Goal: Task Accomplishment & Management: Manage account settings

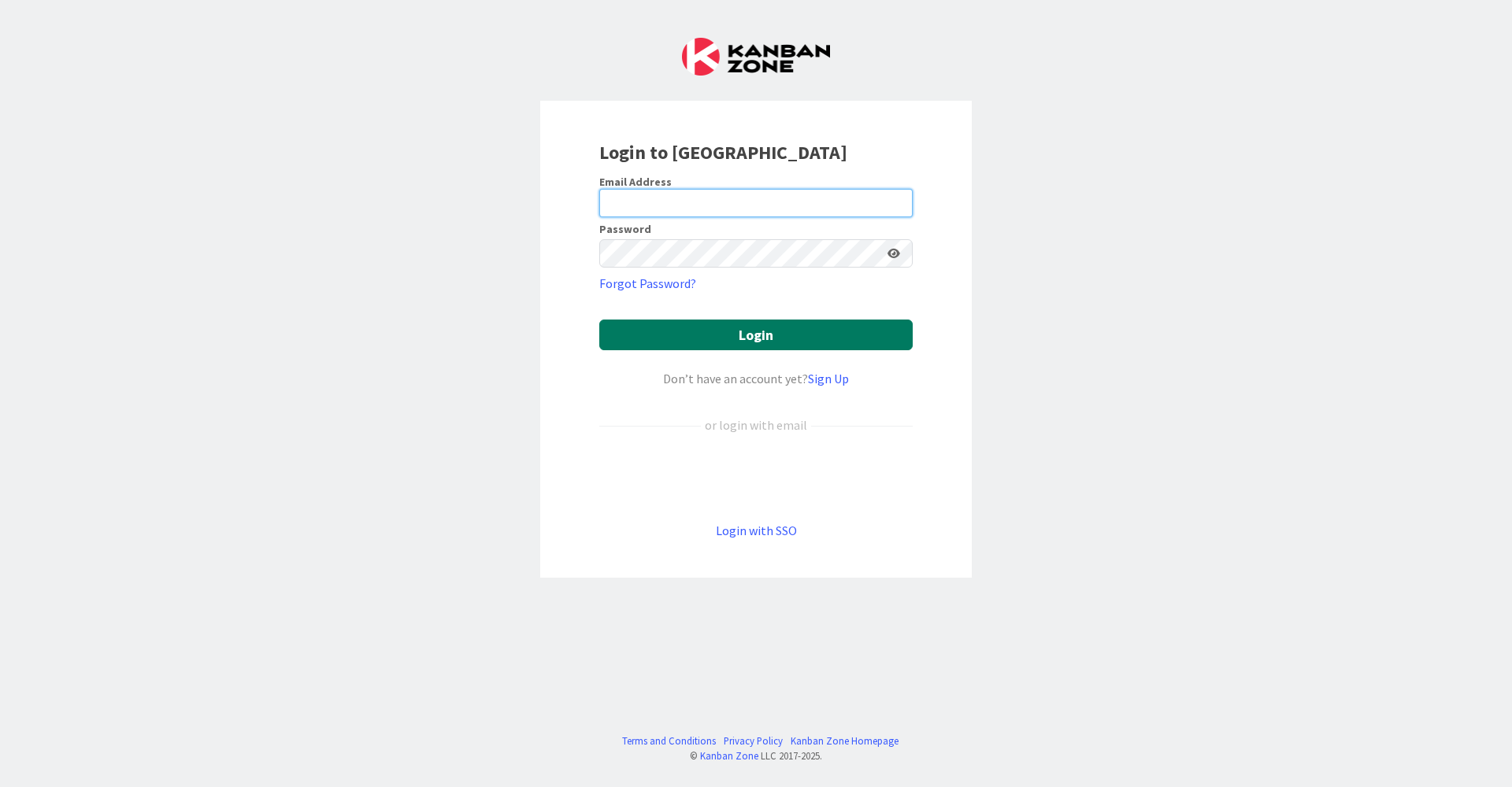
type input "[EMAIL_ADDRESS][DOMAIN_NAME]"
click at [785, 334] on button "Login" at bounding box center [756, 335] width 314 height 31
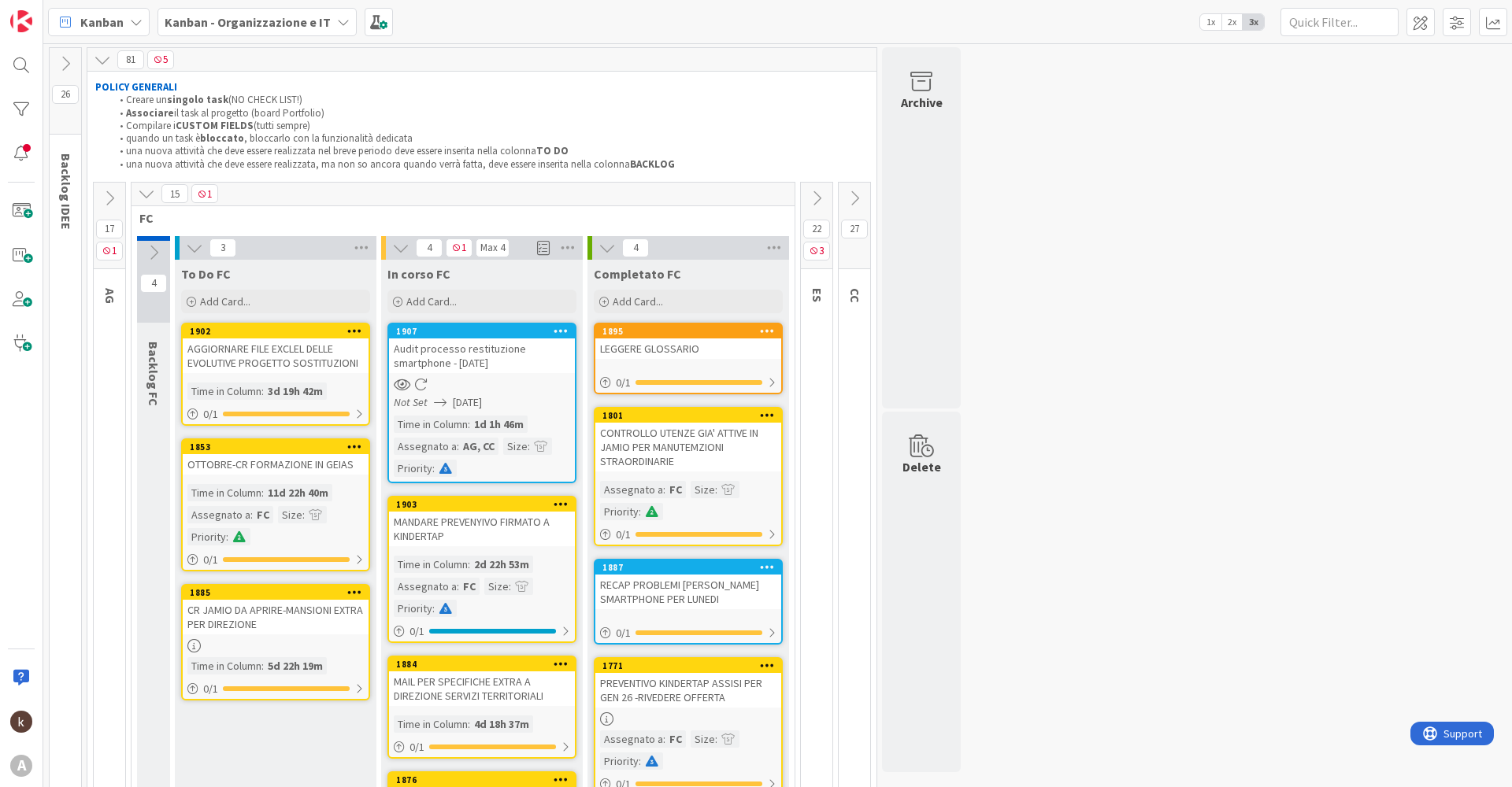
click at [859, 192] on icon at bounding box center [855, 198] width 17 height 17
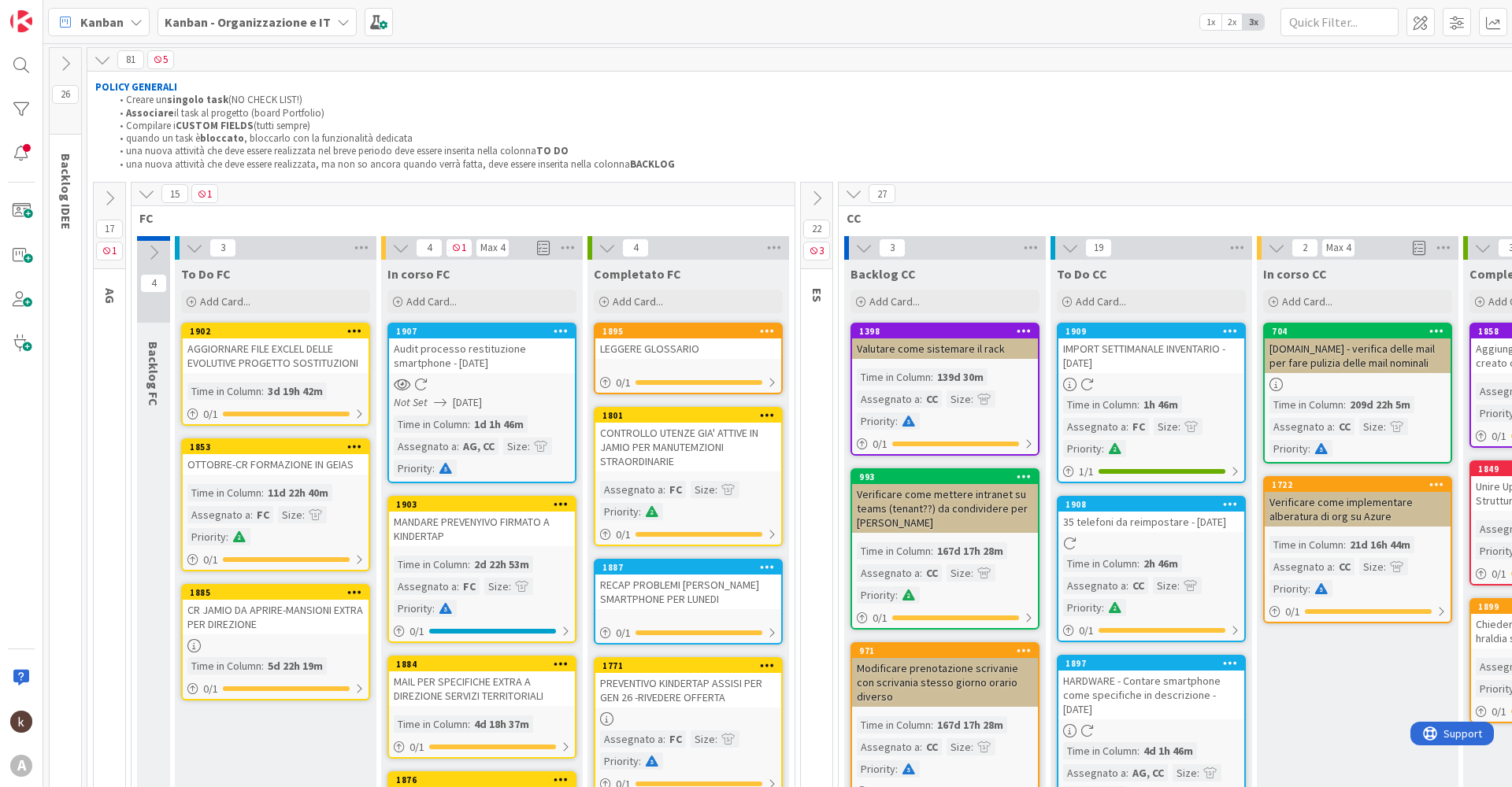
click at [145, 197] on icon at bounding box center [146, 194] width 17 height 17
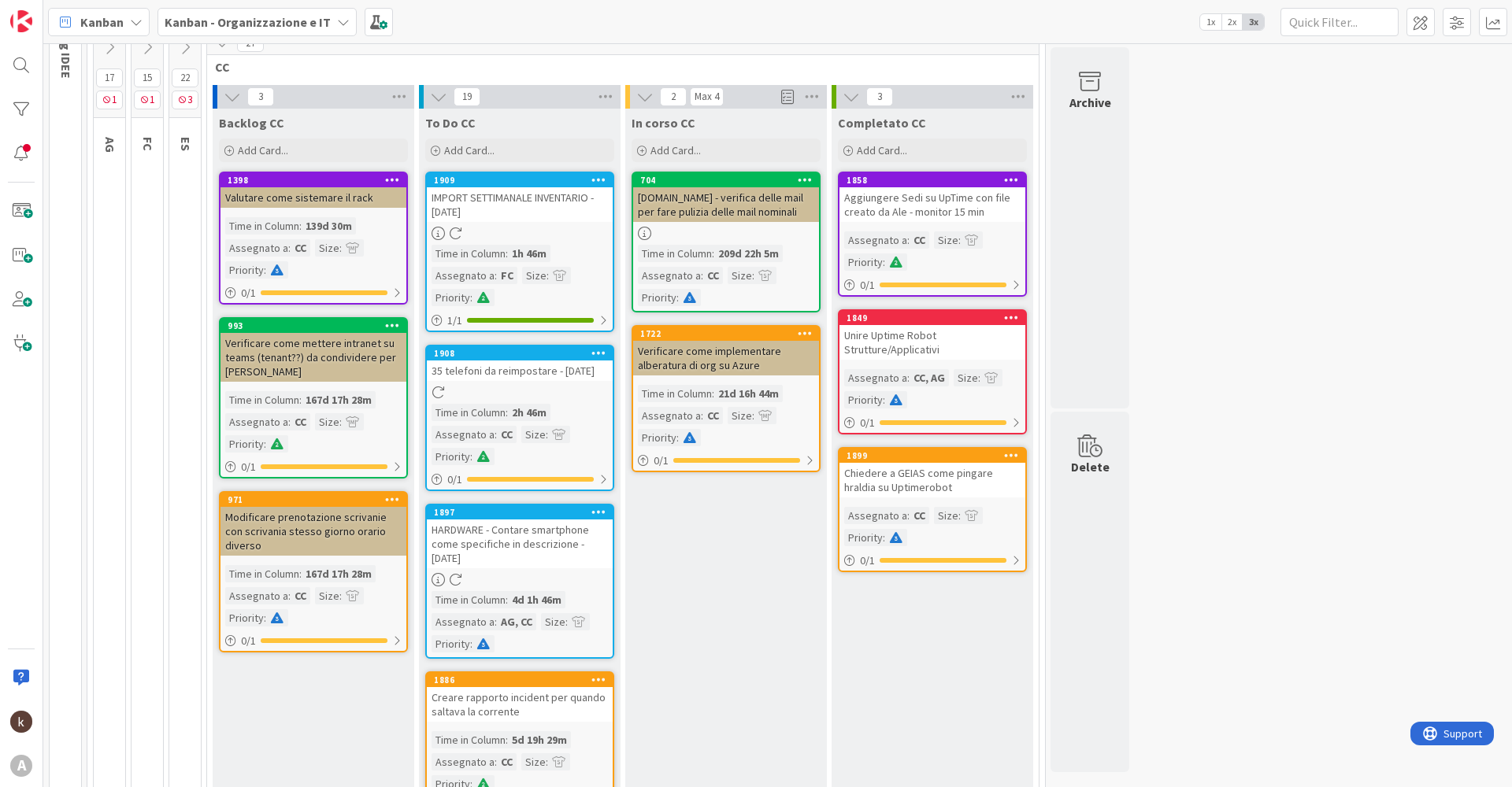
scroll to position [158, 0]
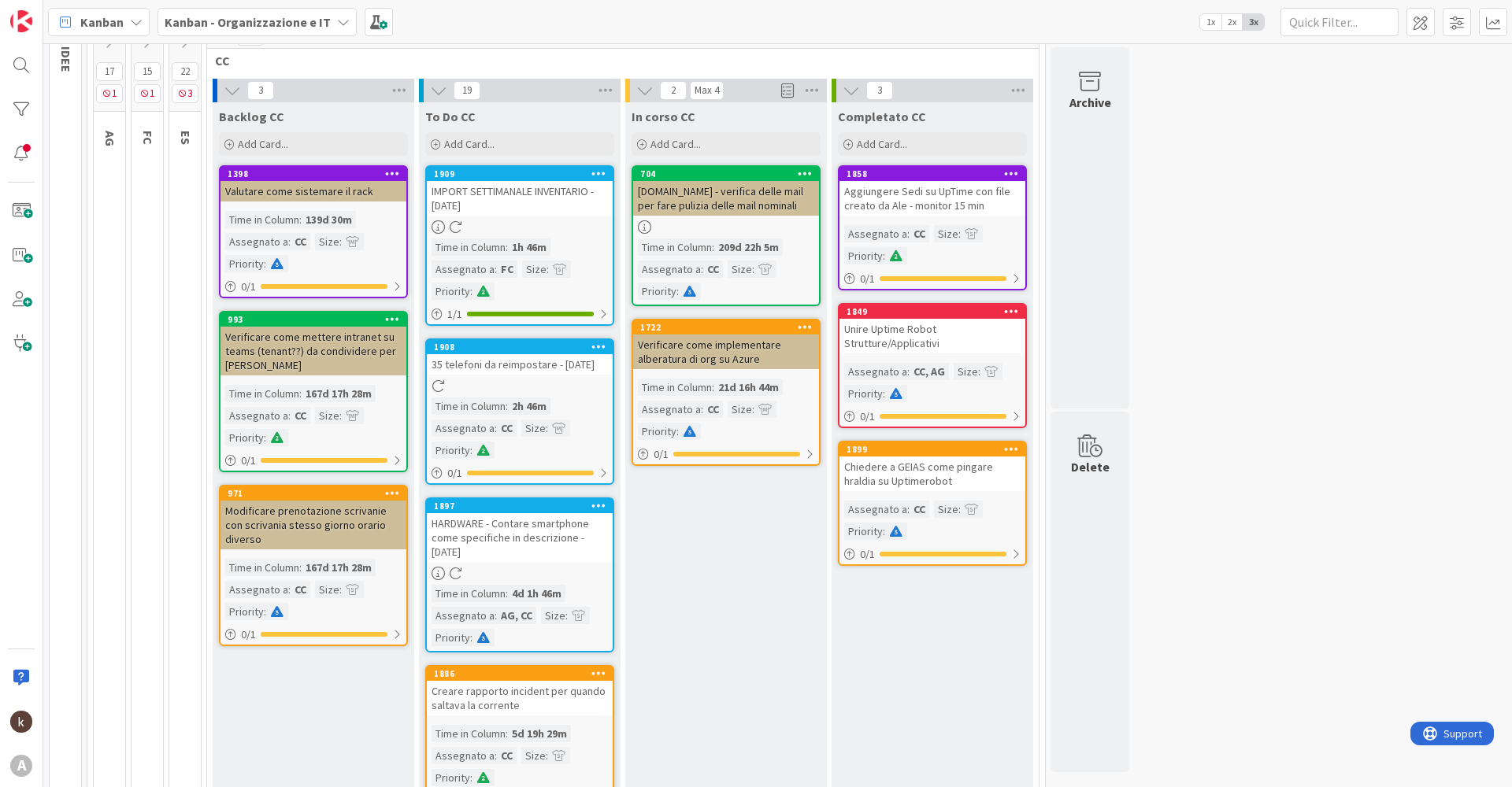
click at [598, 349] on icon at bounding box center [598, 346] width 15 height 11
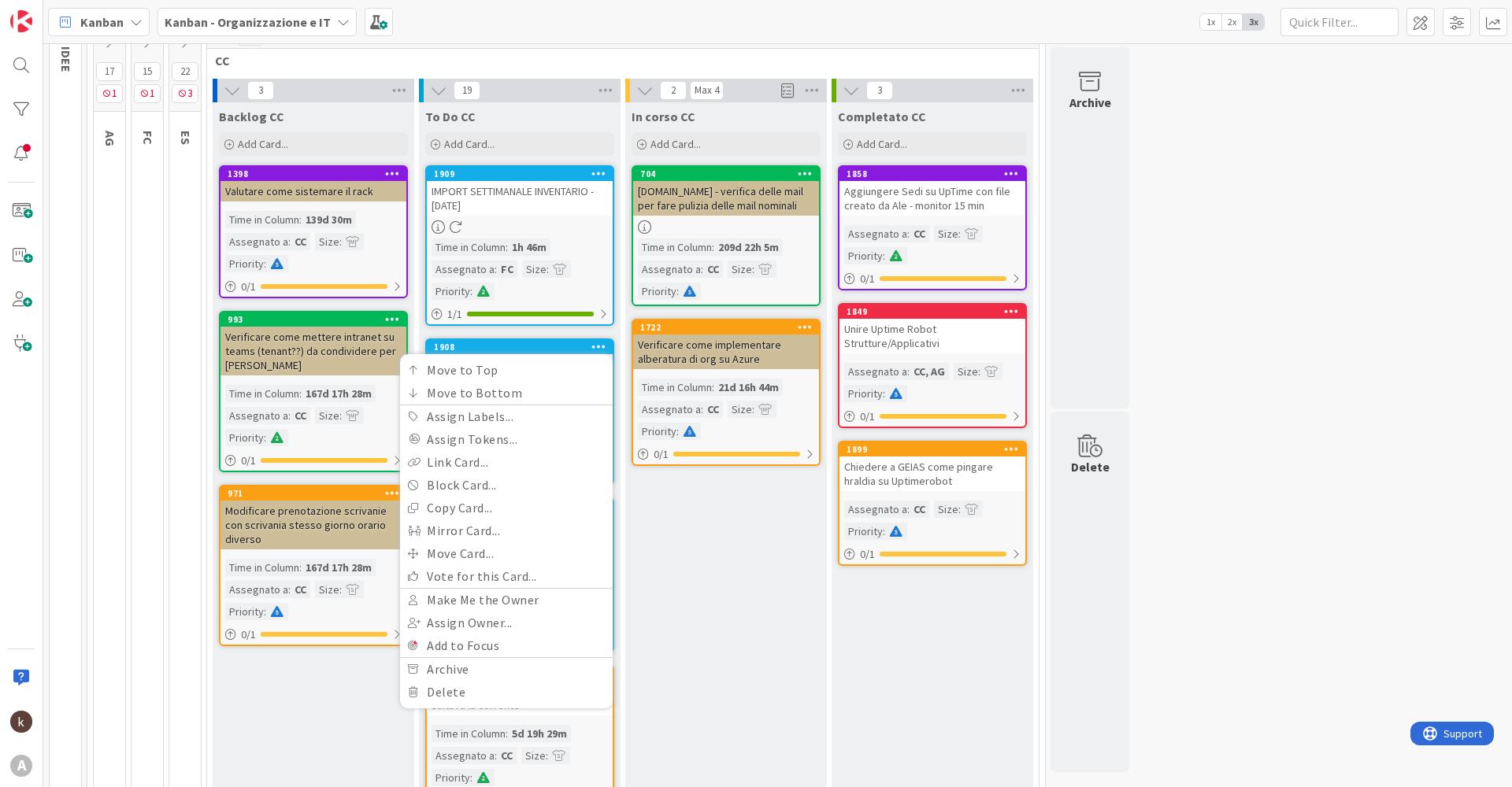
click at [598, 349] on icon at bounding box center [598, 346] width 15 height 11
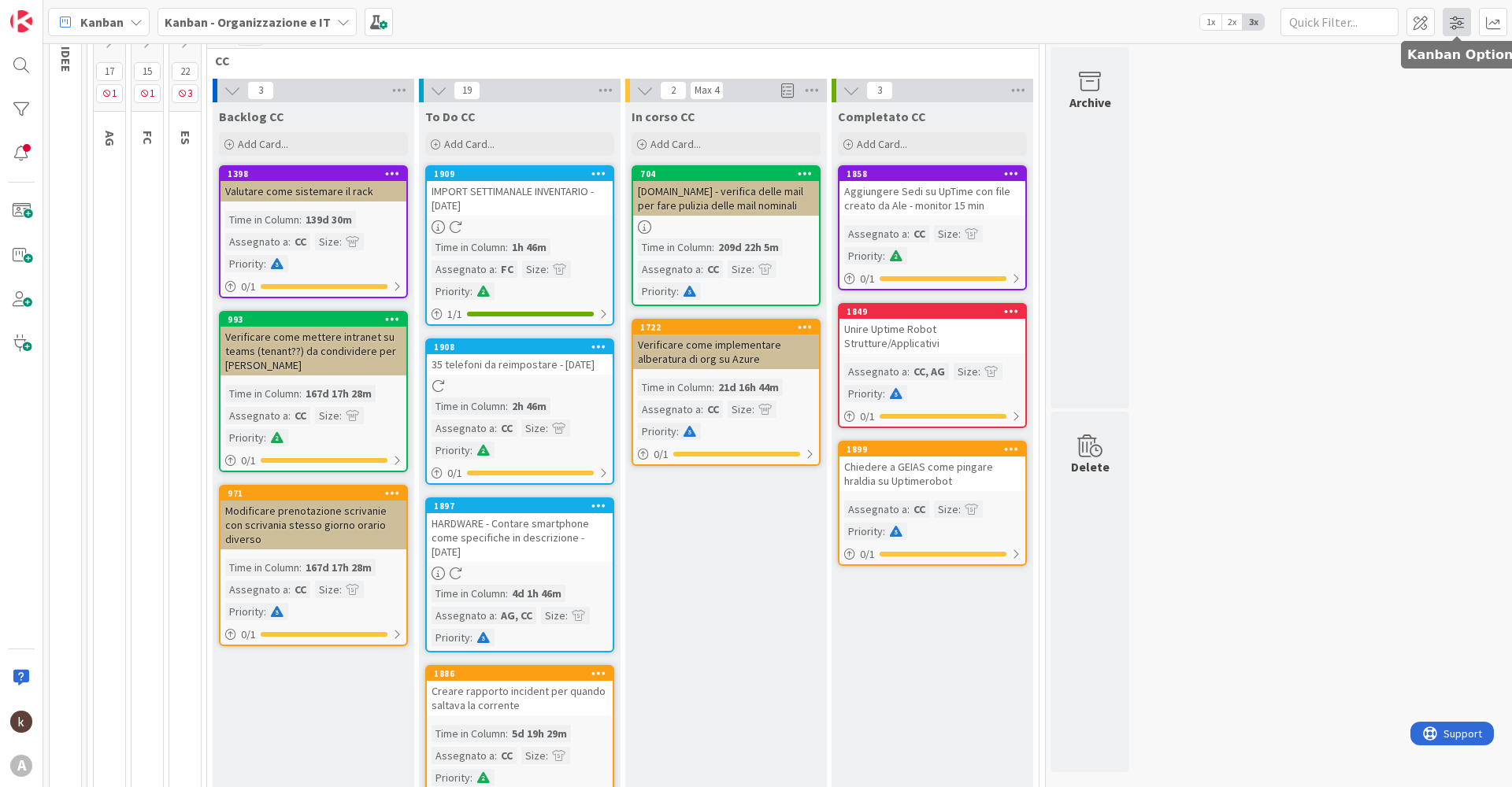
click at [1449, 27] on span at bounding box center [1457, 22] width 28 height 28
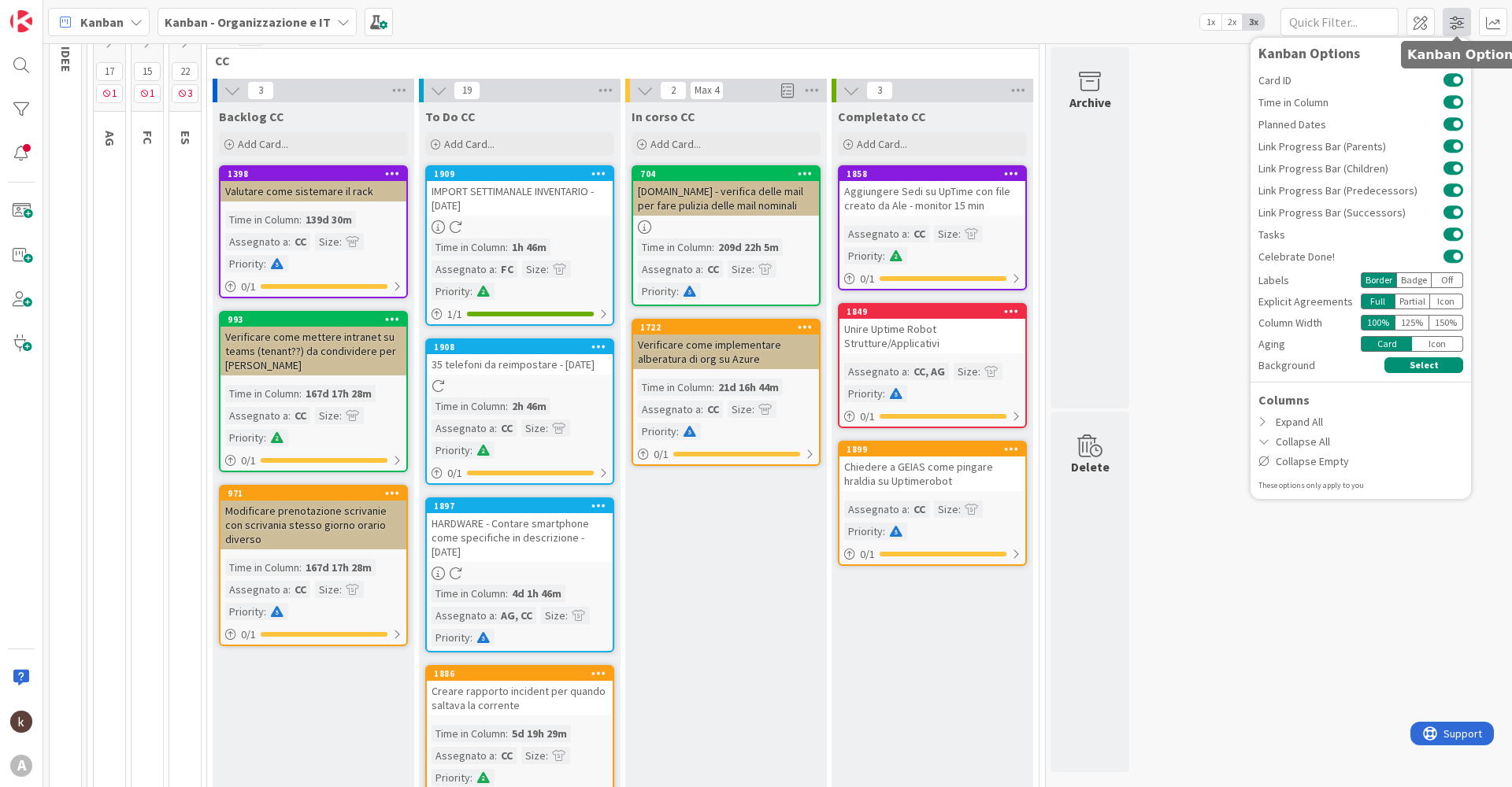
click at [1449, 27] on span at bounding box center [1457, 22] width 28 height 28
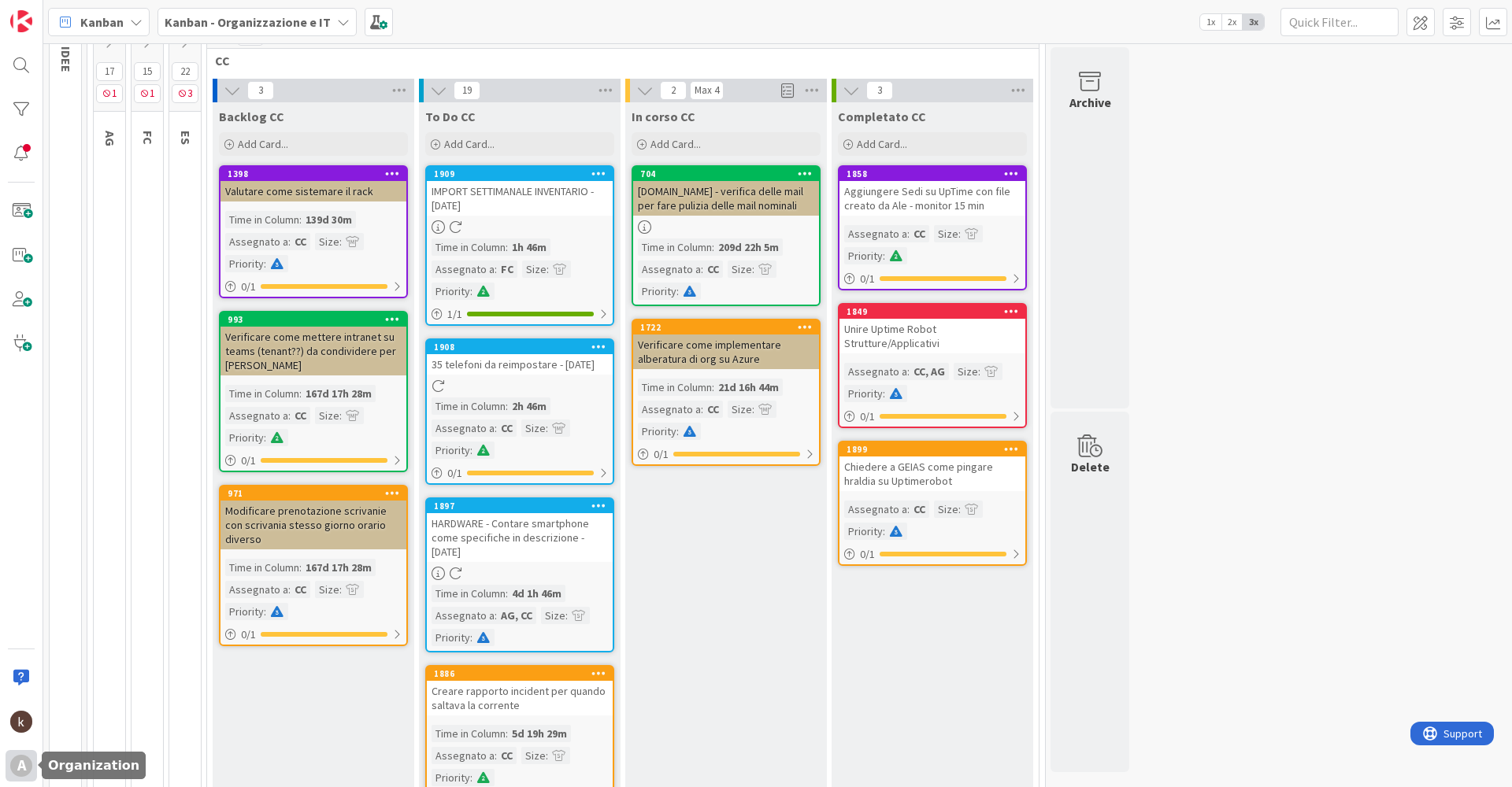
click at [17, 759] on div "A" at bounding box center [22, 766] width 22 height 22
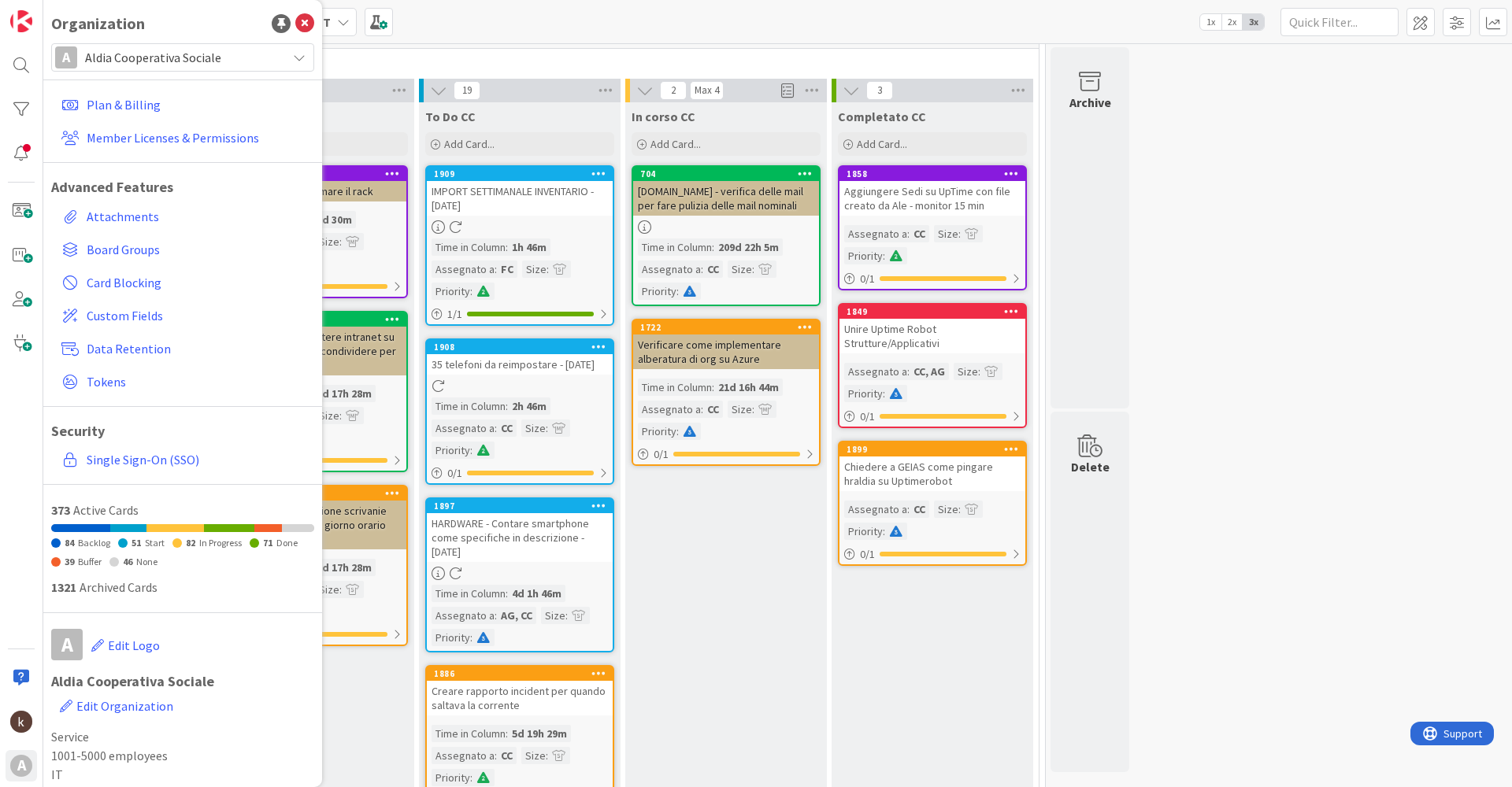
scroll to position [37, 0]
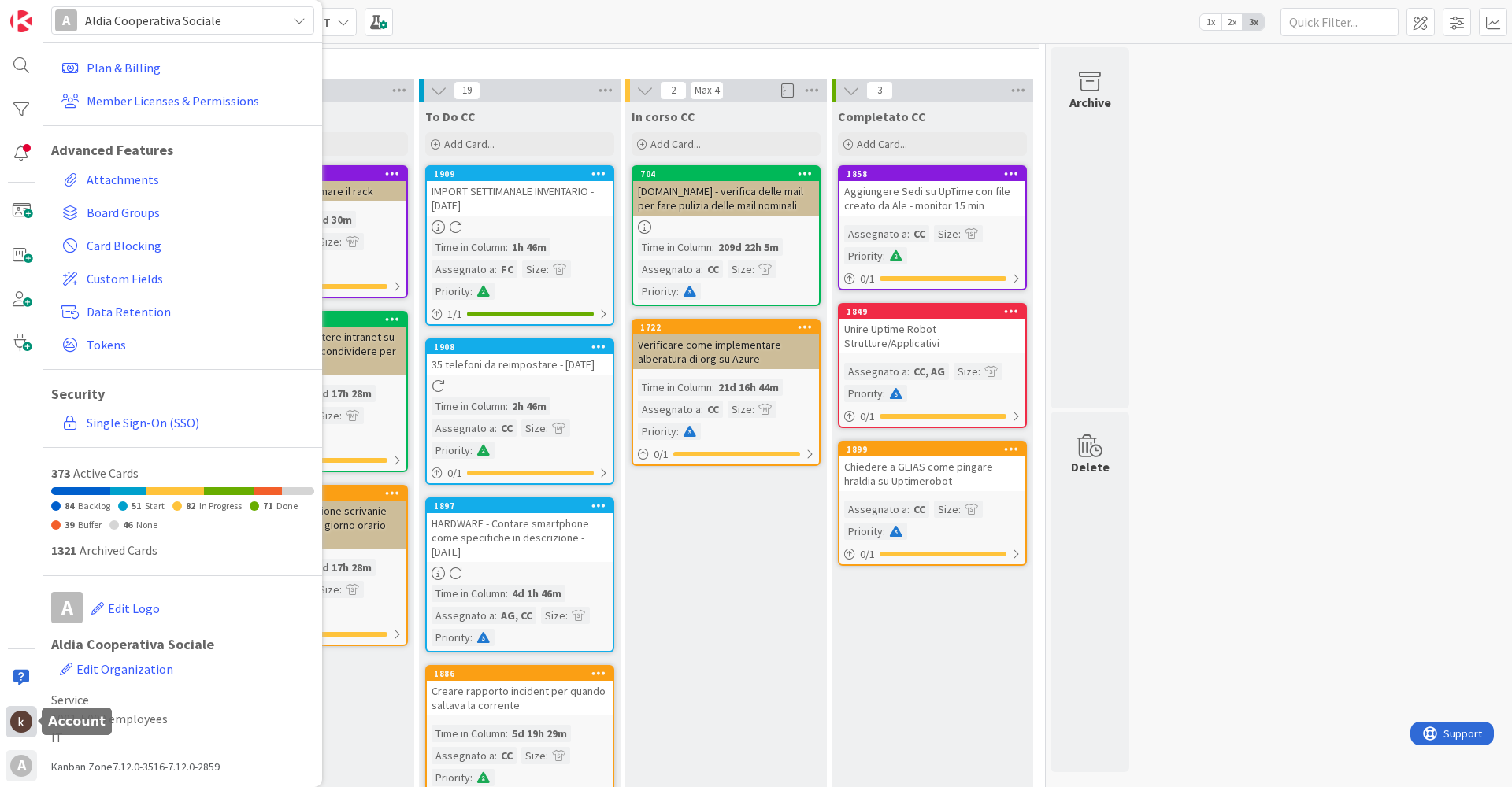
click at [16, 720] on img at bounding box center [22, 722] width 22 height 22
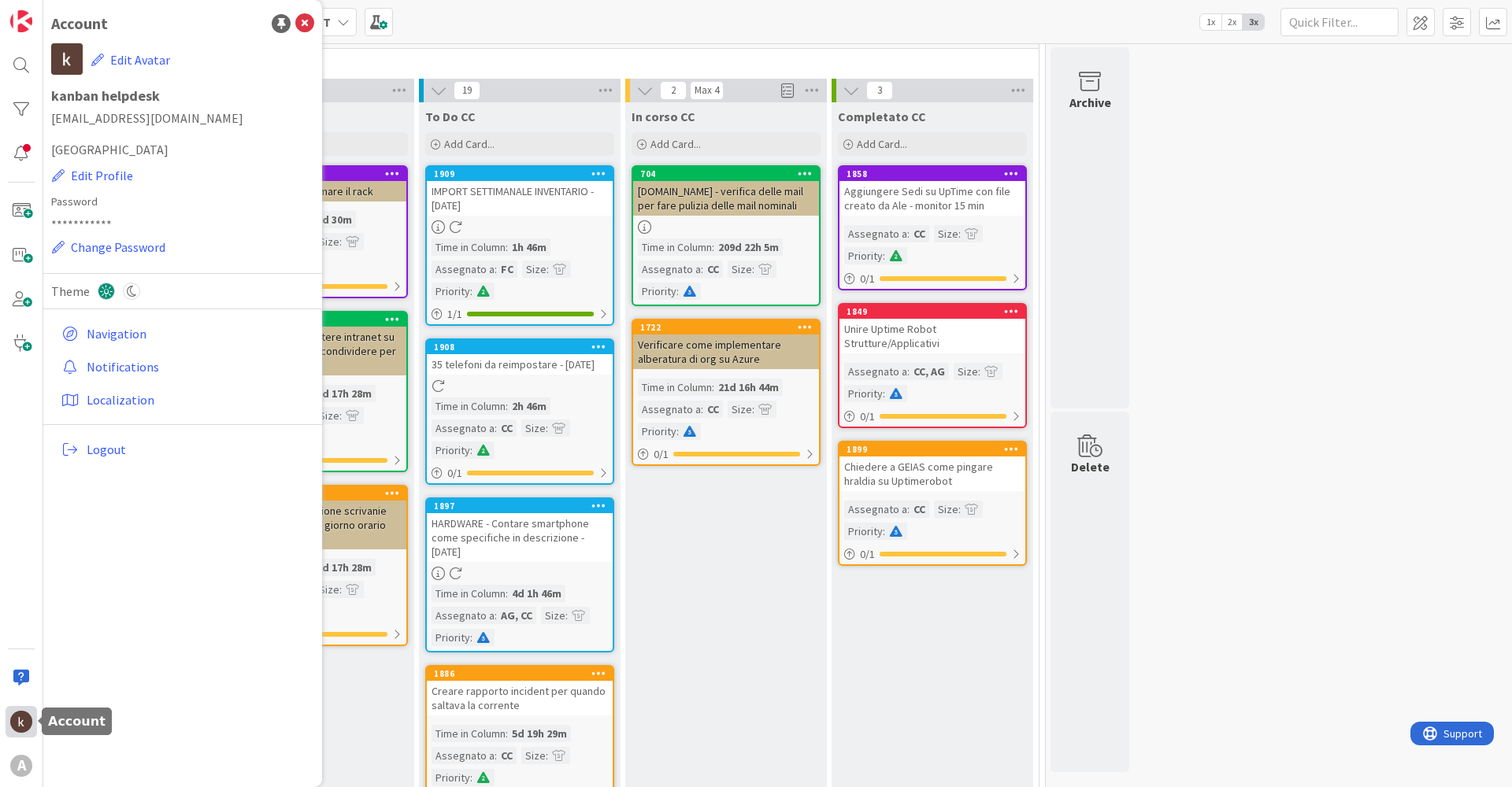
click at [16, 721] on img at bounding box center [22, 722] width 22 height 22
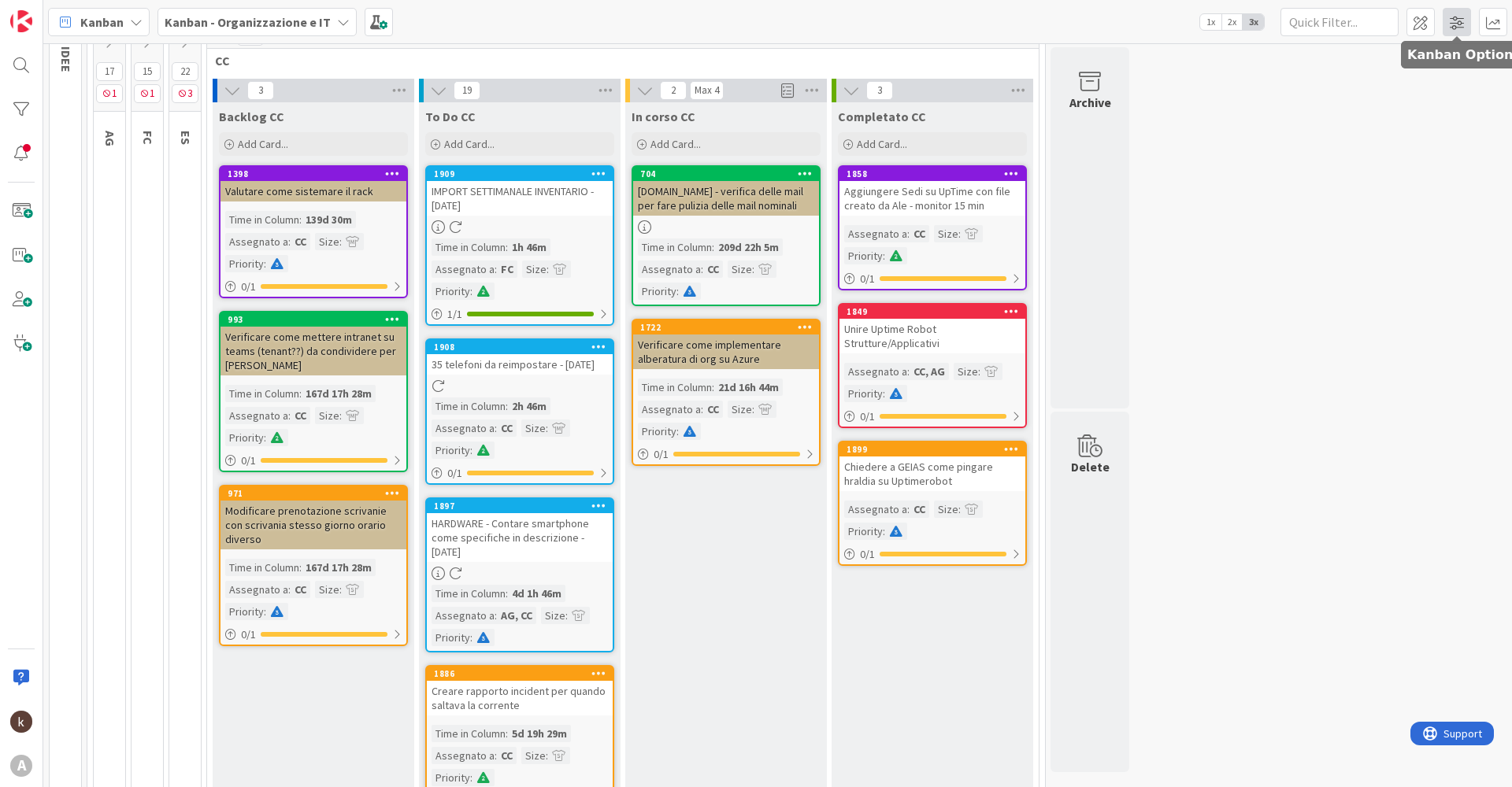
click at [1449, 22] on span at bounding box center [1457, 22] width 28 height 28
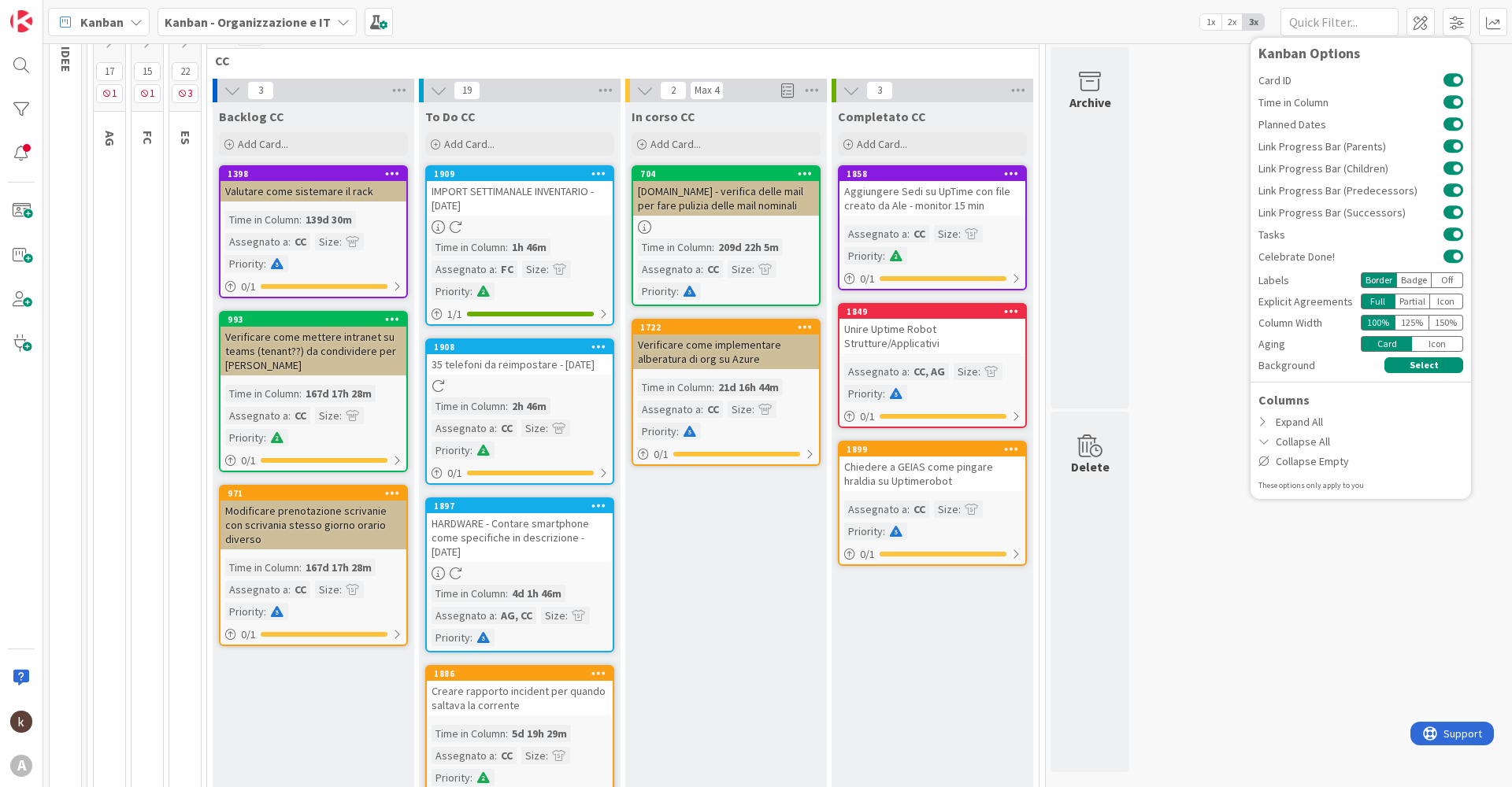
click at [291, 22] on b "Kanban - Organizzazione e IT" at bounding box center [247, 22] width 166 height 15
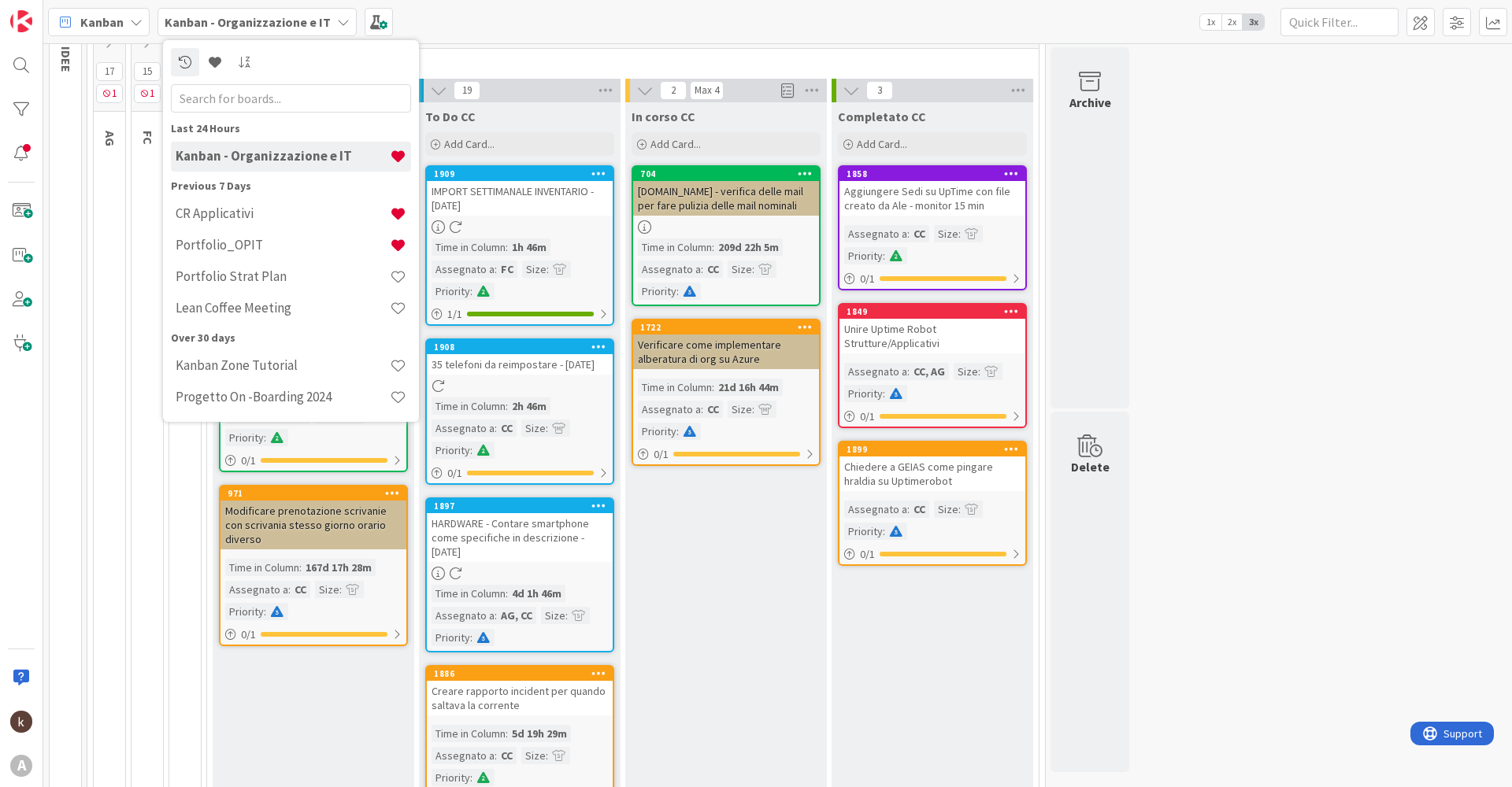
click at [291, 22] on b "Kanban - Organizzazione e IT" at bounding box center [247, 22] width 166 height 15
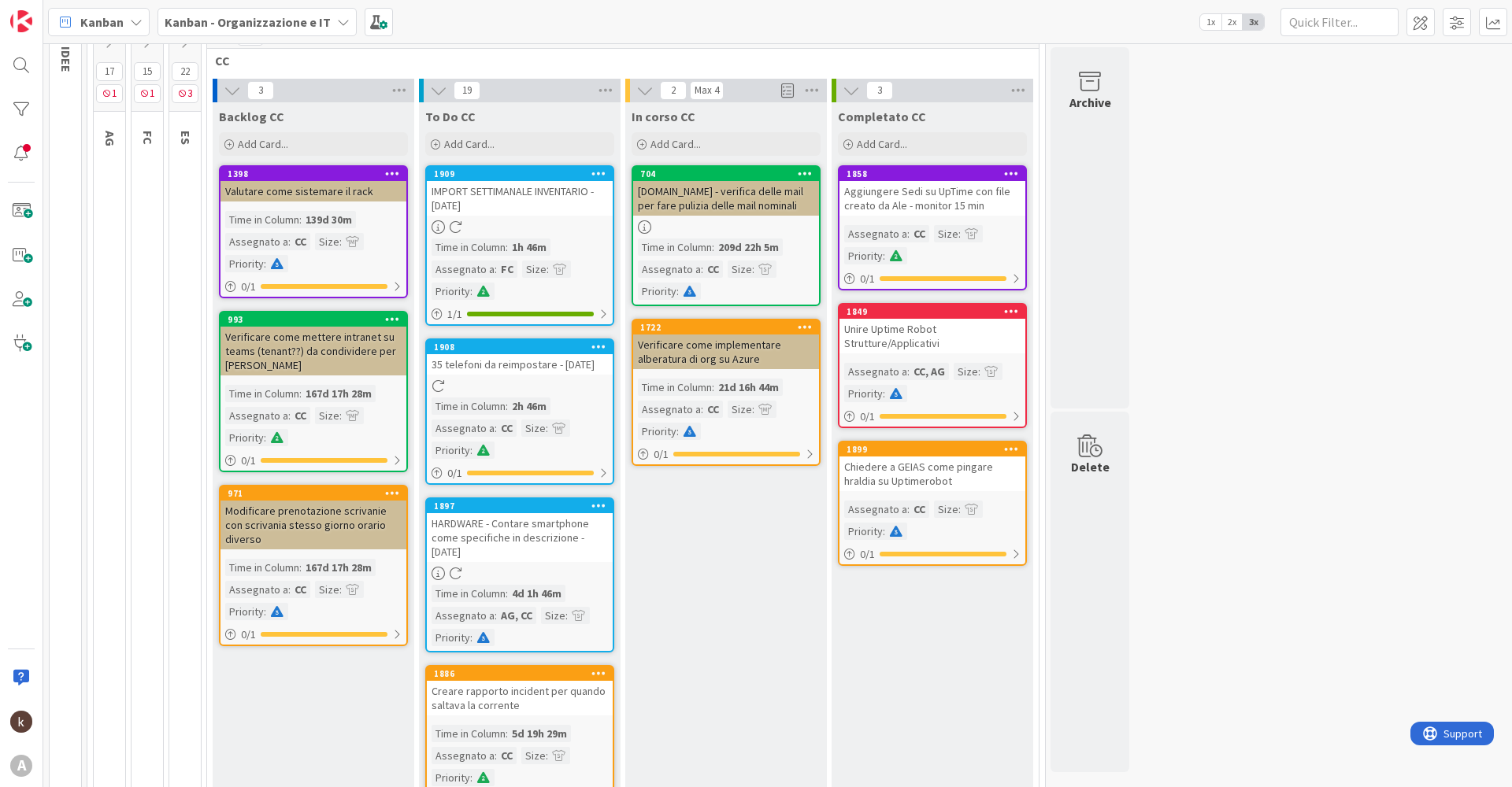
click at [121, 22] on span "Kanban" at bounding box center [102, 22] width 43 height 19
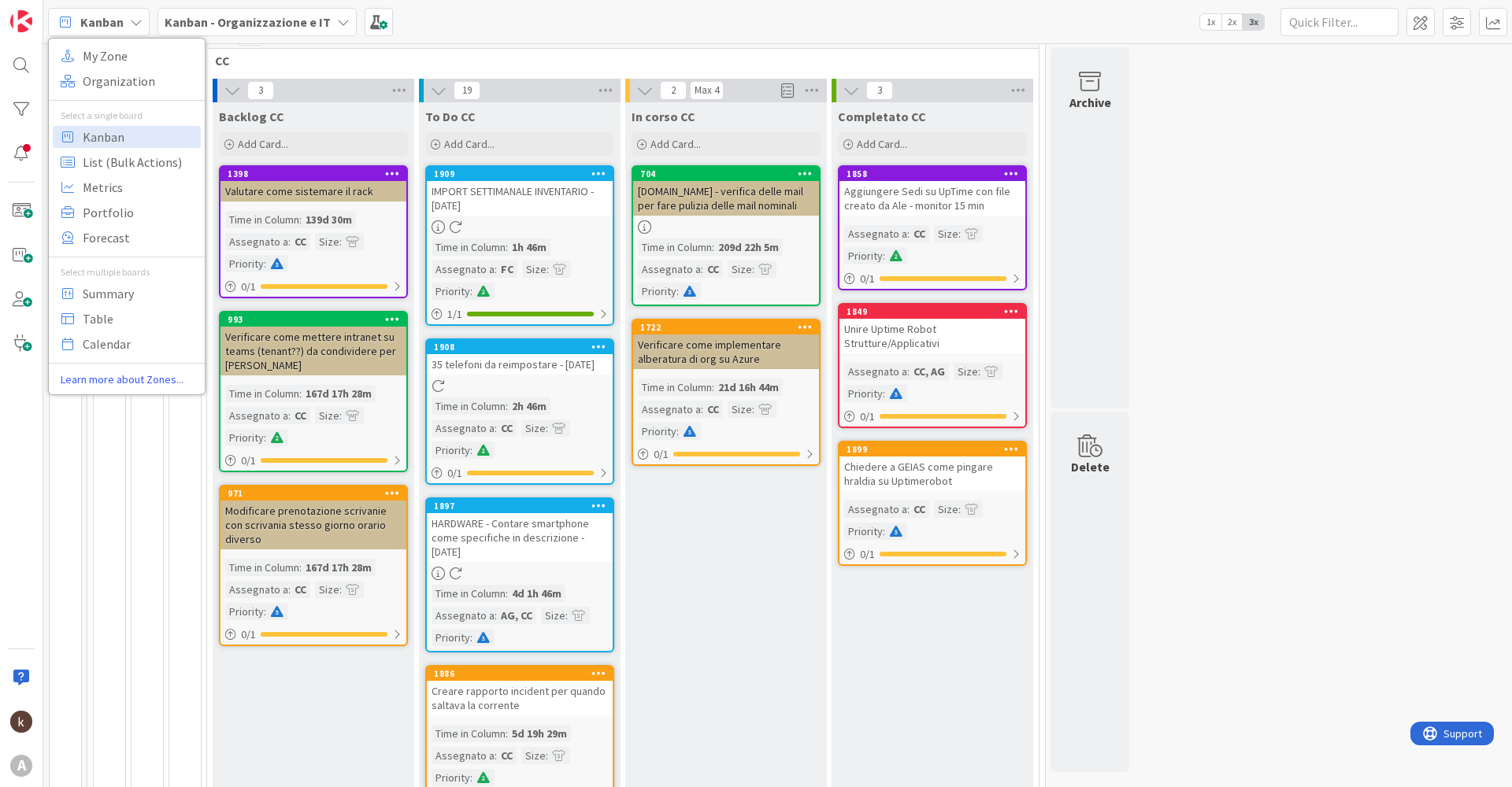
click at [121, 22] on span "Kanban" at bounding box center [102, 22] width 43 height 19
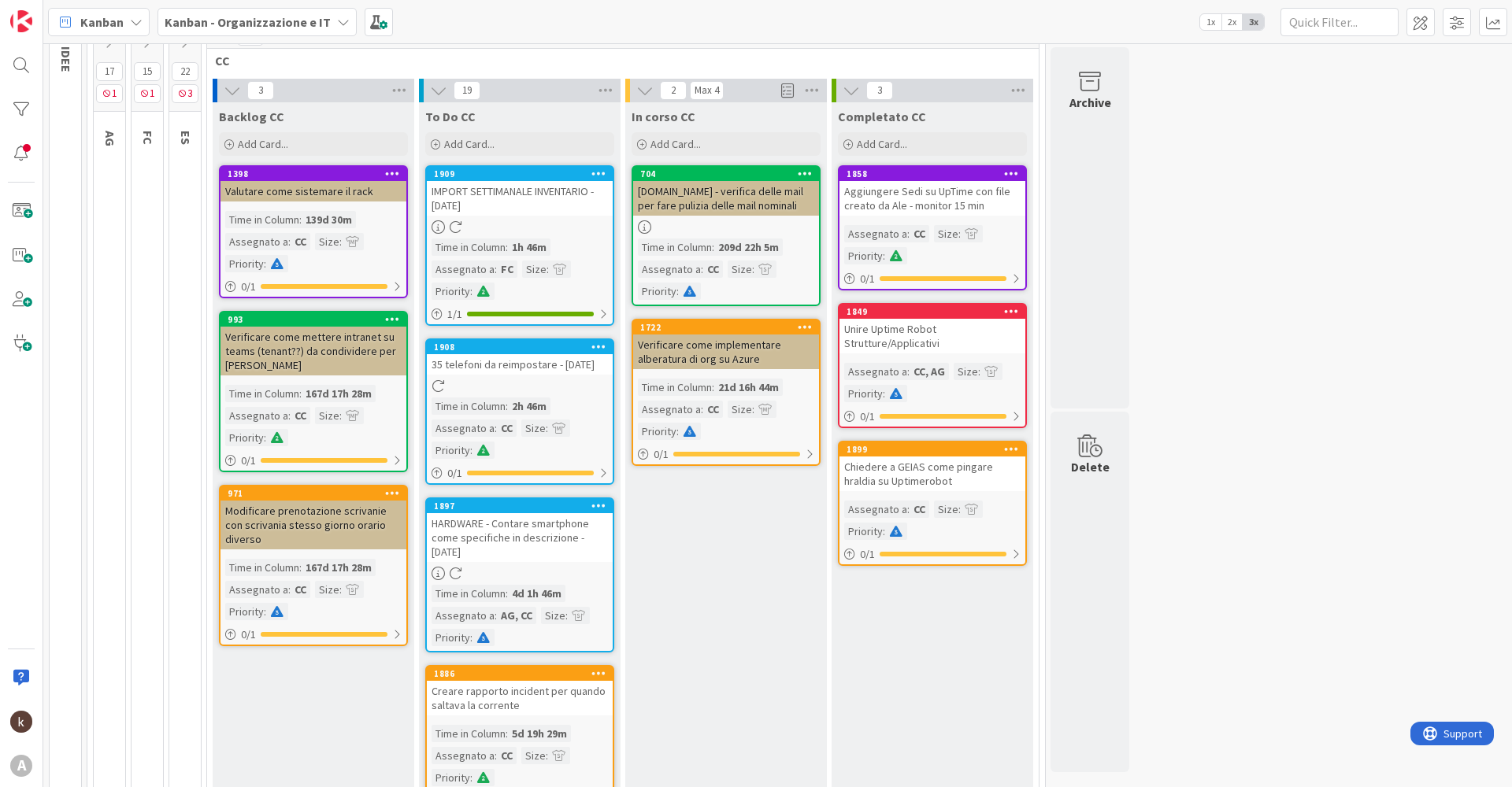
click at [594, 345] on icon at bounding box center [598, 346] width 15 height 11
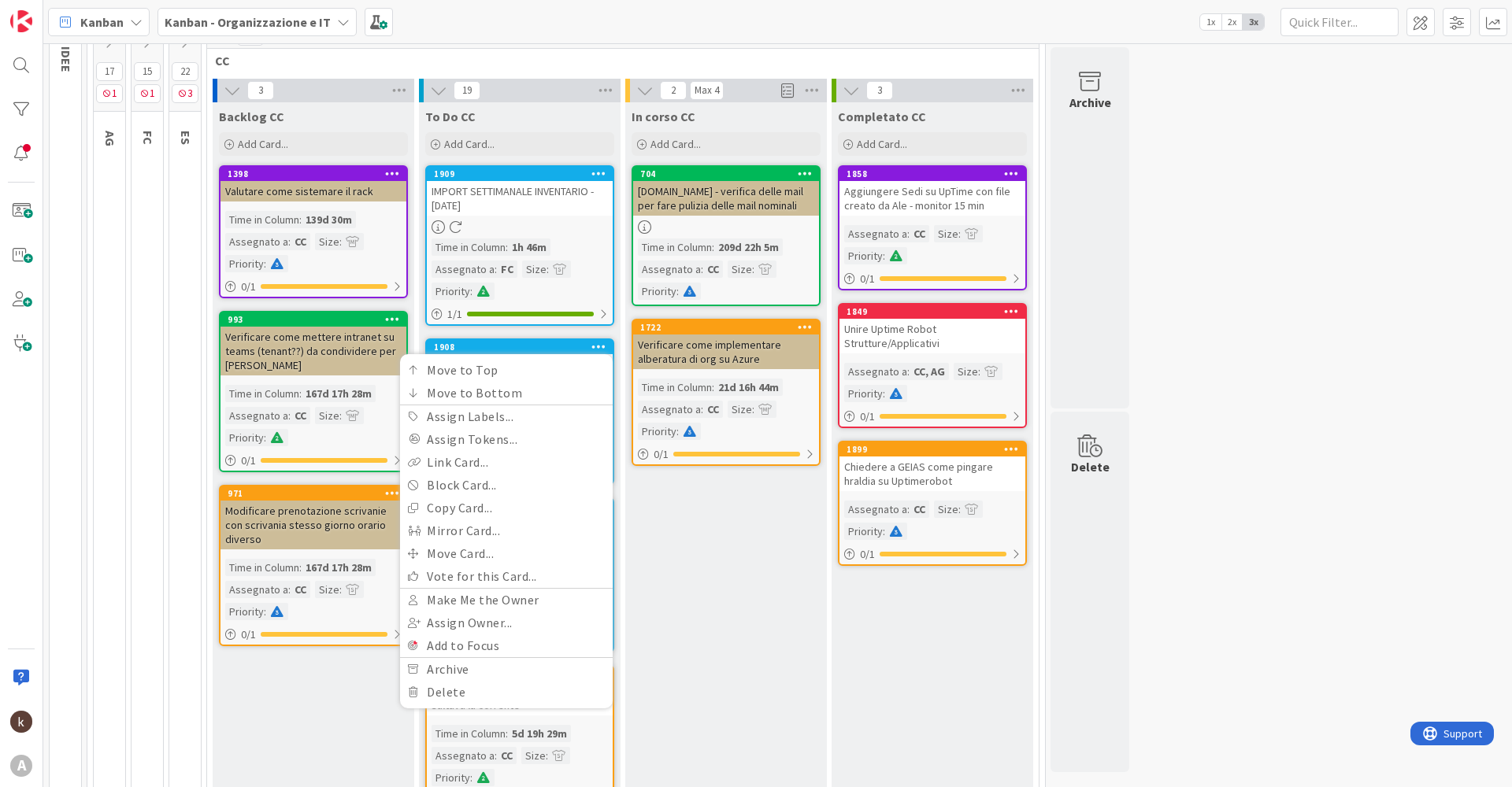
click at [599, 346] on icon at bounding box center [598, 346] width 15 height 11
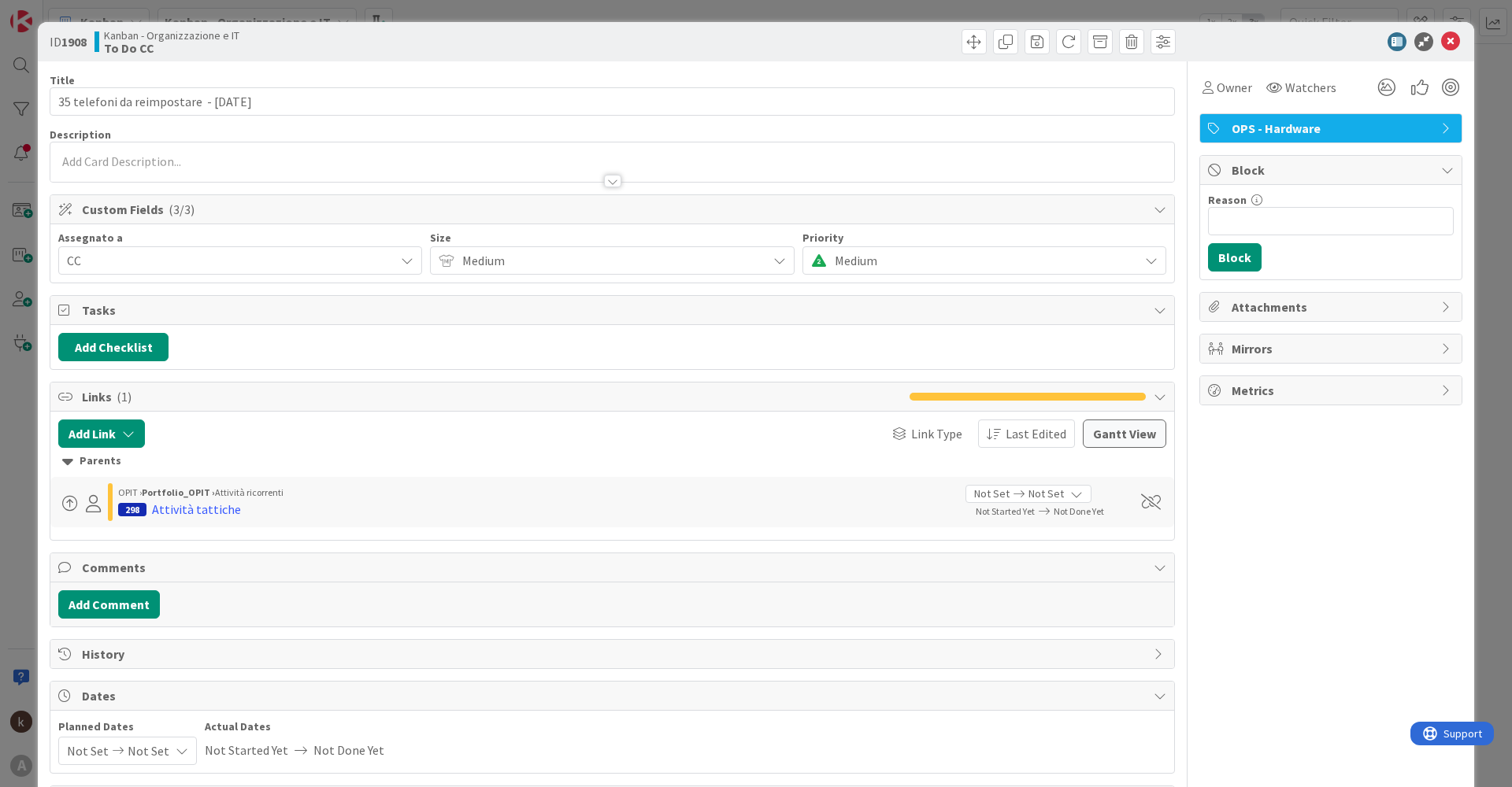
drag, startPoint x: 523, startPoint y: 368, endPoint x: 819, endPoint y: 38, distance: 443.3
click at [819, 38] on div at bounding box center [896, 41] width 559 height 25
click at [1058, 42] on span at bounding box center [1068, 41] width 25 height 25
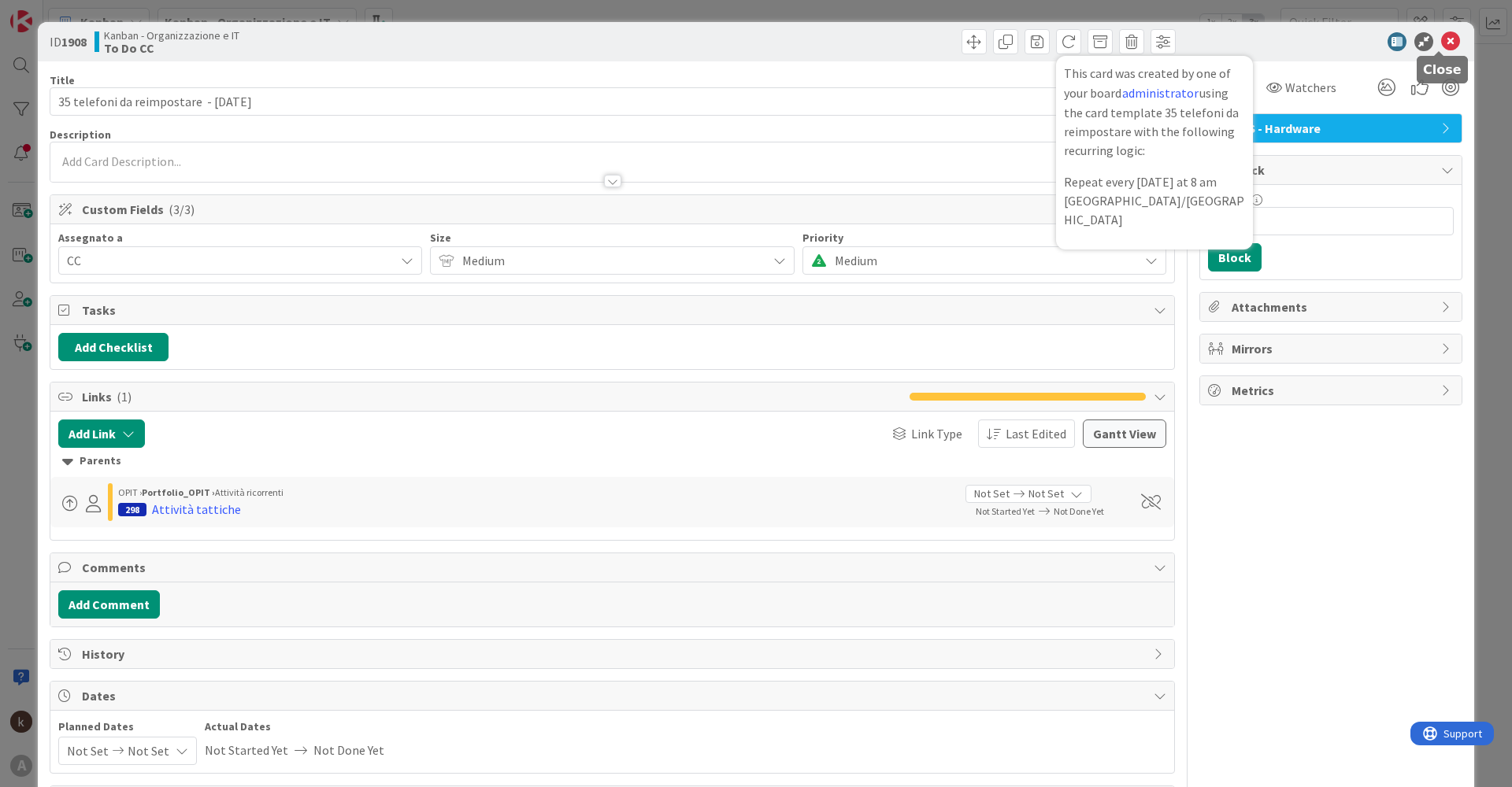
click at [1441, 41] on icon at bounding box center [1451, 41] width 19 height 19
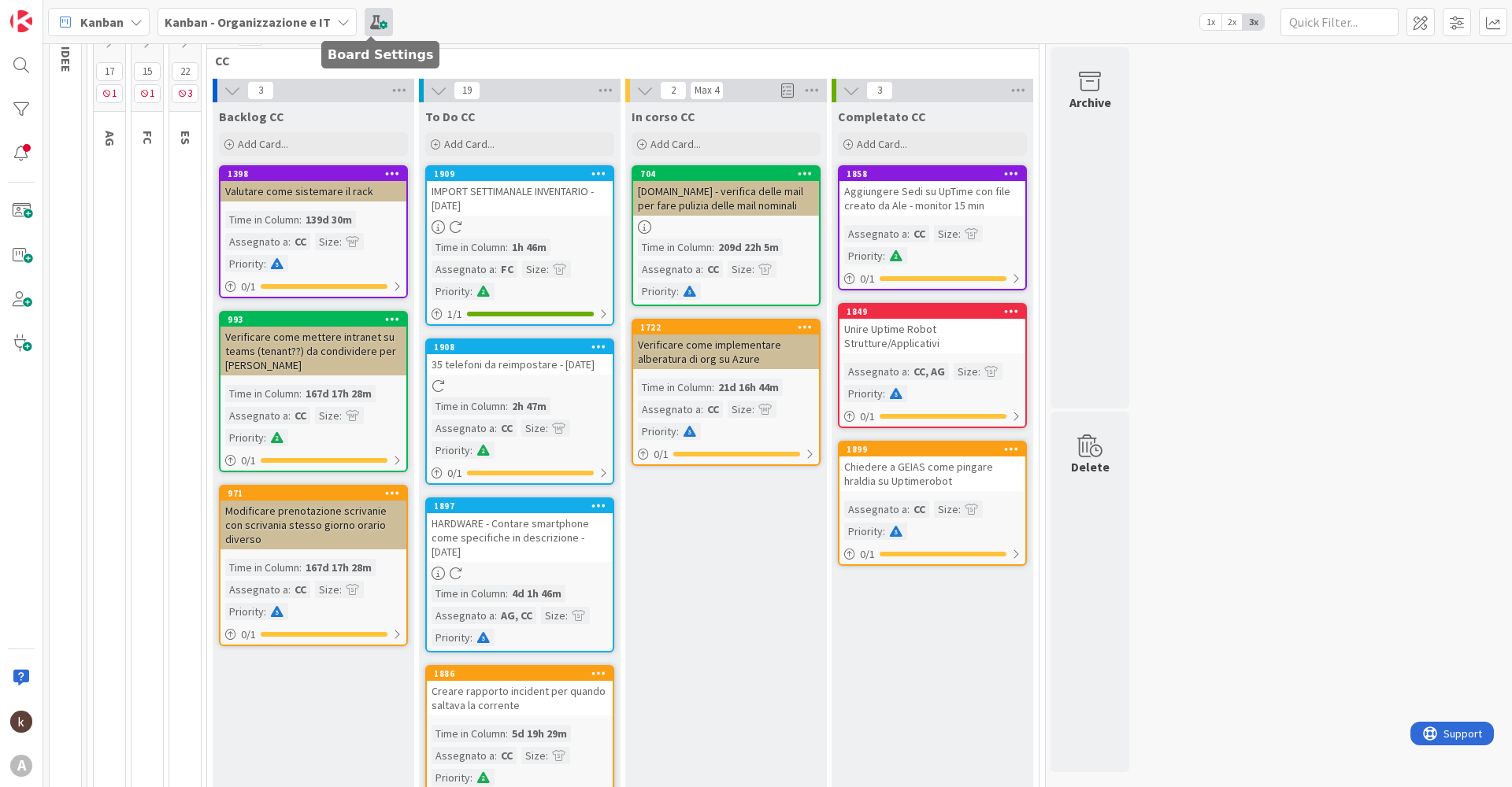
click at [381, 15] on span at bounding box center [378, 22] width 28 height 28
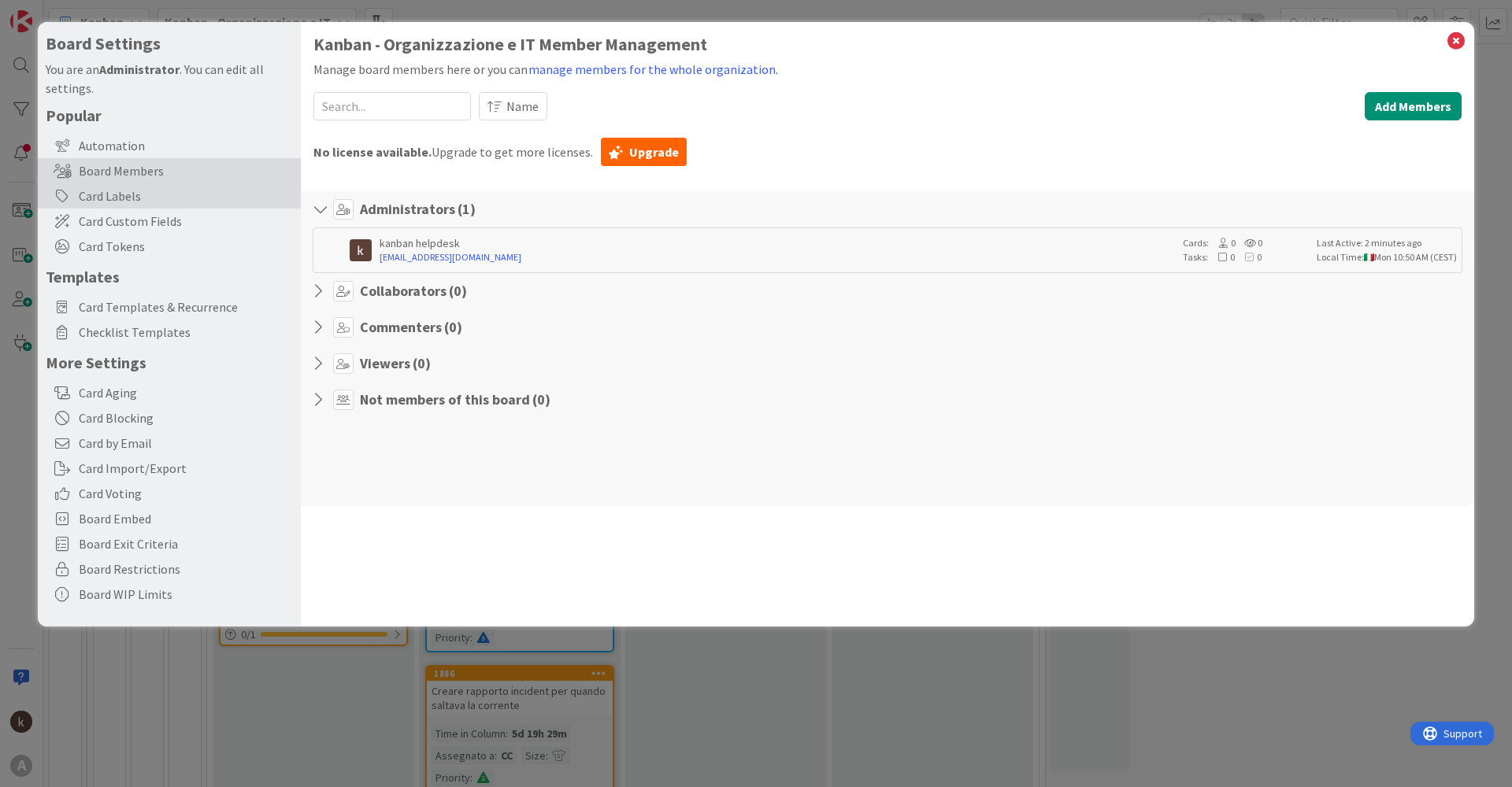
click at [156, 196] on div "Card Labels" at bounding box center [169, 195] width 263 height 25
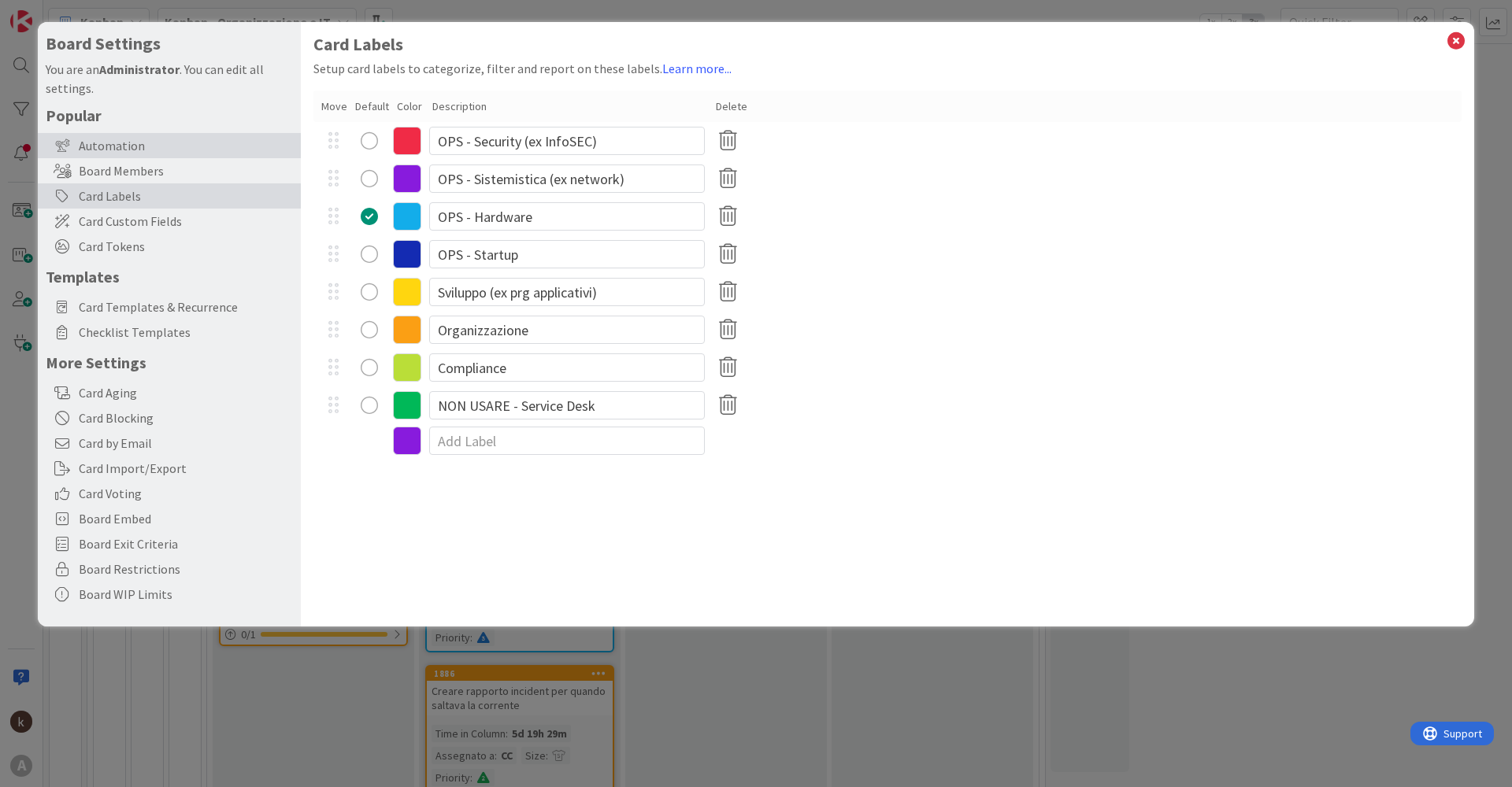
click at [157, 153] on div "Automation" at bounding box center [169, 145] width 263 height 25
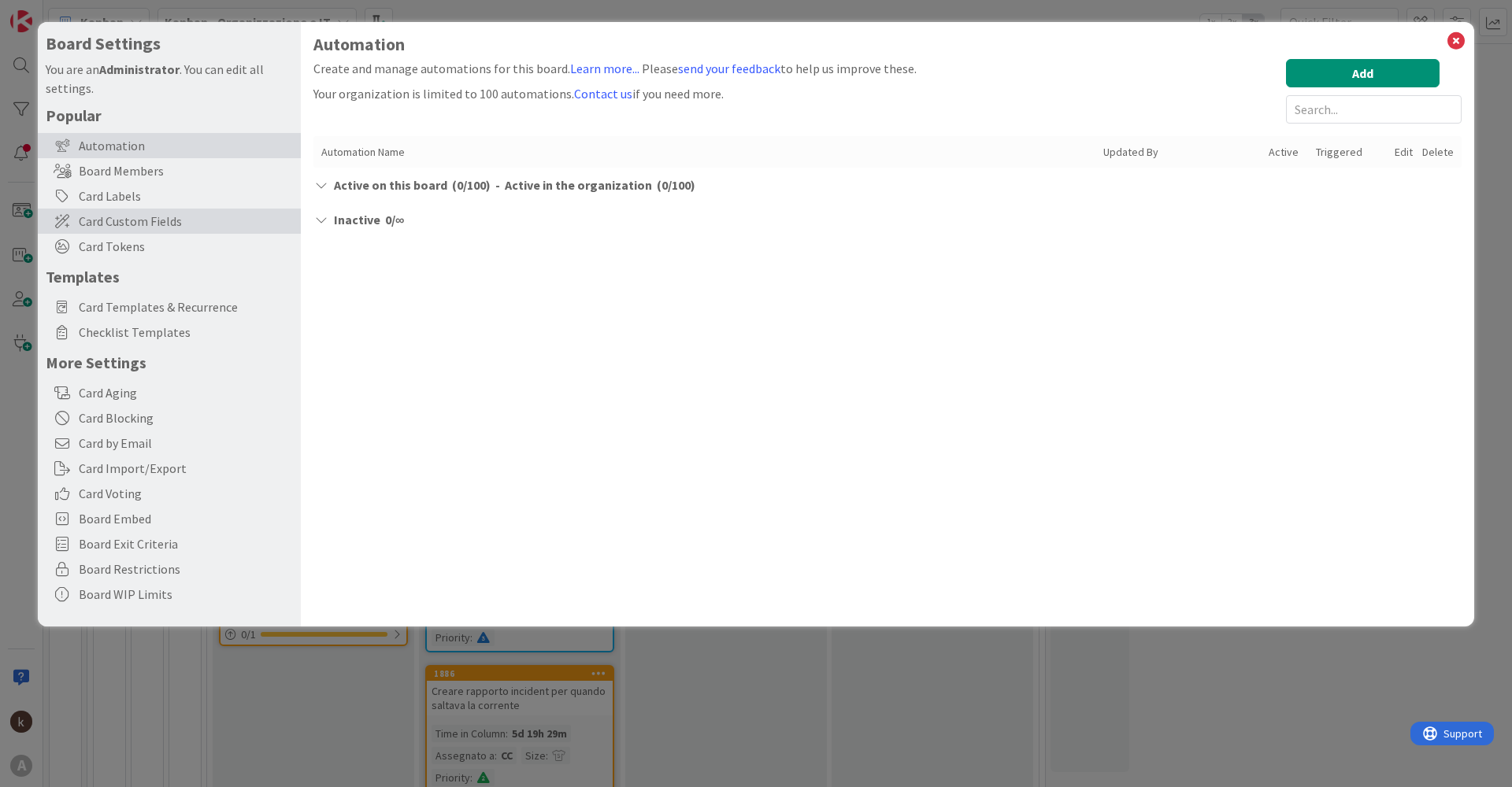
click at [152, 217] on span "Card Custom Fields" at bounding box center [185, 221] width 215 height 19
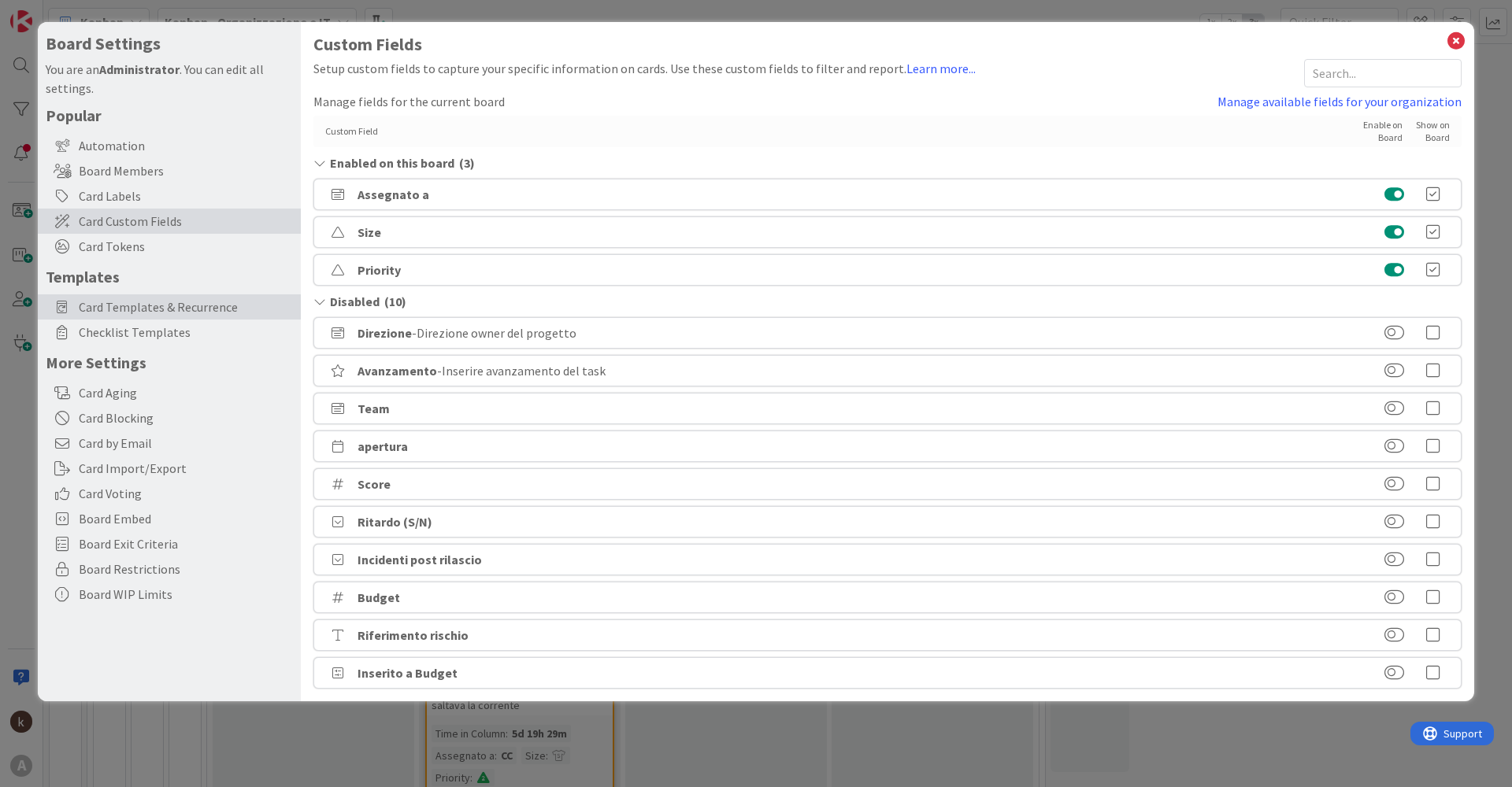
click at [146, 305] on span "Card Templates & Recurrence" at bounding box center [185, 307] width 215 height 19
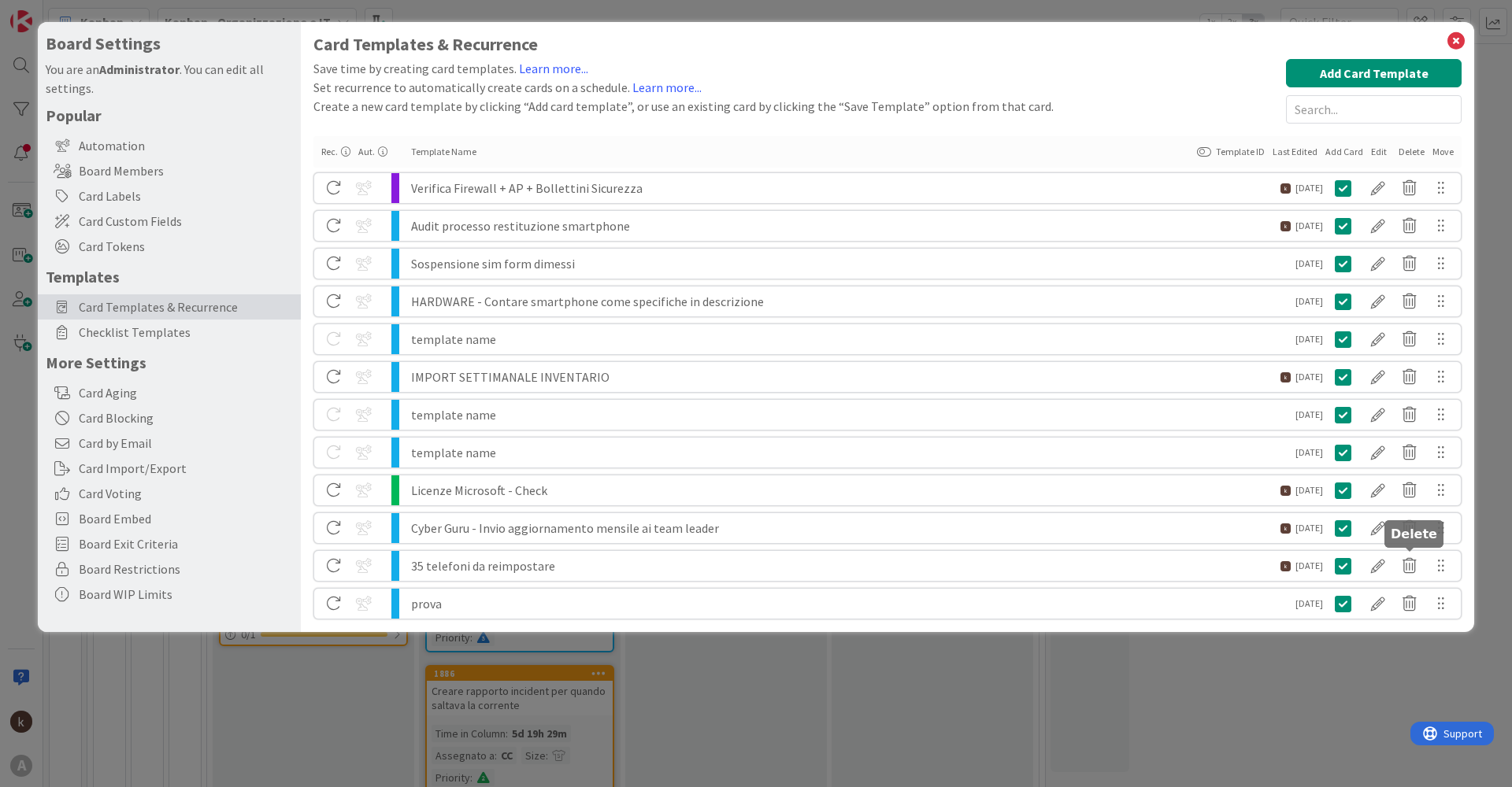
click at [1416, 563] on icon at bounding box center [1409, 566] width 32 height 27
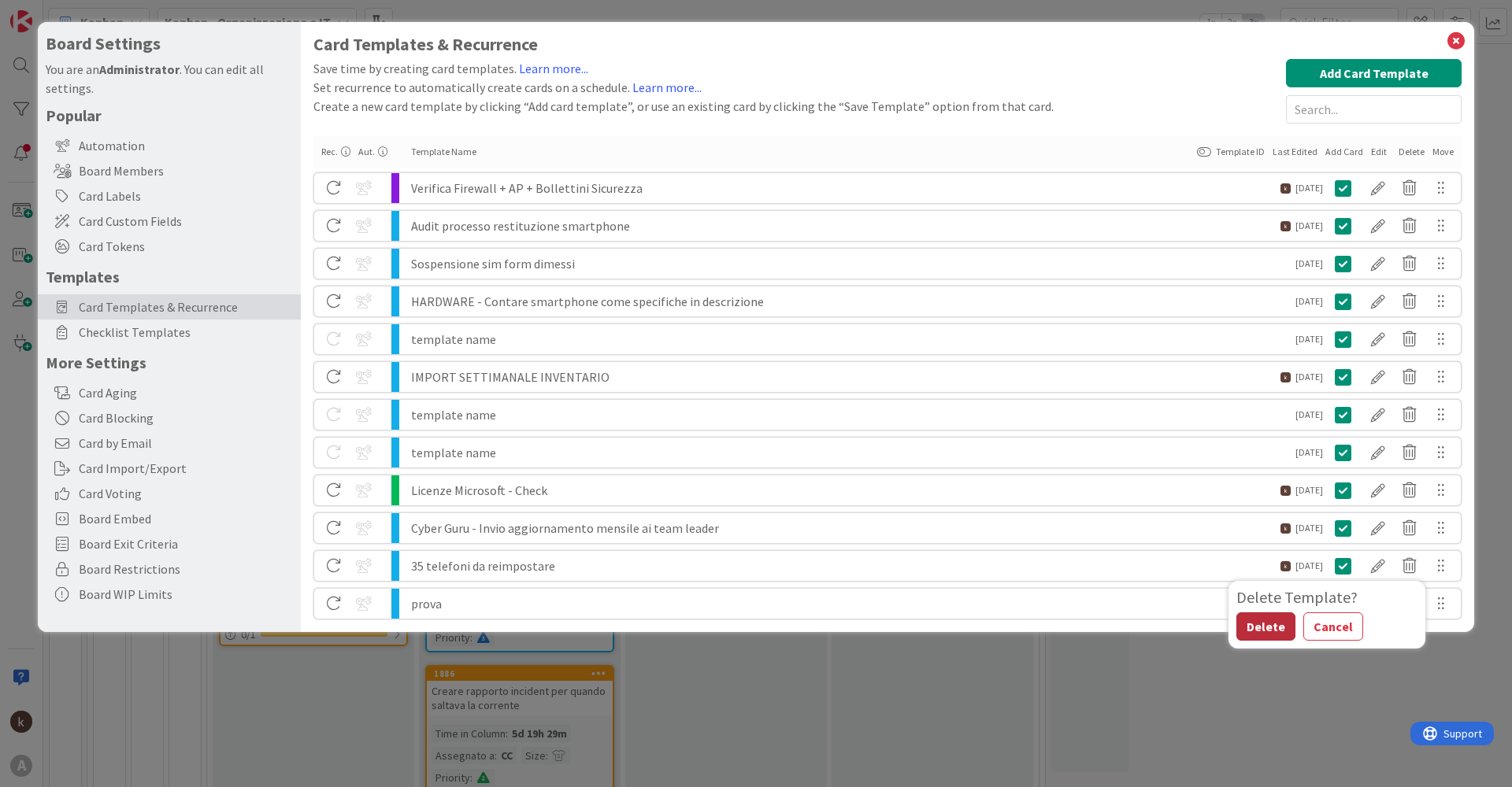
click at [1266, 623] on button "Delete" at bounding box center [1266, 626] width 59 height 28
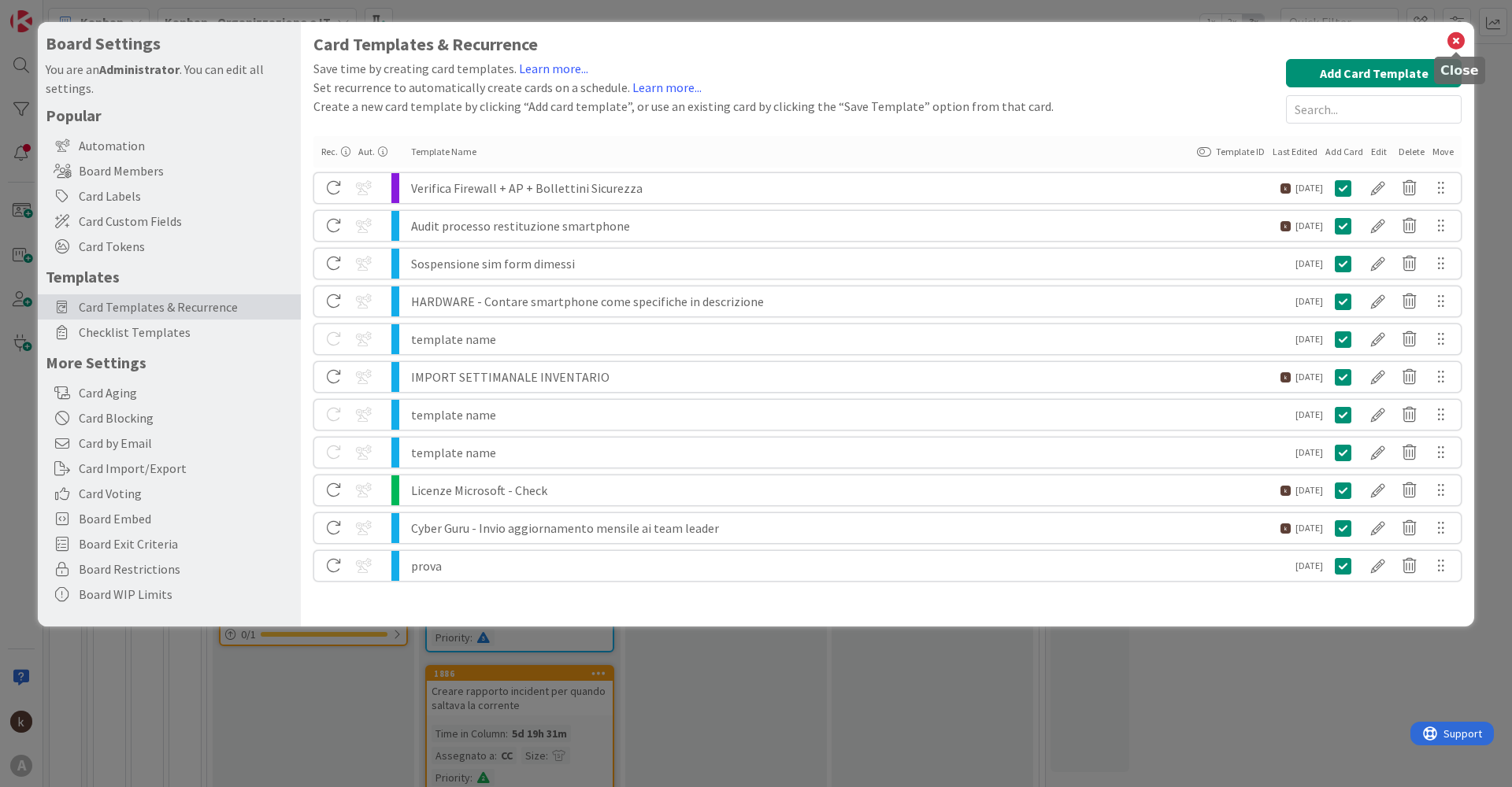
click at [1453, 36] on icon at bounding box center [1456, 41] width 21 height 22
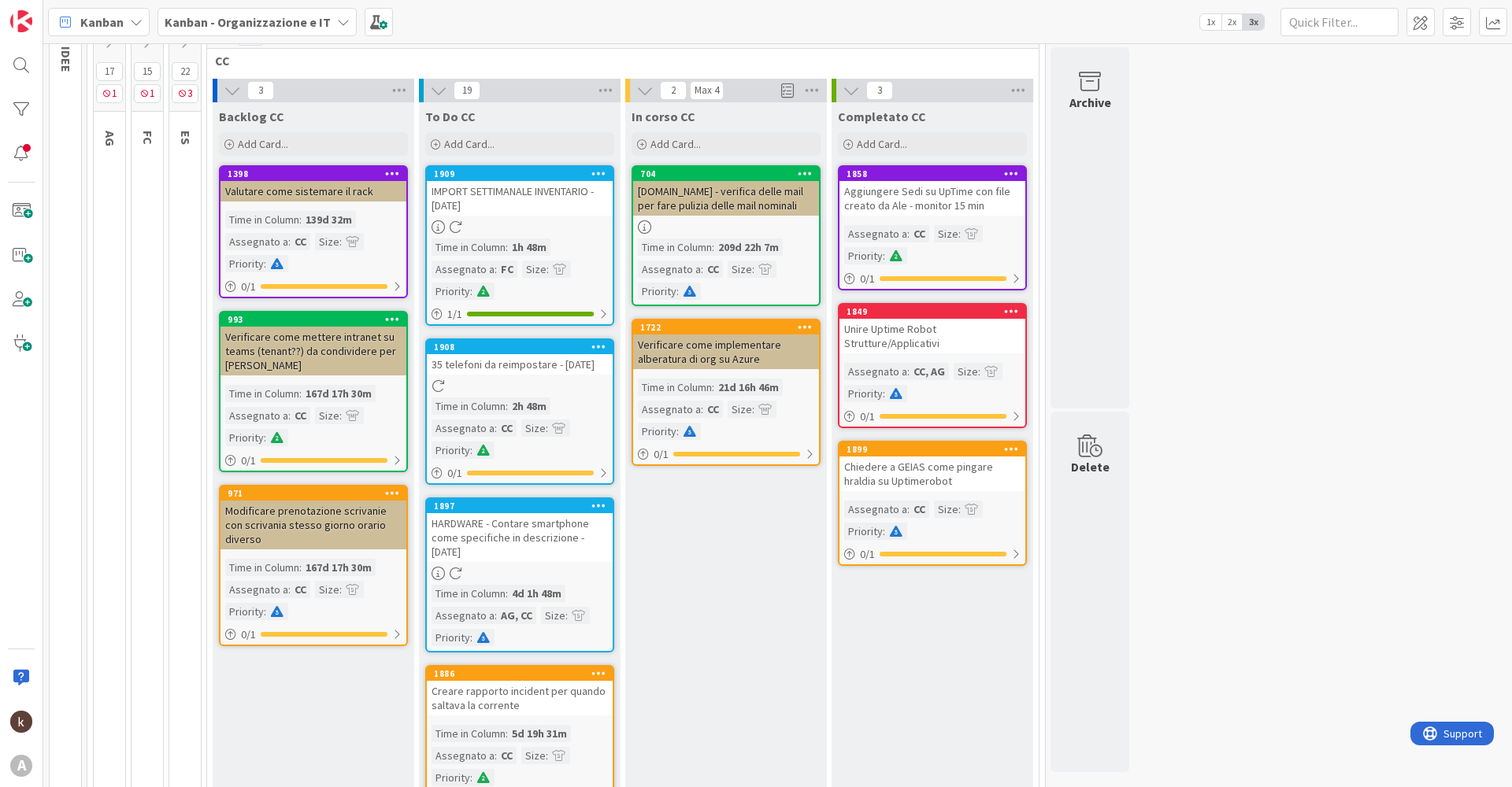
click at [600, 344] on icon at bounding box center [598, 346] width 15 height 11
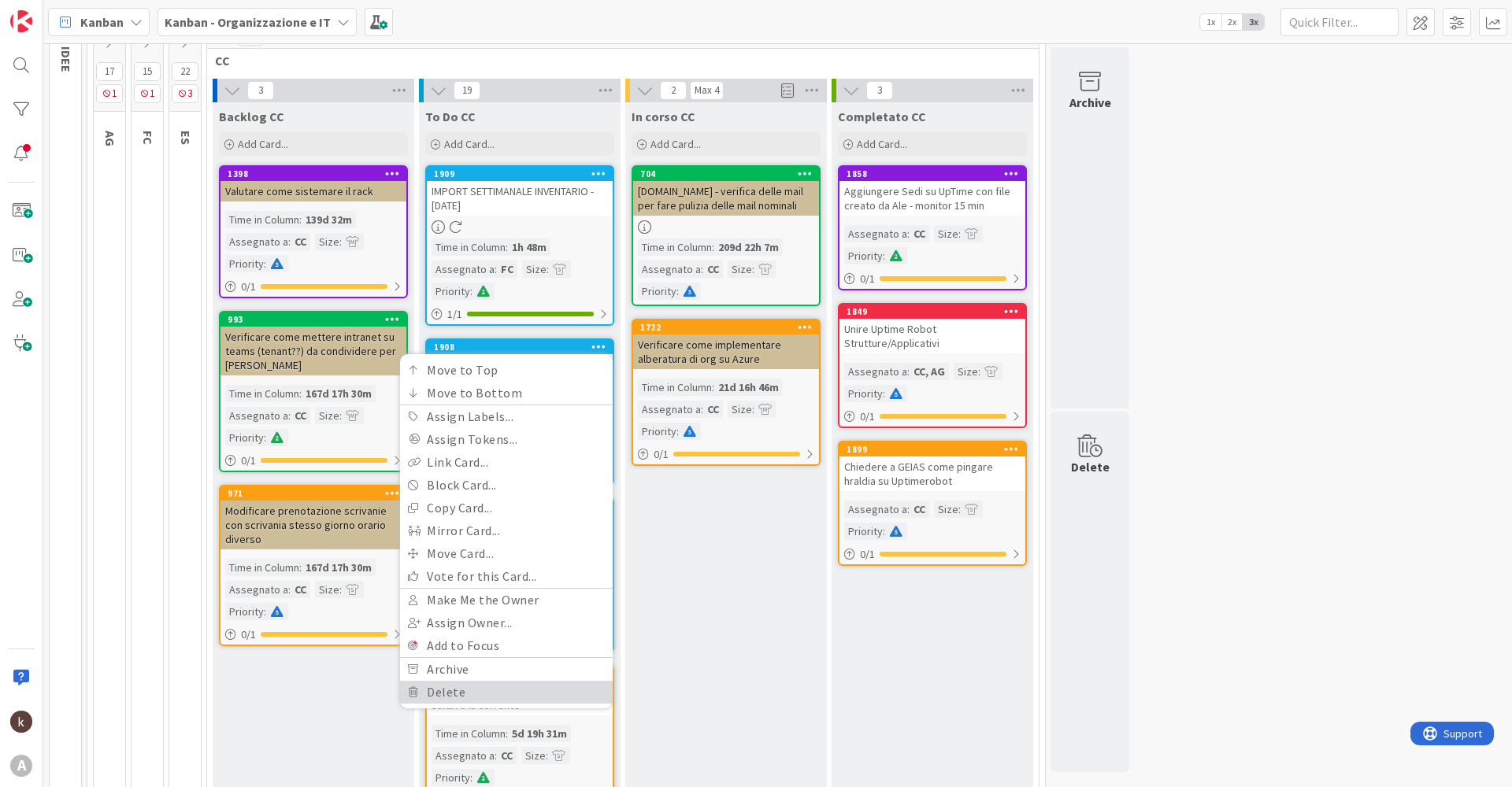
click at [479, 687] on link "Delete" at bounding box center [506, 692] width 213 height 23
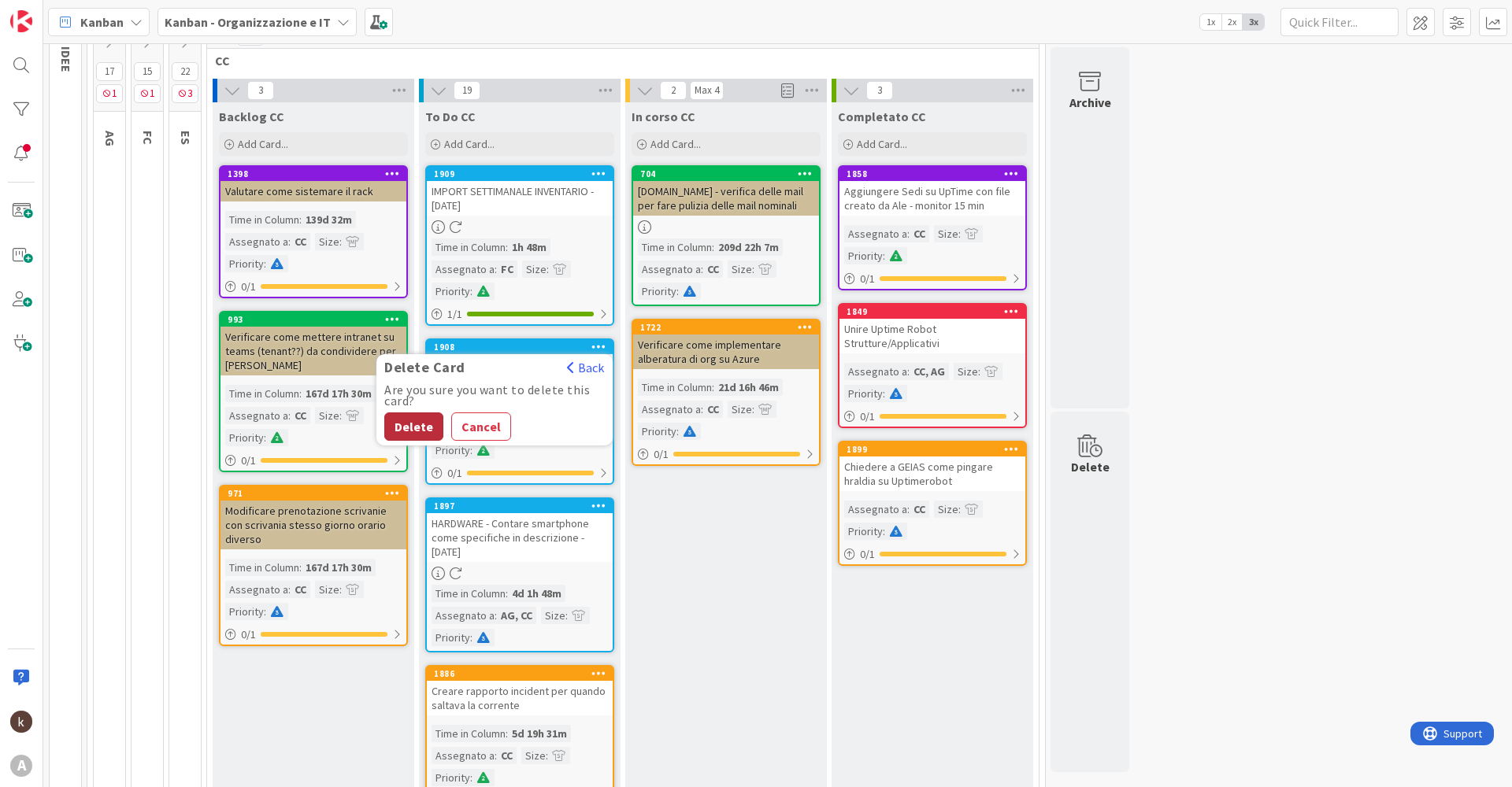
click at [425, 432] on button "Delete" at bounding box center [414, 426] width 59 height 28
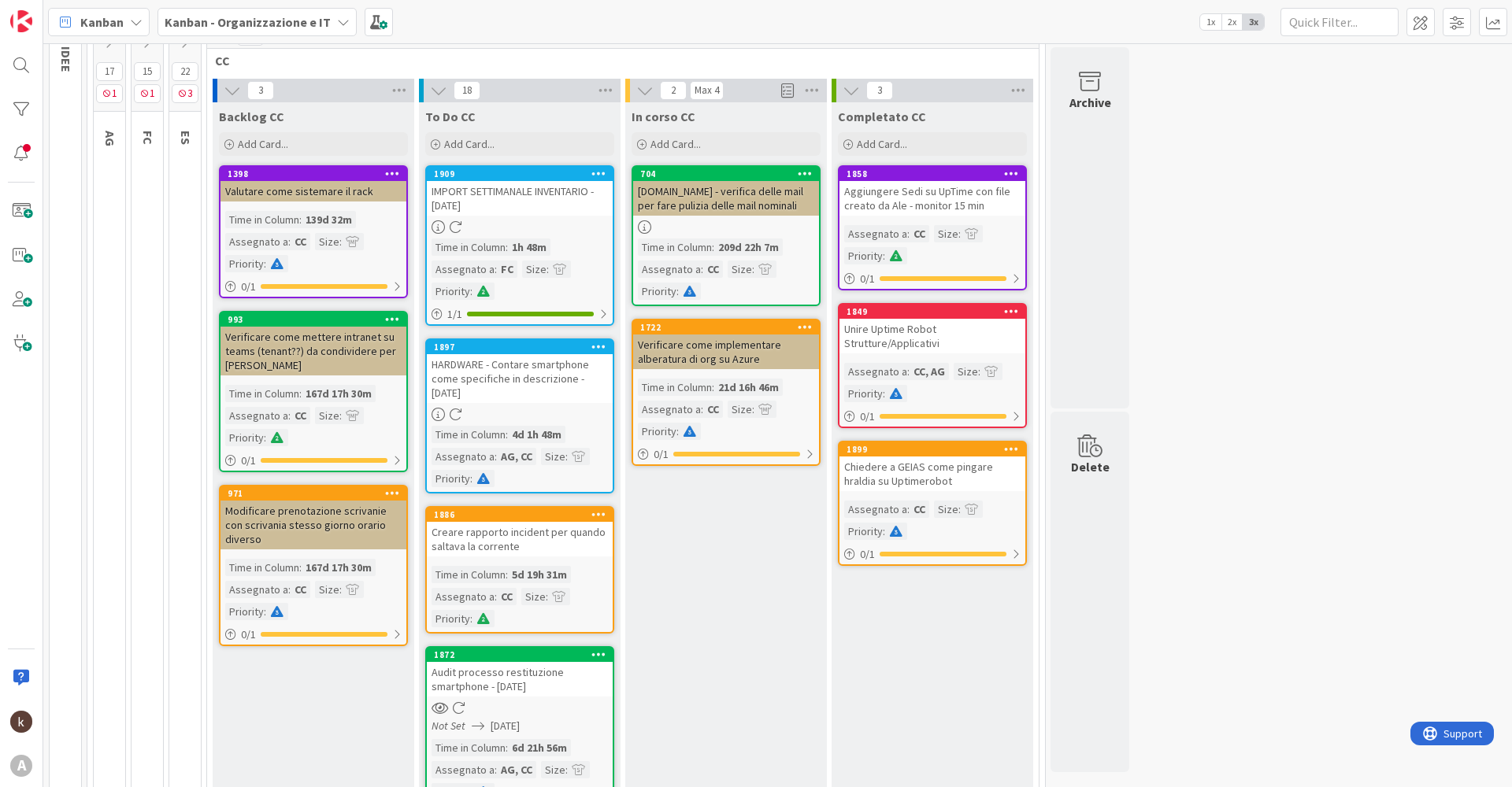
click at [601, 348] on icon at bounding box center [598, 346] width 15 height 11
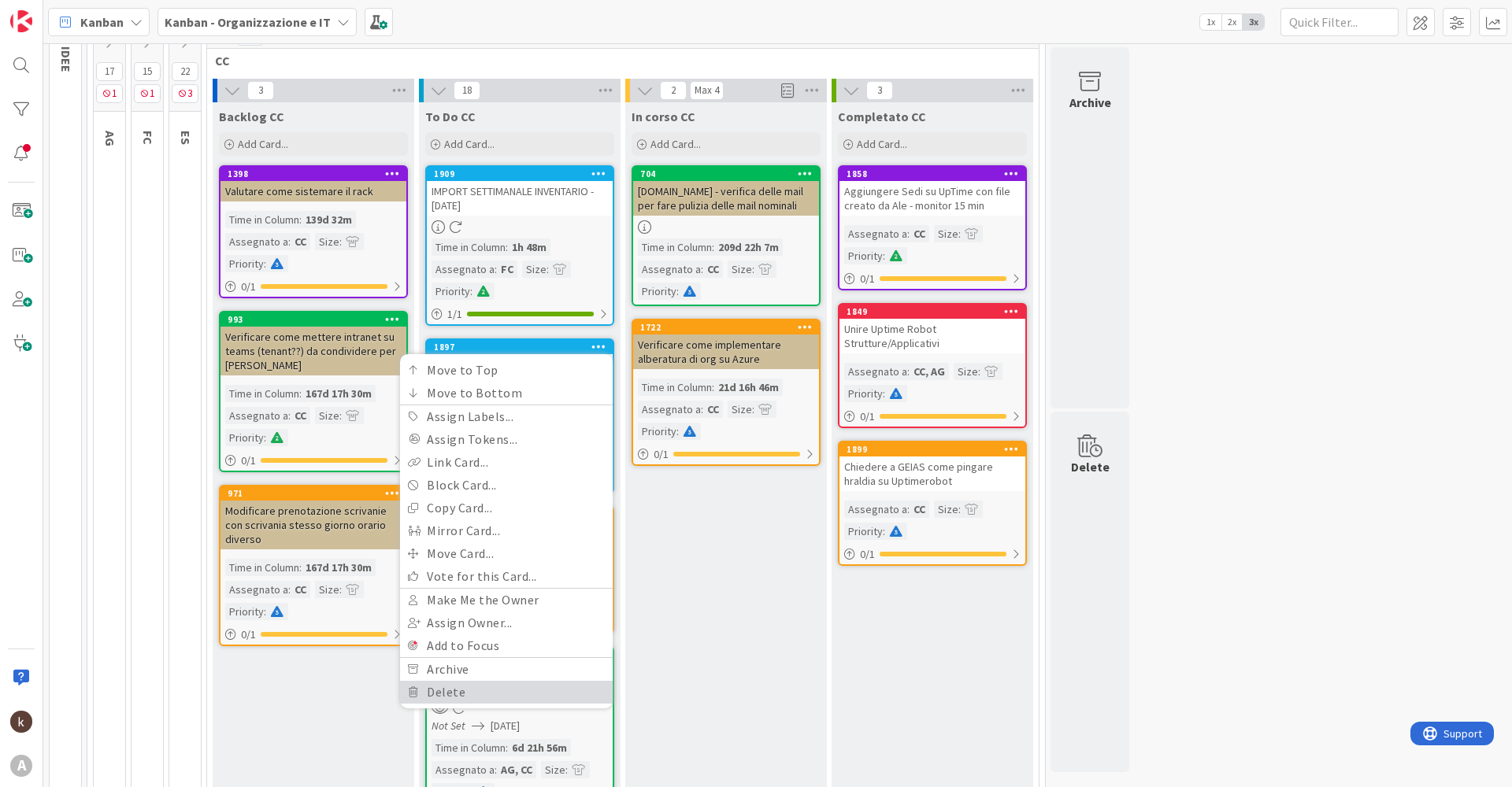
click at [472, 697] on link "Delete" at bounding box center [506, 692] width 213 height 23
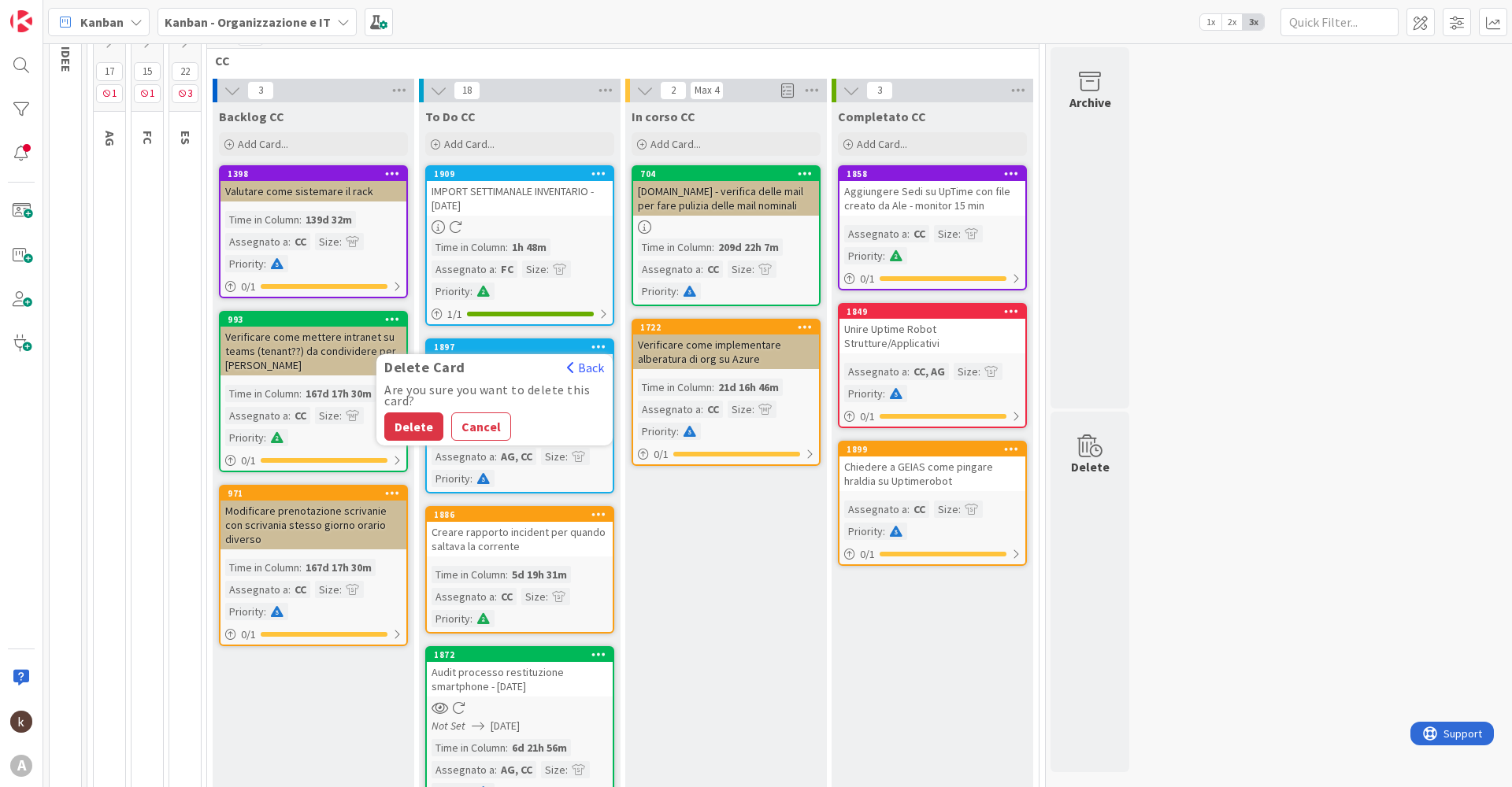
click at [431, 422] on button "Delete" at bounding box center [414, 426] width 59 height 28
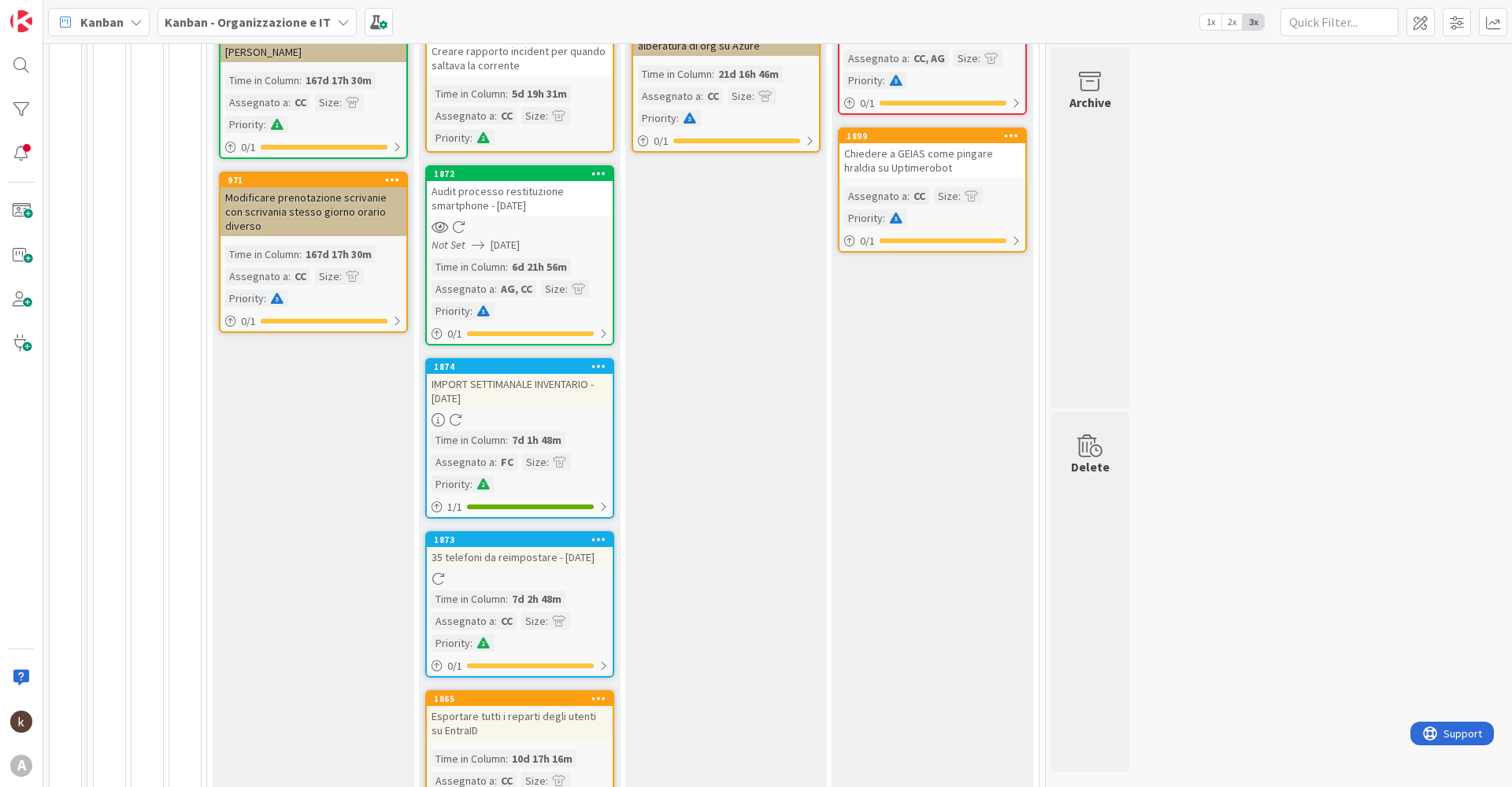
scroll to position [472, 0]
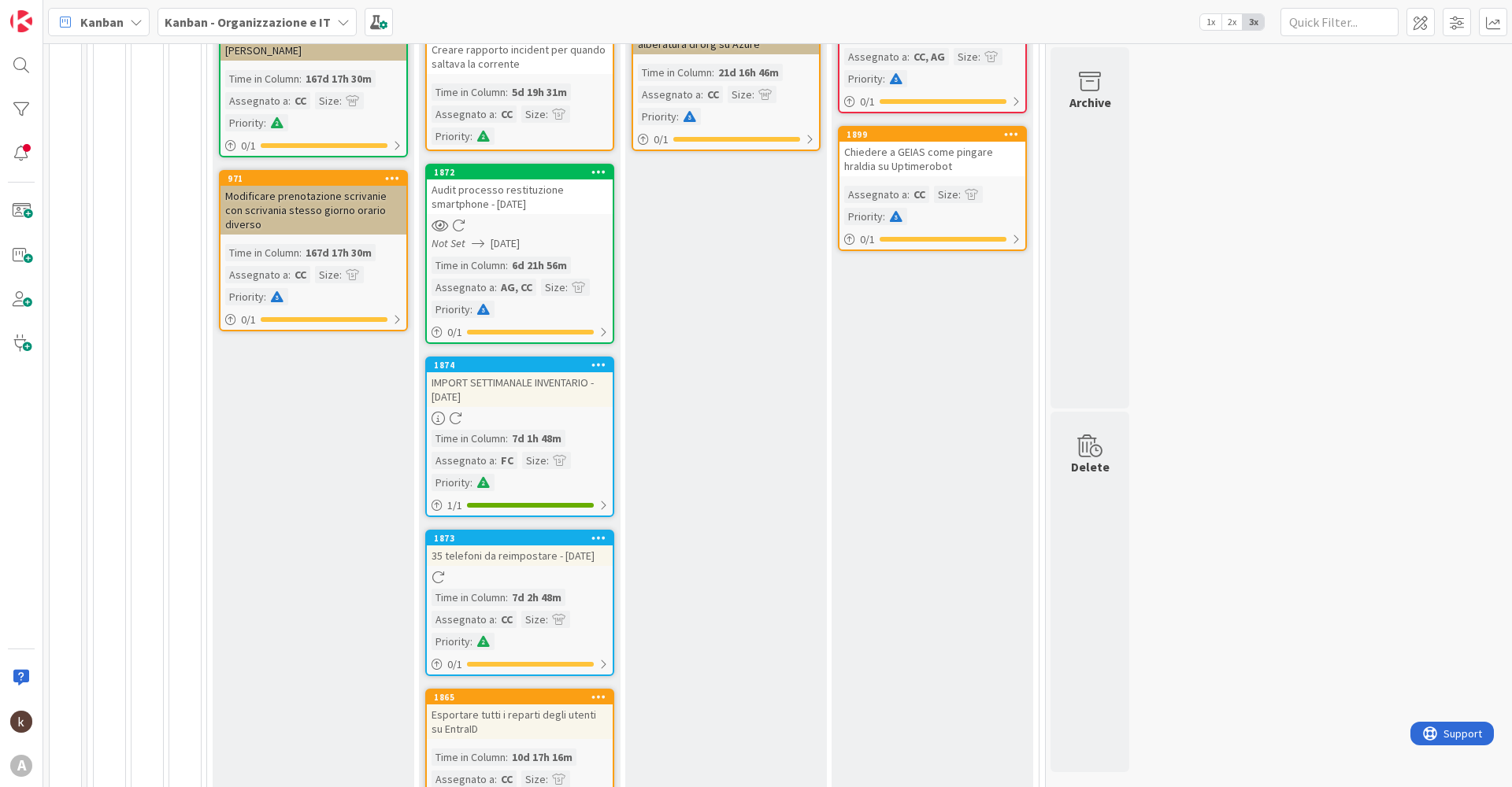
click at [595, 366] on icon at bounding box center [598, 364] width 15 height 11
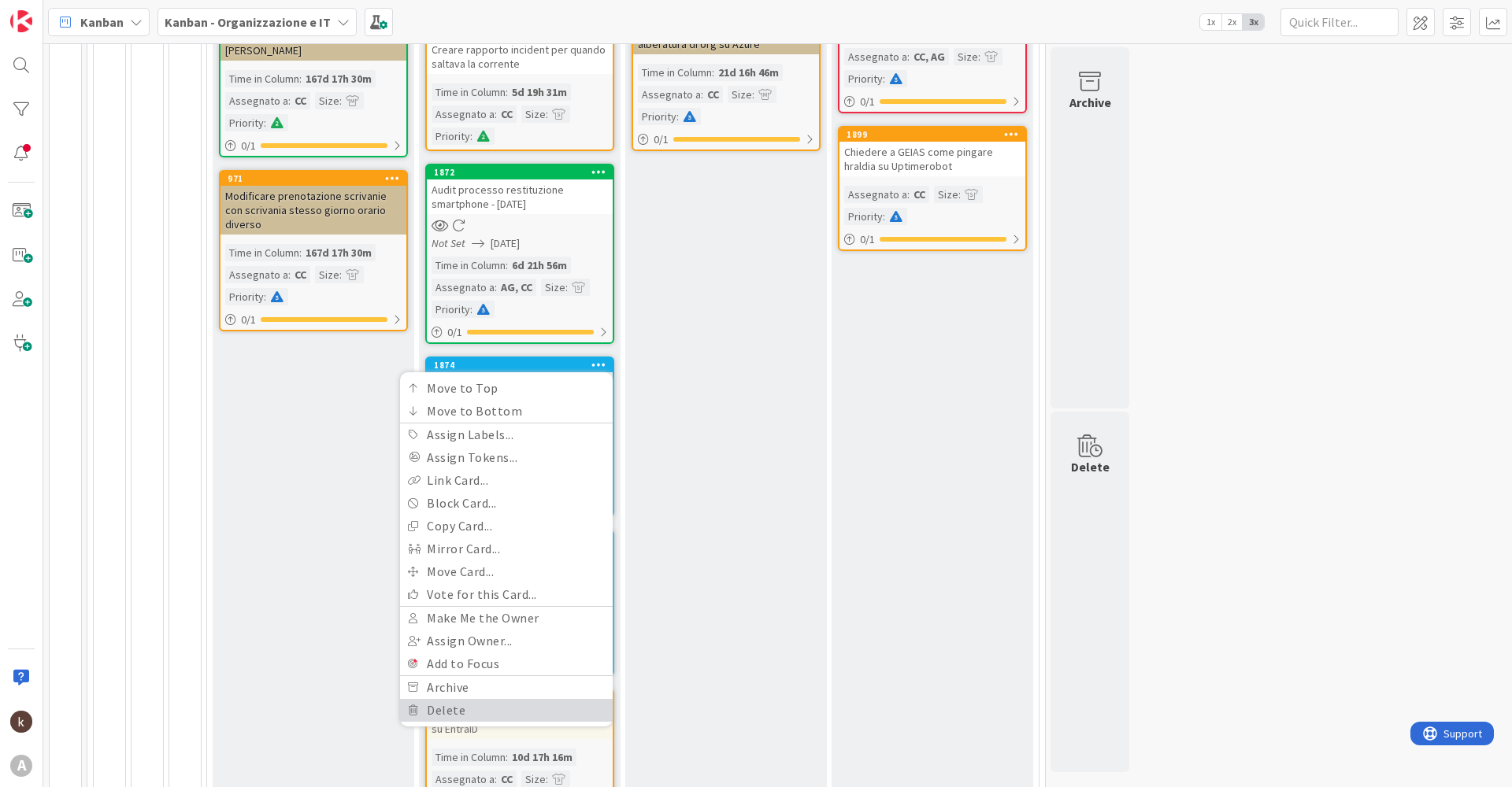
click at [476, 705] on link "Delete" at bounding box center [506, 710] width 213 height 23
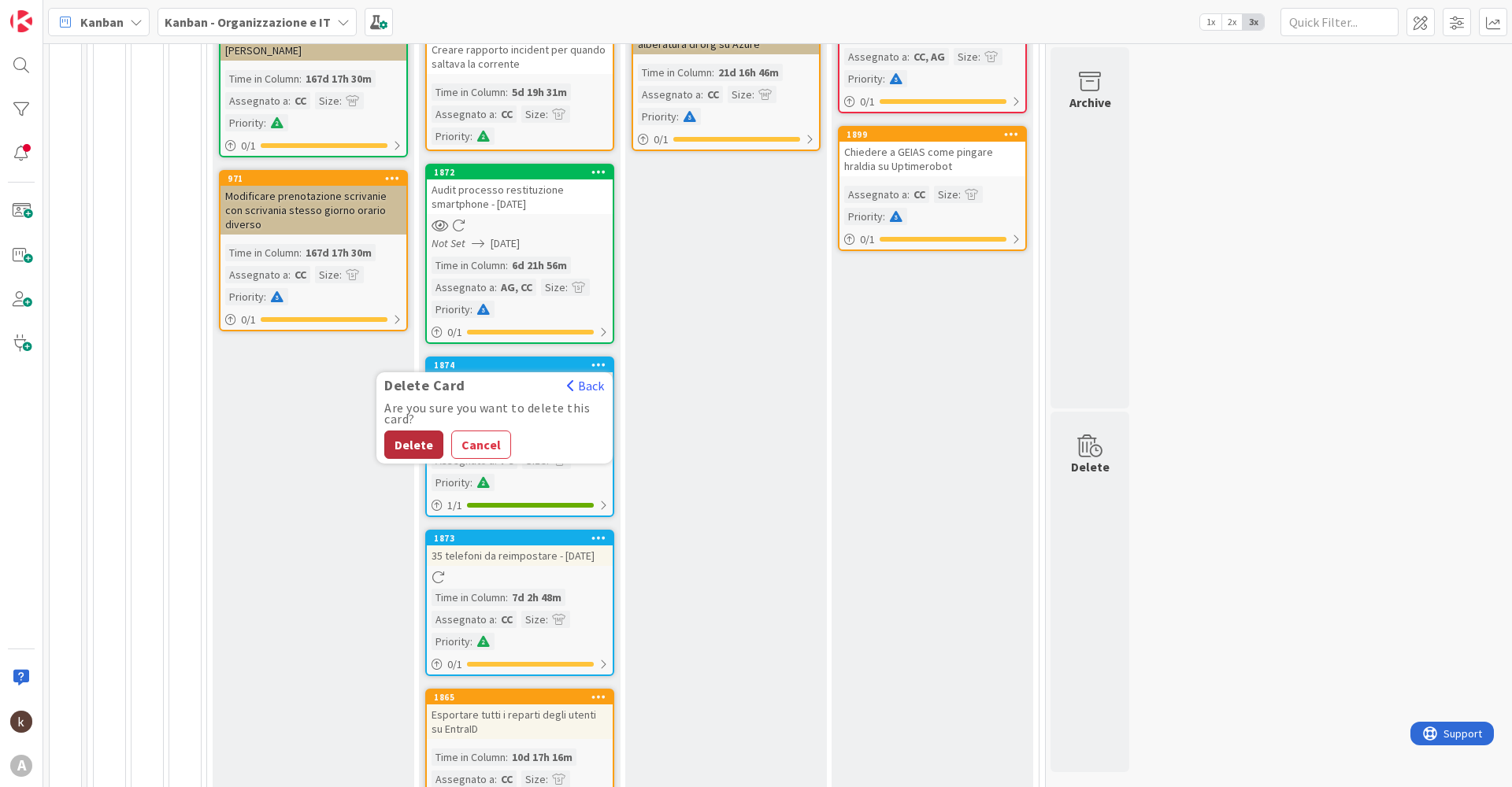
click at [412, 448] on button "Delete" at bounding box center [414, 444] width 59 height 28
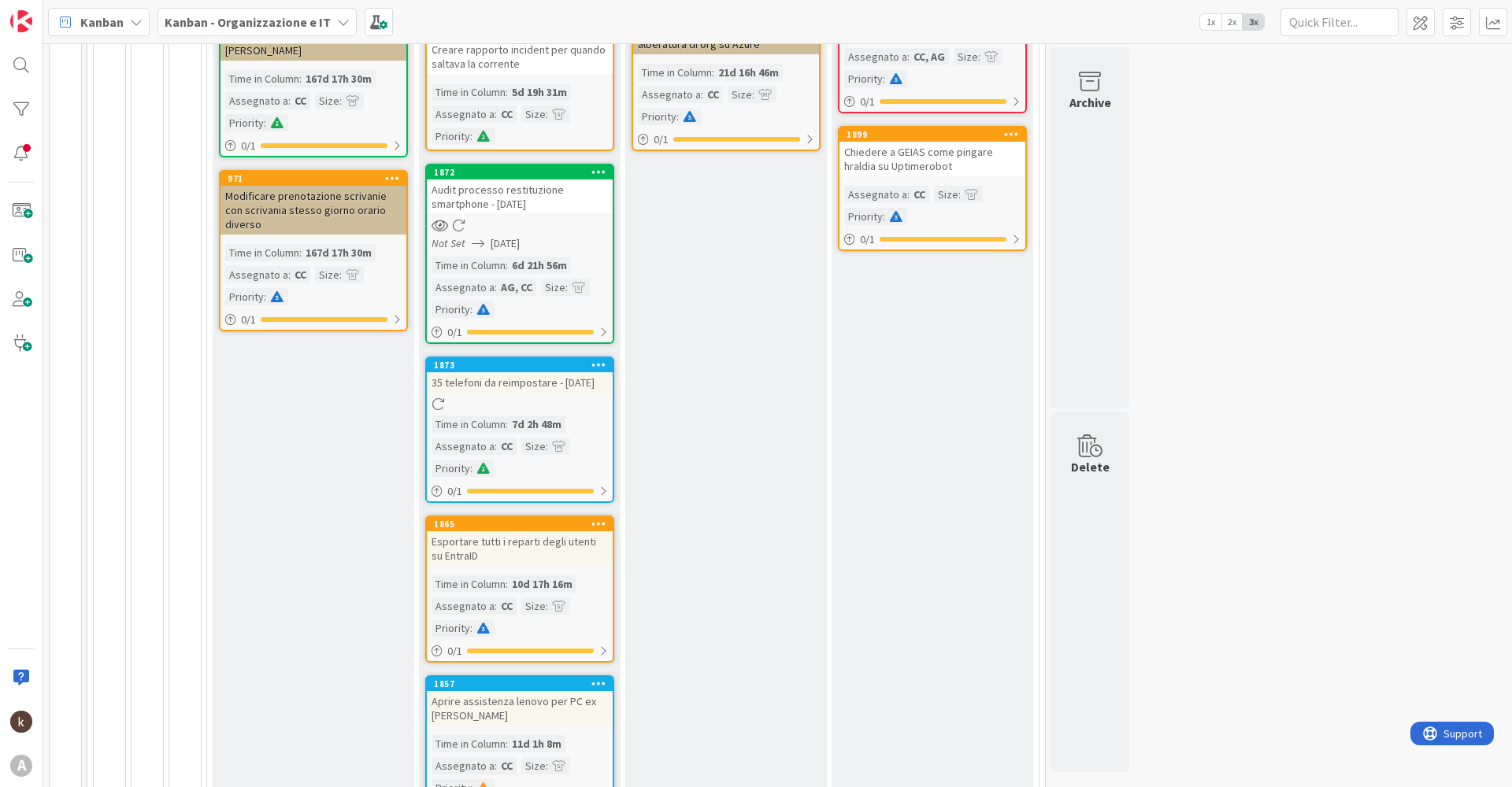
click at [595, 362] on icon at bounding box center [598, 364] width 15 height 11
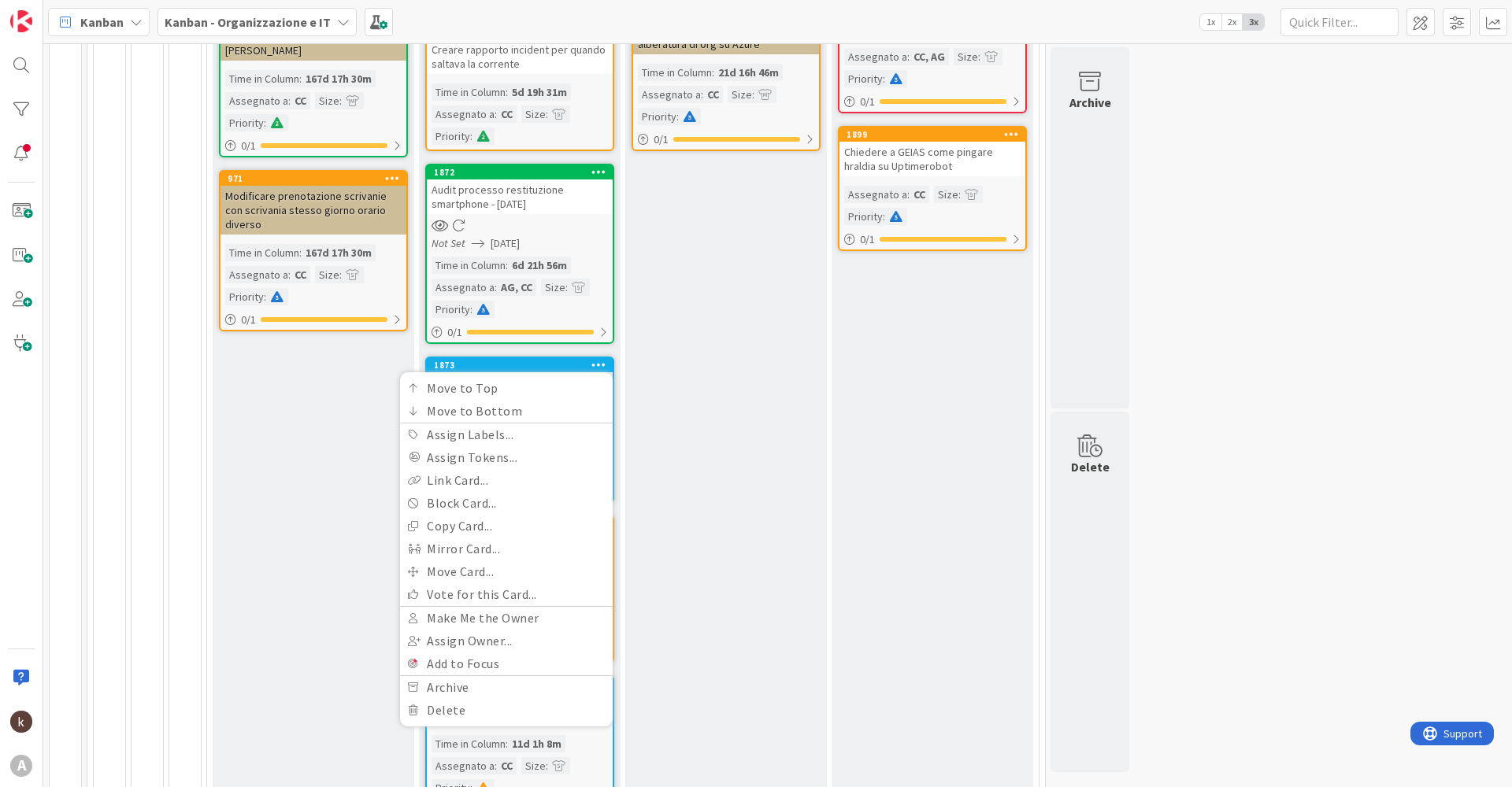
click at [459, 722] on div "Move to Top Move to Bottom Assign Labels... Assign Tokens... Link Card... Block…" at bounding box center [506, 548] width 213 height 354
click at [459, 711] on link "Delete" at bounding box center [506, 710] width 213 height 23
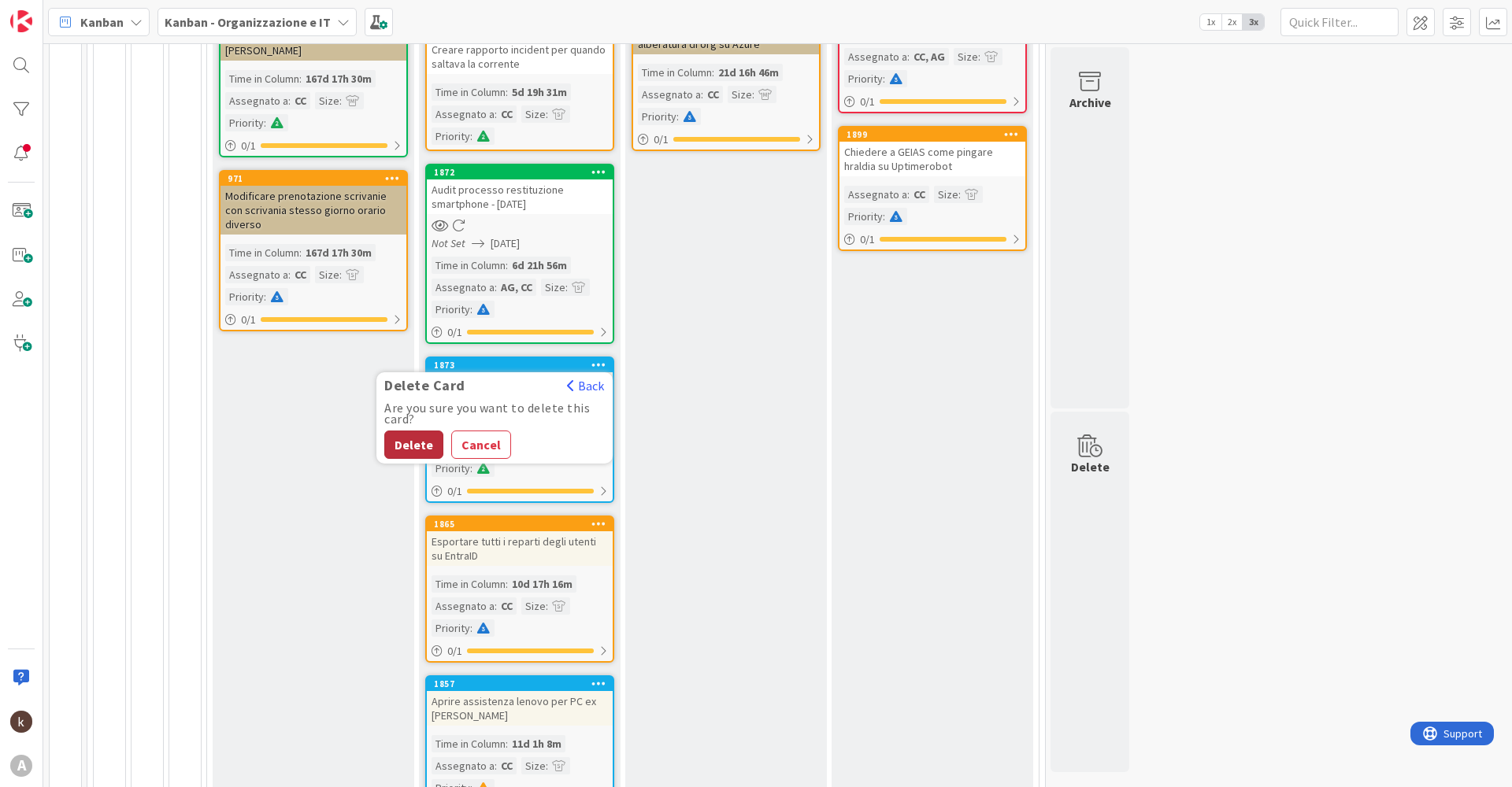
click at [401, 447] on button "Delete" at bounding box center [414, 444] width 59 height 28
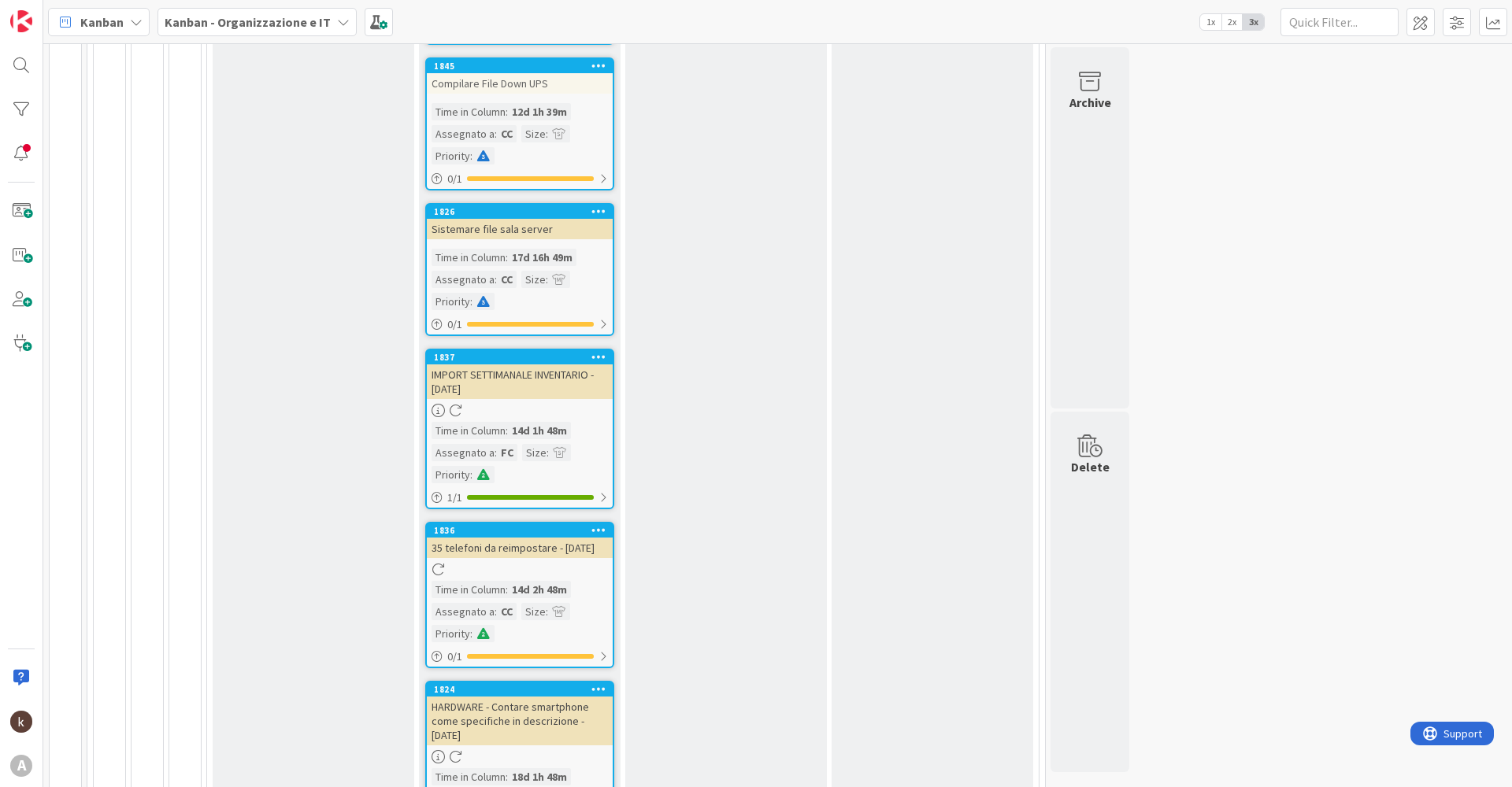
scroll to position [1102, 0]
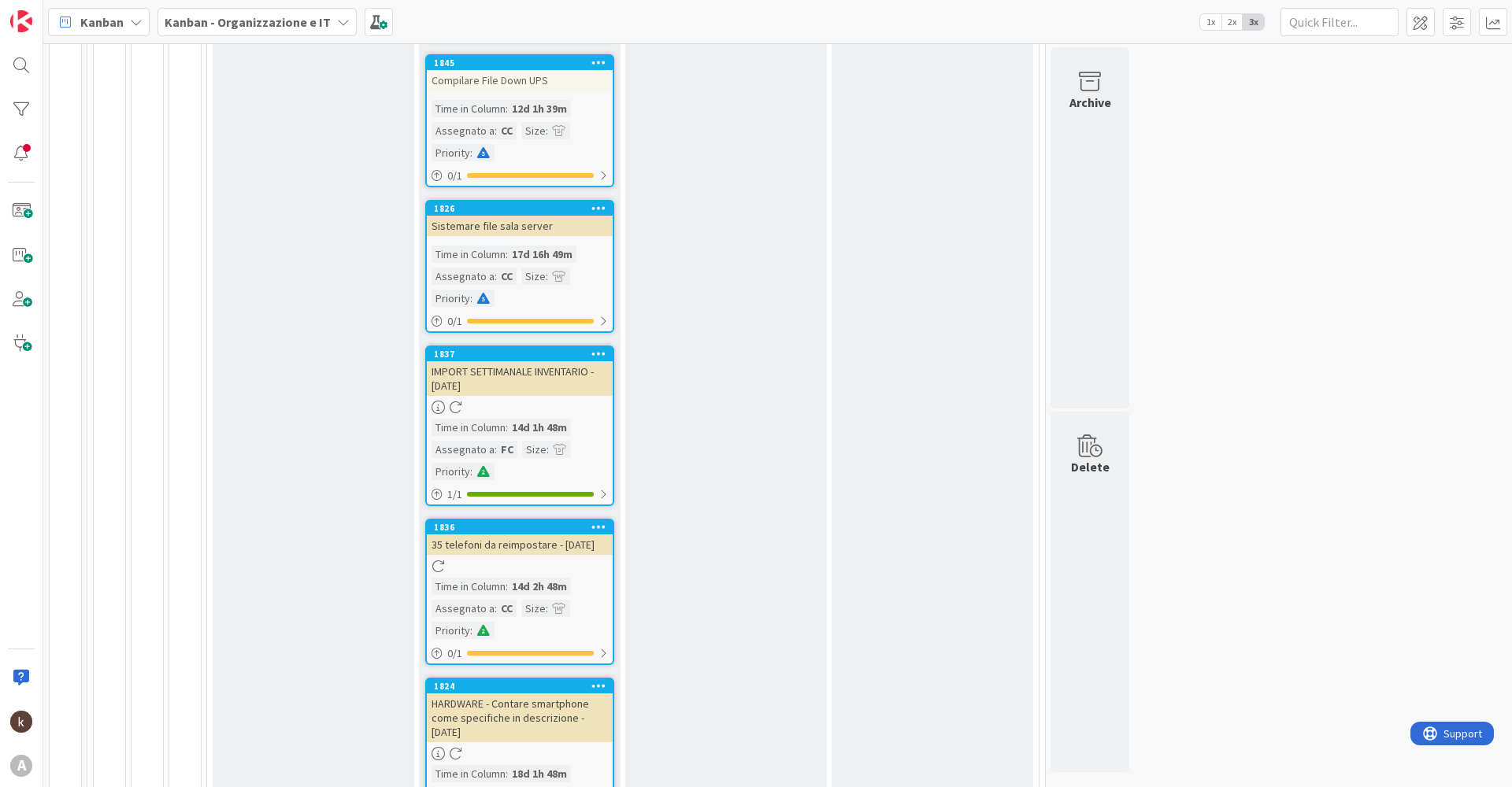
click at [596, 352] on icon at bounding box center [598, 353] width 15 height 11
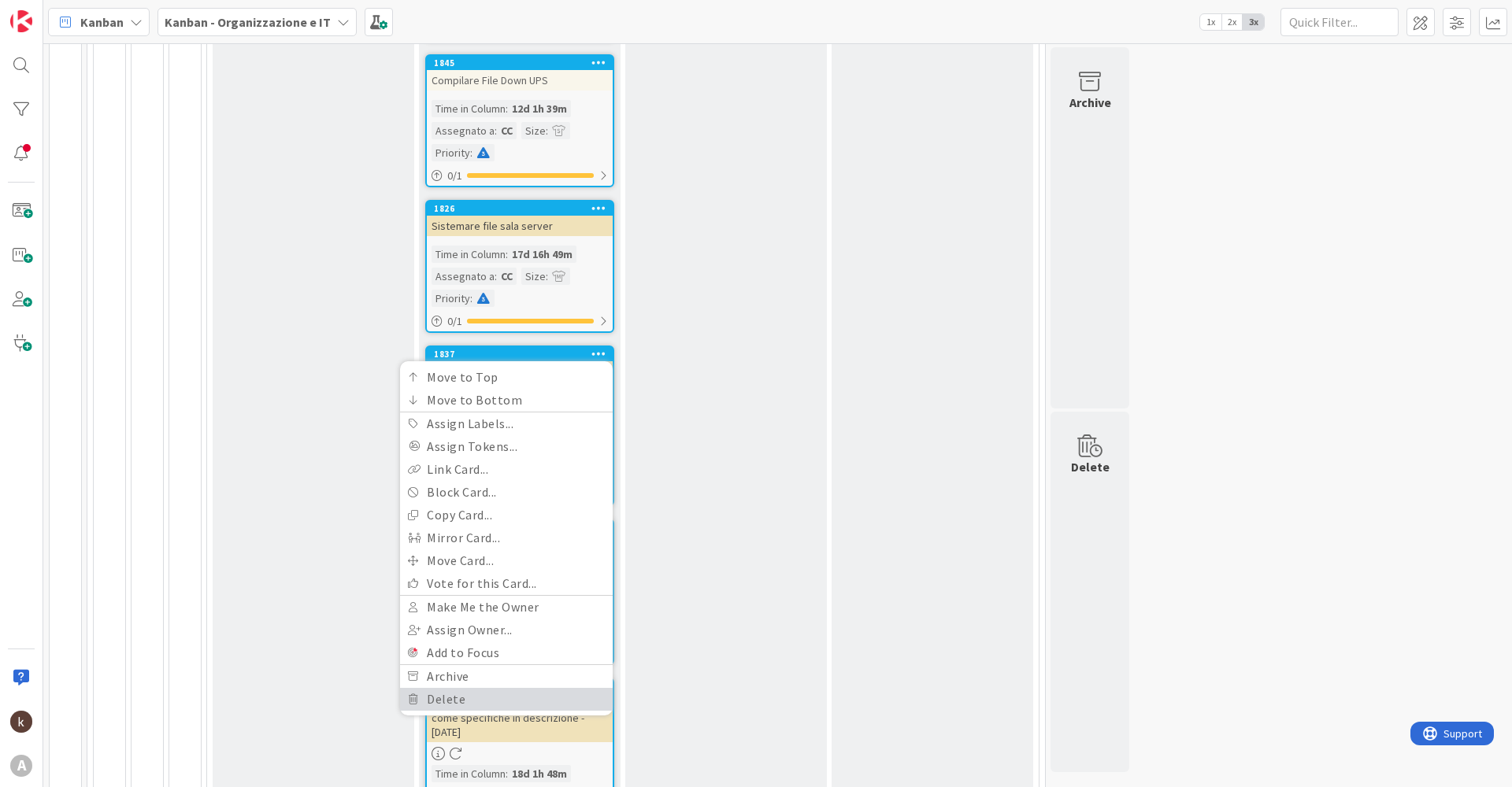
click at [470, 700] on link "Delete" at bounding box center [506, 699] width 213 height 23
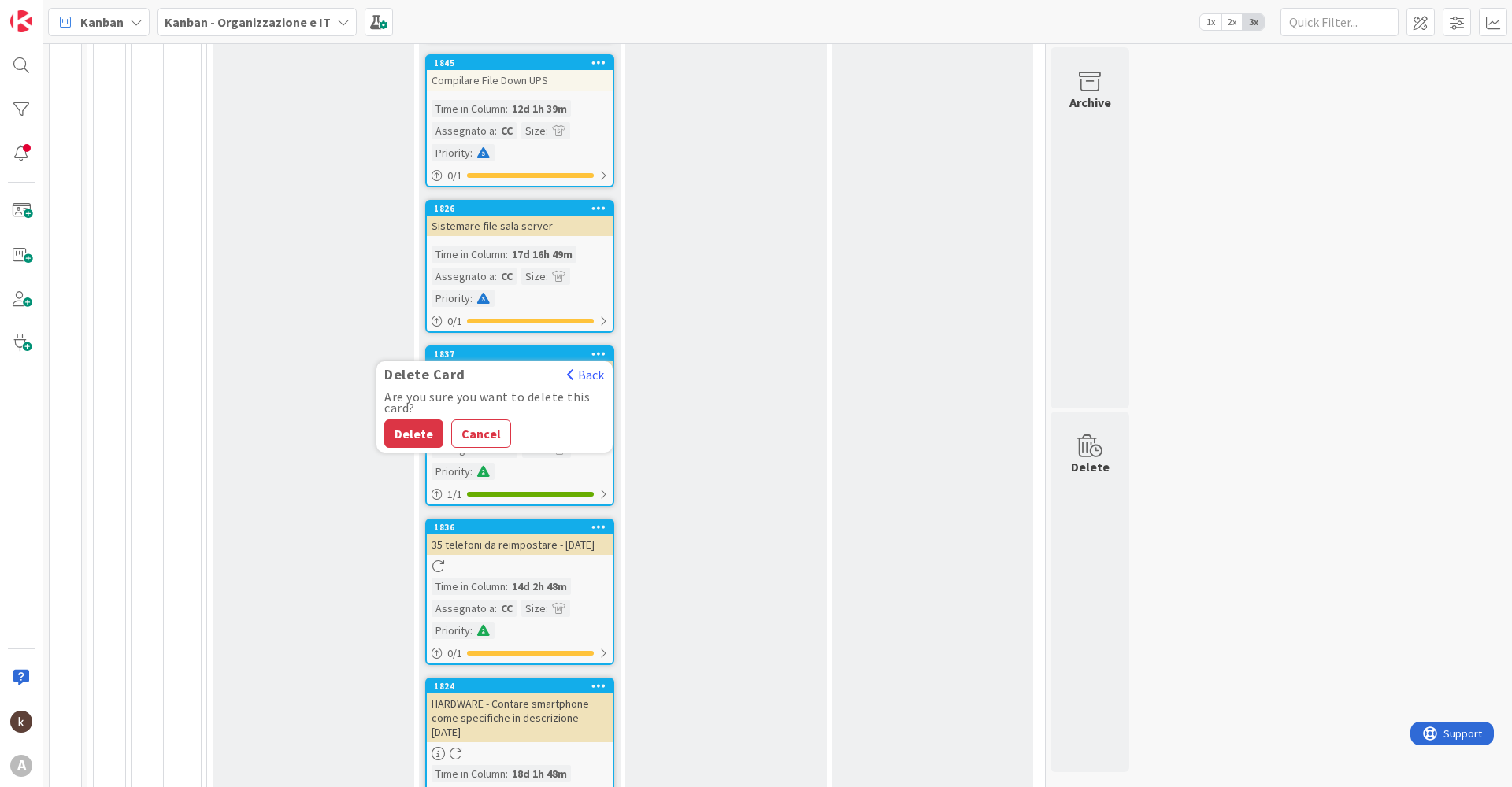
click at [395, 433] on button "Delete" at bounding box center [414, 433] width 59 height 28
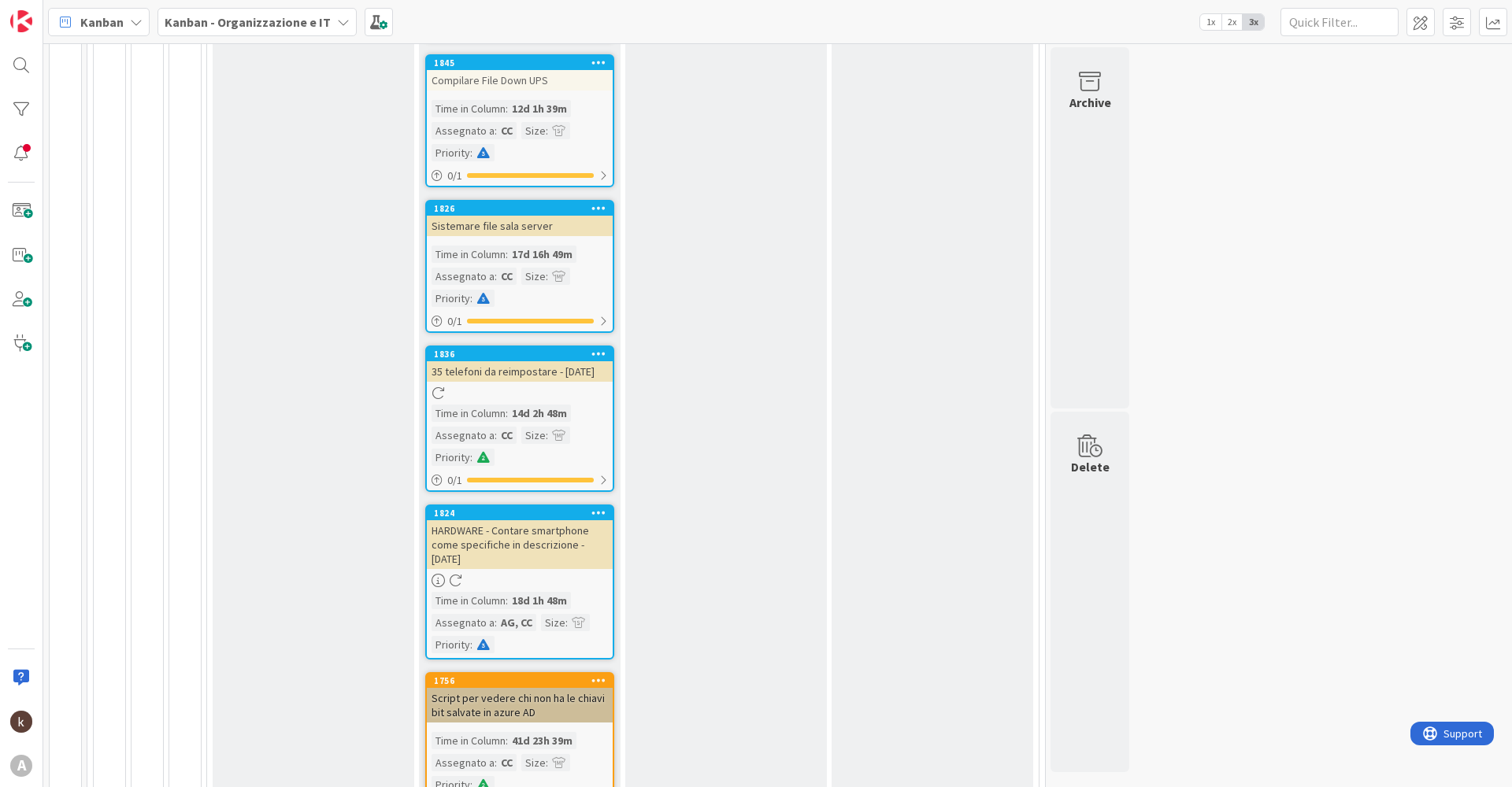
click at [596, 353] on icon at bounding box center [598, 353] width 15 height 11
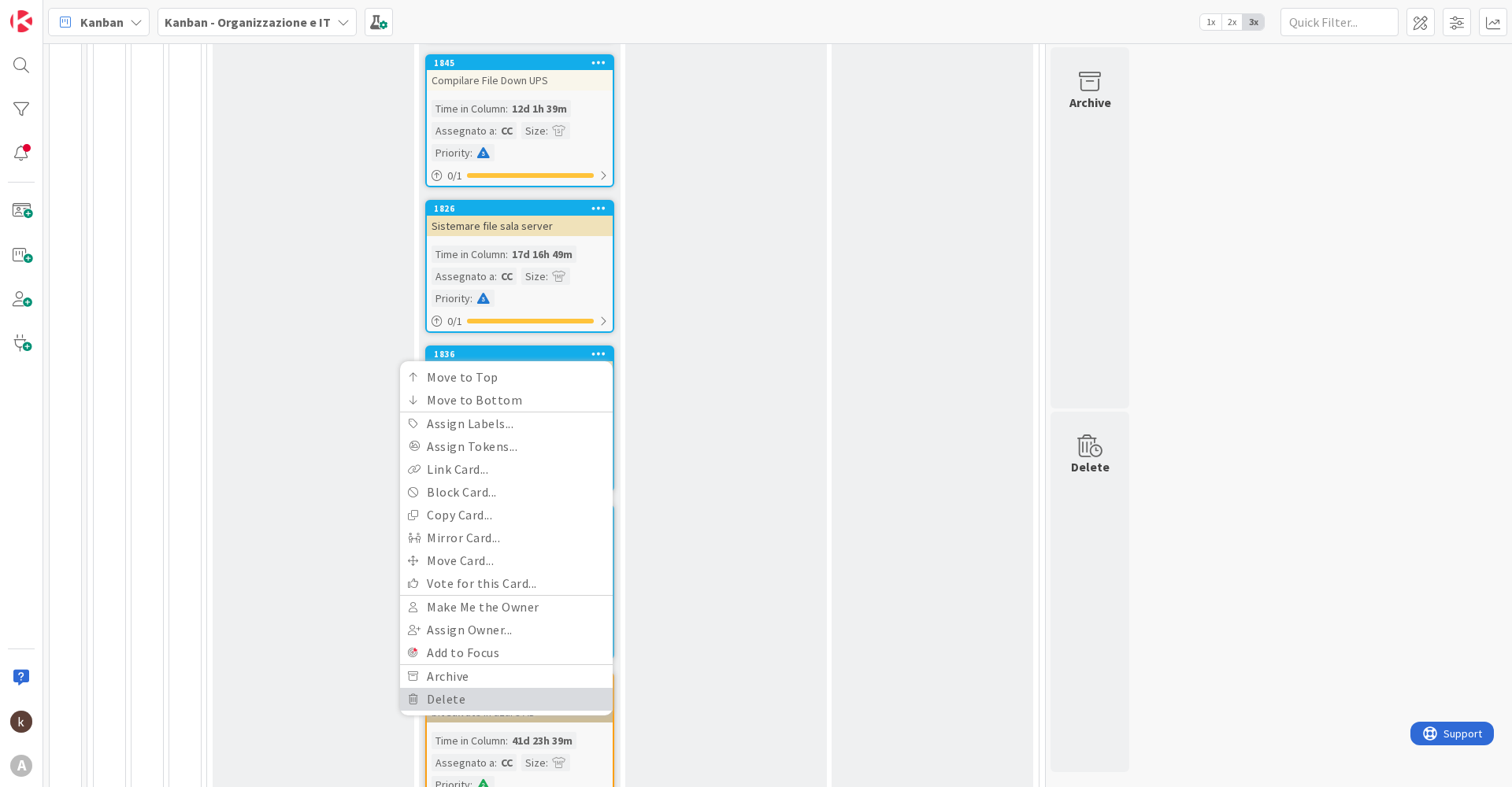
click at [462, 697] on link "Delete" at bounding box center [506, 699] width 213 height 23
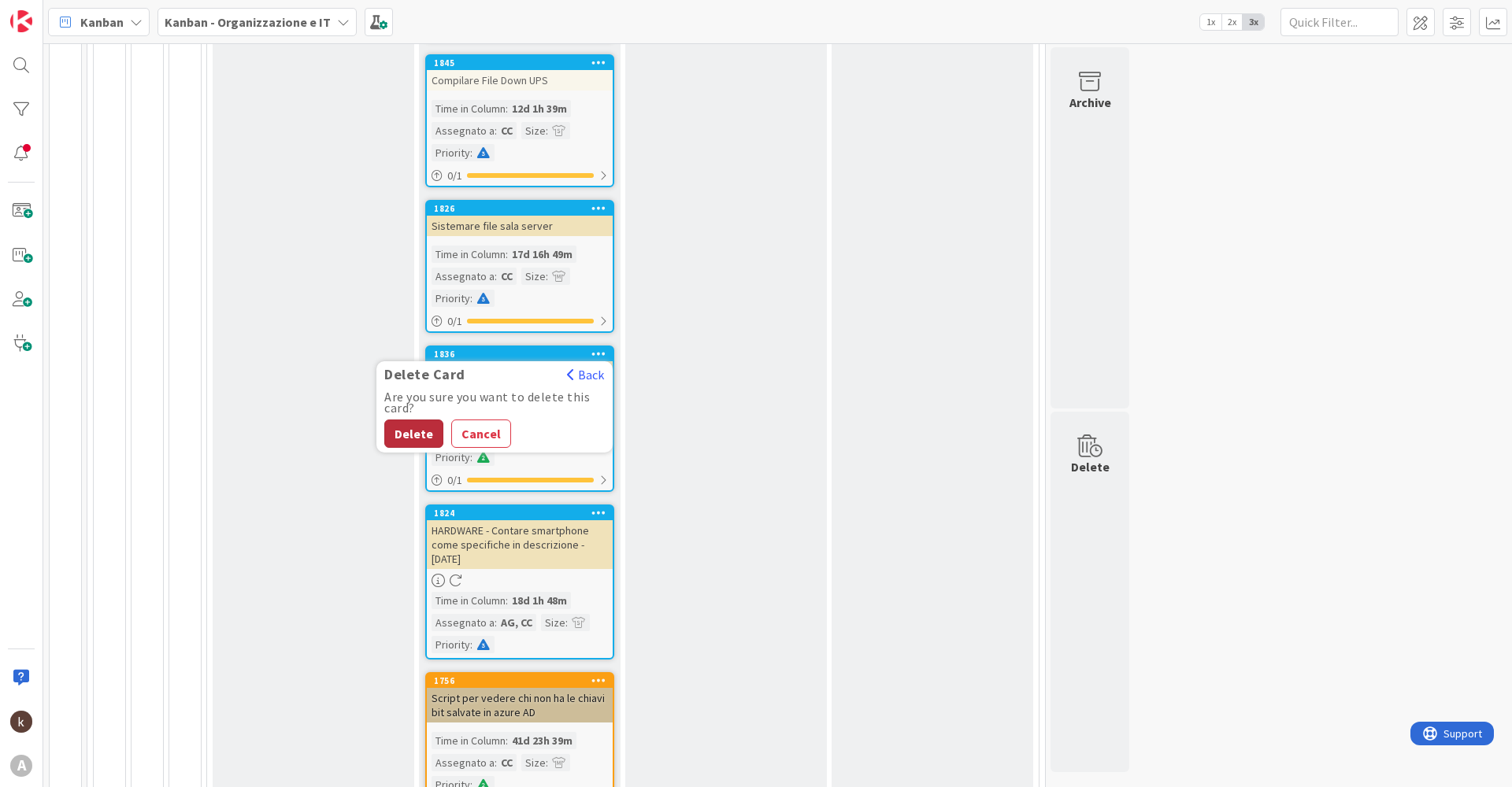
click at [426, 434] on button "Delete" at bounding box center [414, 433] width 59 height 28
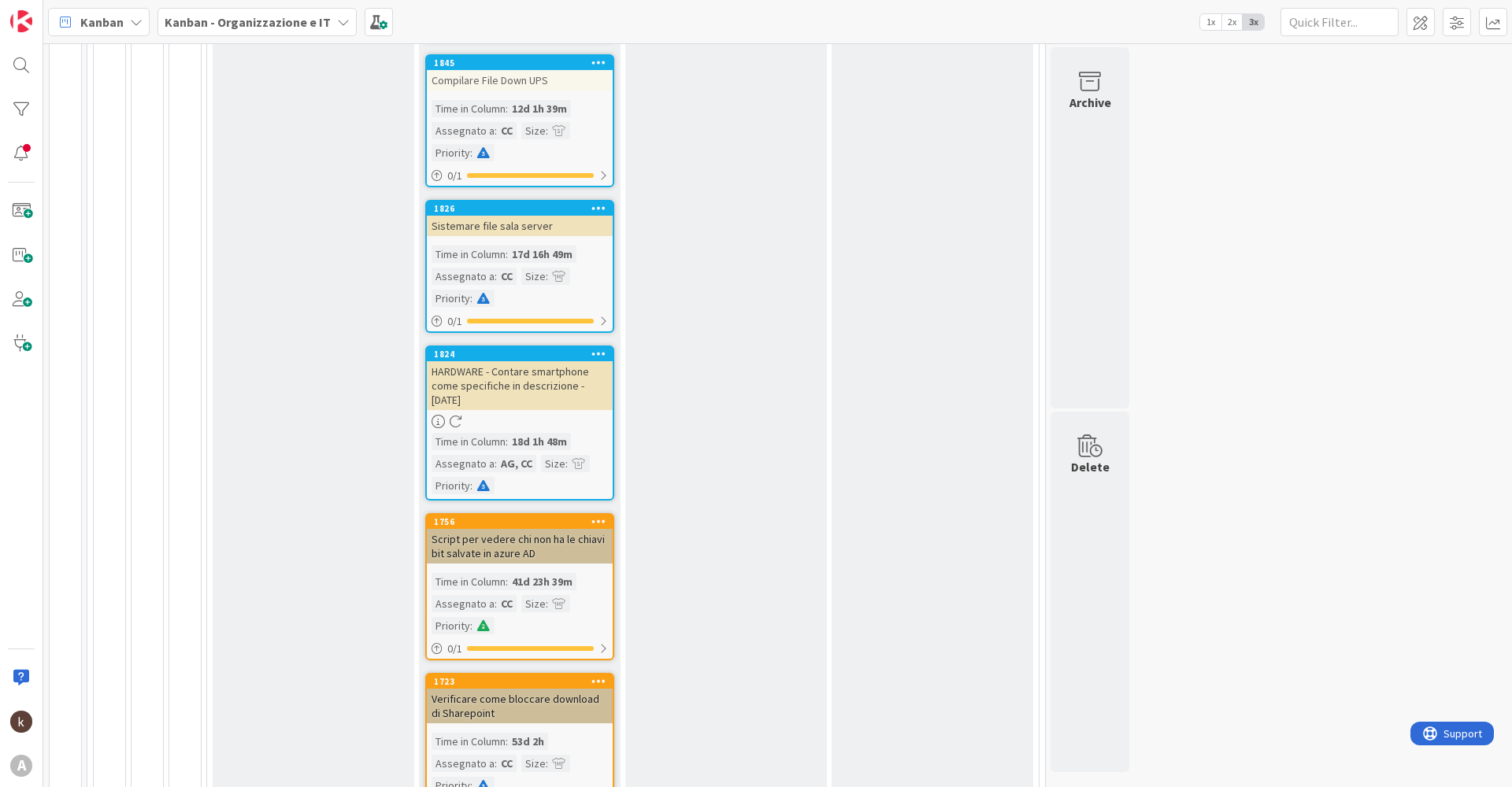
click at [598, 355] on icon at bounding box center [598, 353] width 15 height 11
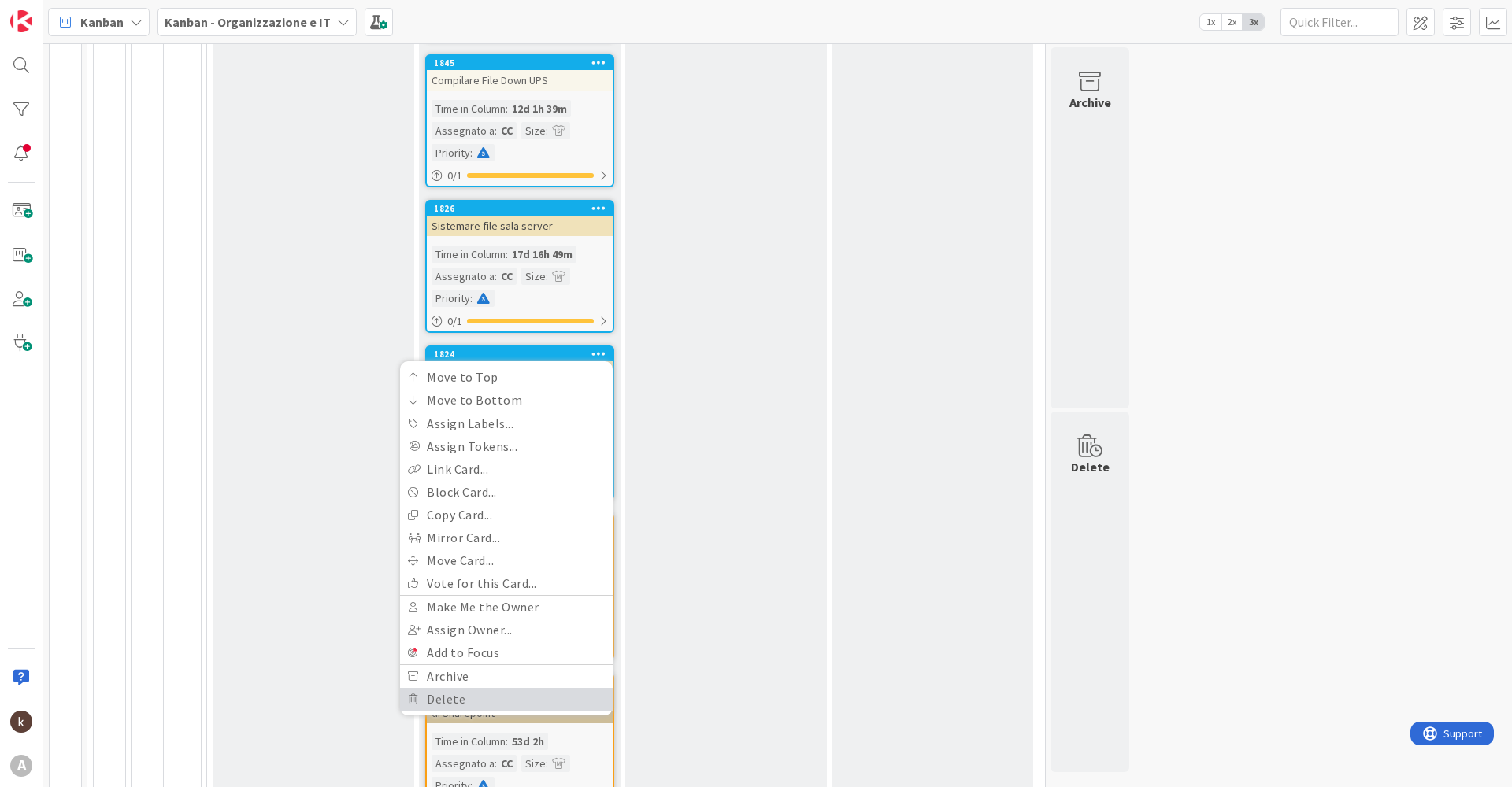
click at [466, 700] on link "Delete" at bounding box center [506, 699] width 213 height 23
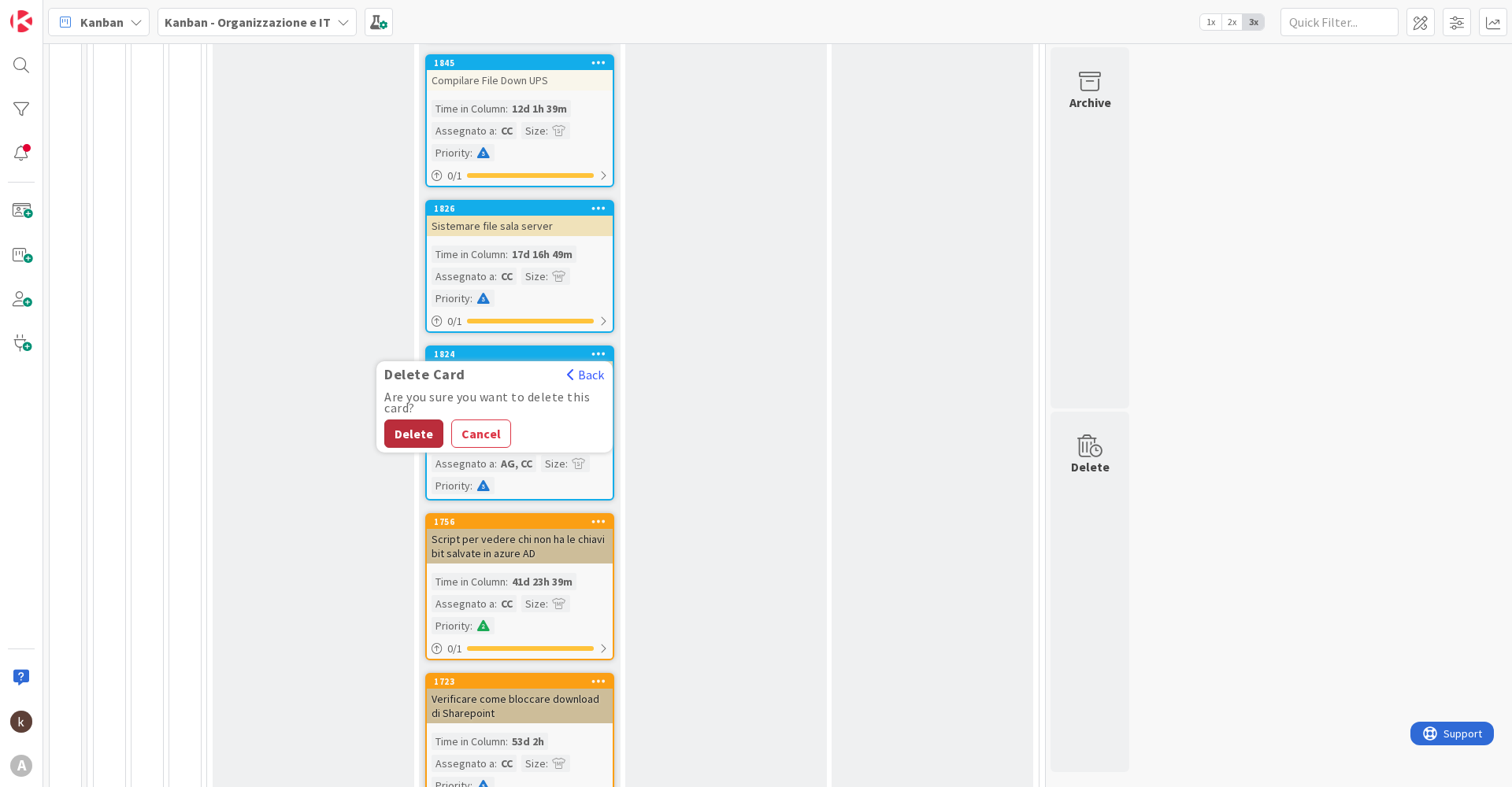
click at [421, 438] on button "Delete" at bounding box center [414, 433] width 59 height 28
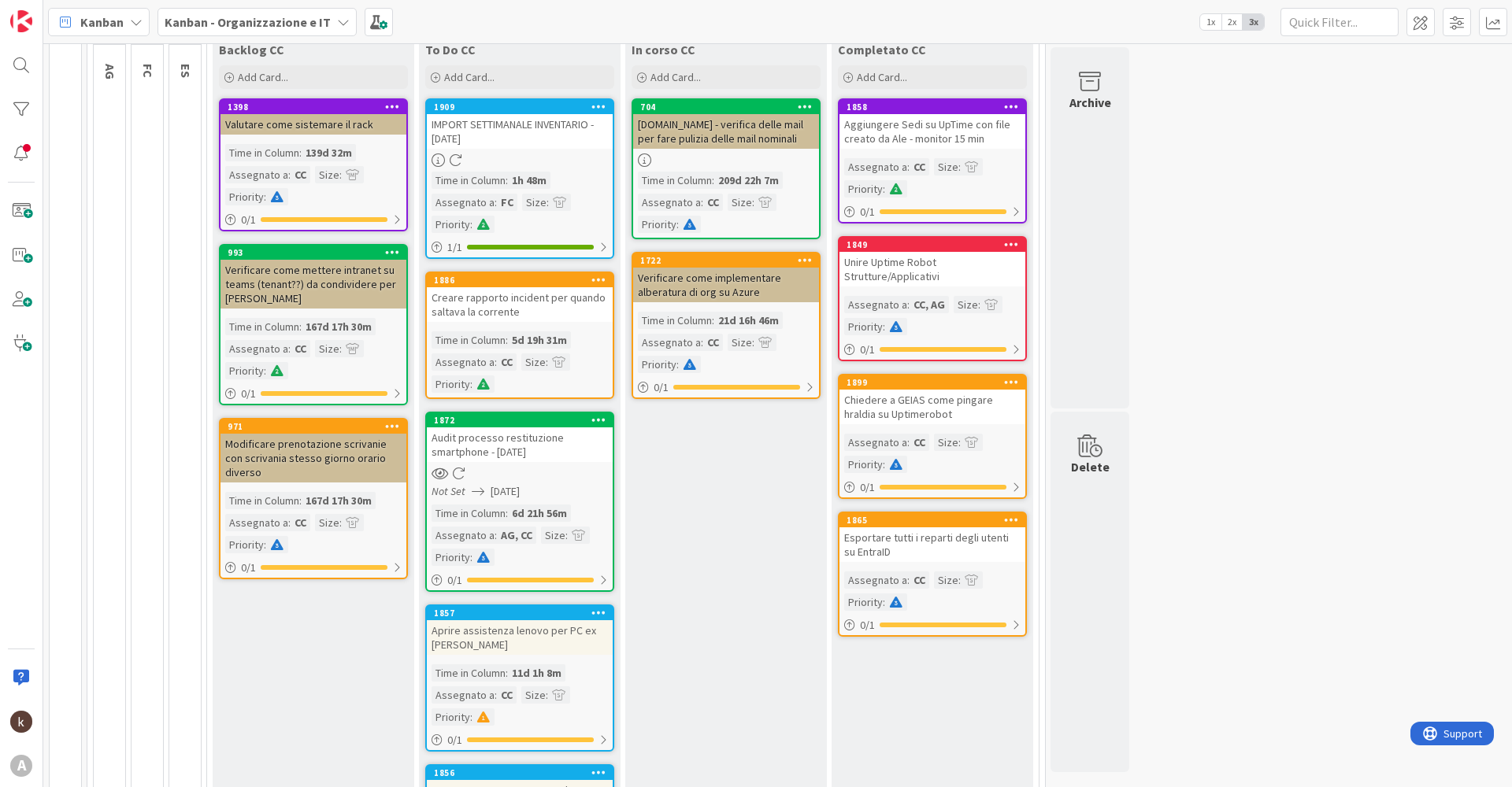
scroll to position [315, 0]
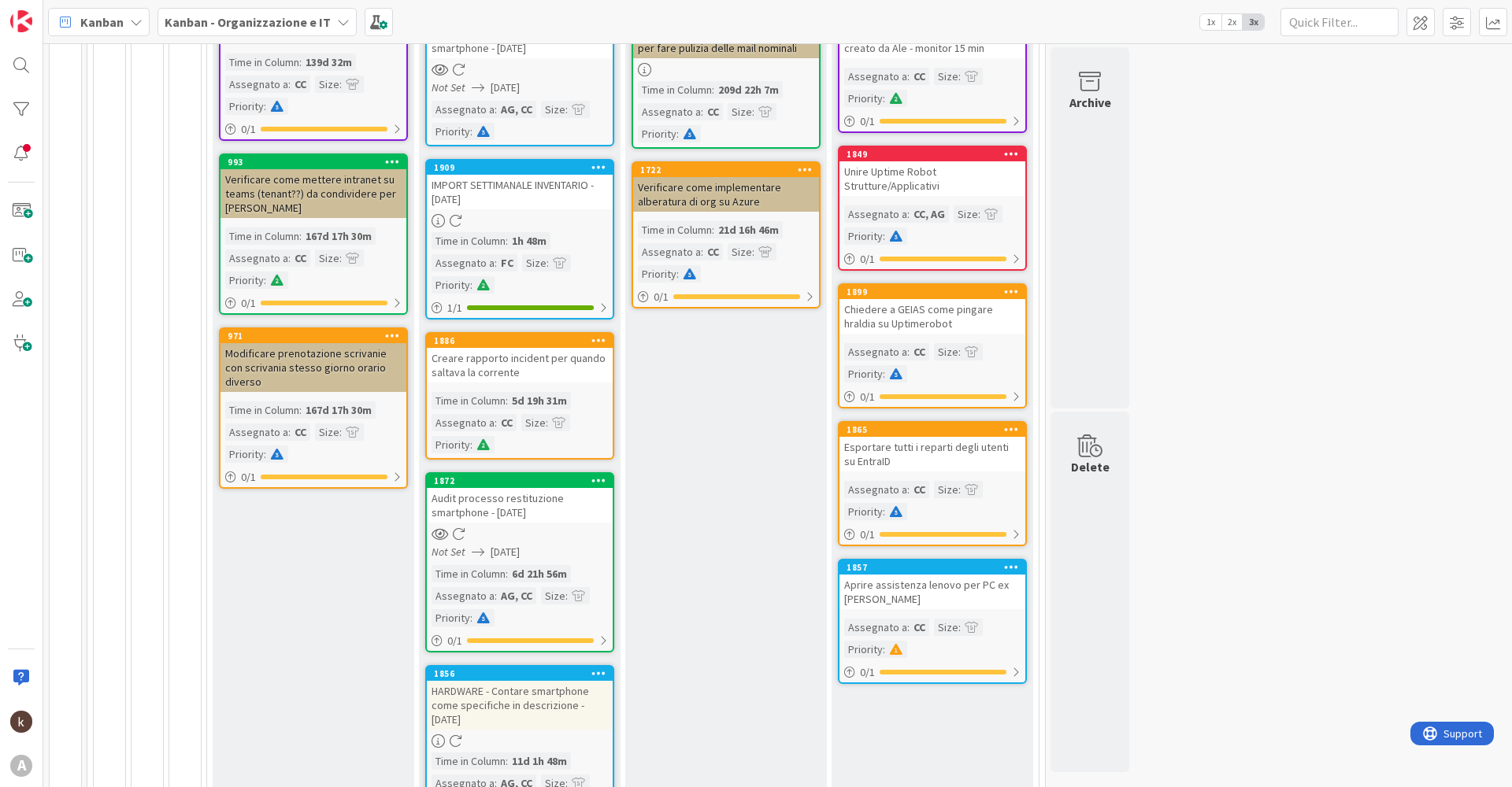
click at [1342, 368] on div "26 Backlog IDEE 74 5 POLICY GENERALI Creare un singolo task (NO CHECK LIST!) As…" at bounding box center [777, 759] width 1462 height 2055
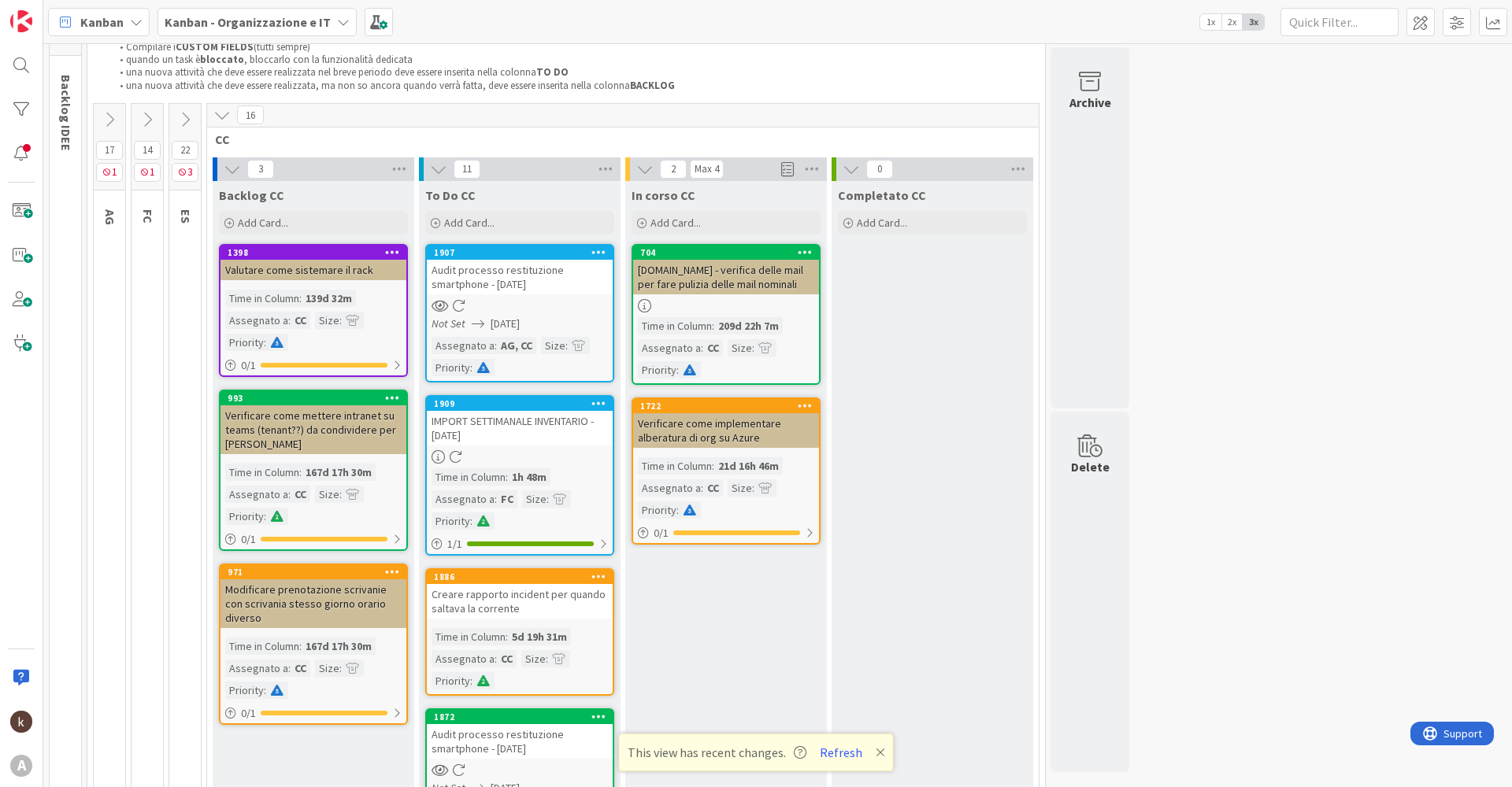
scroll to position [158, 0]
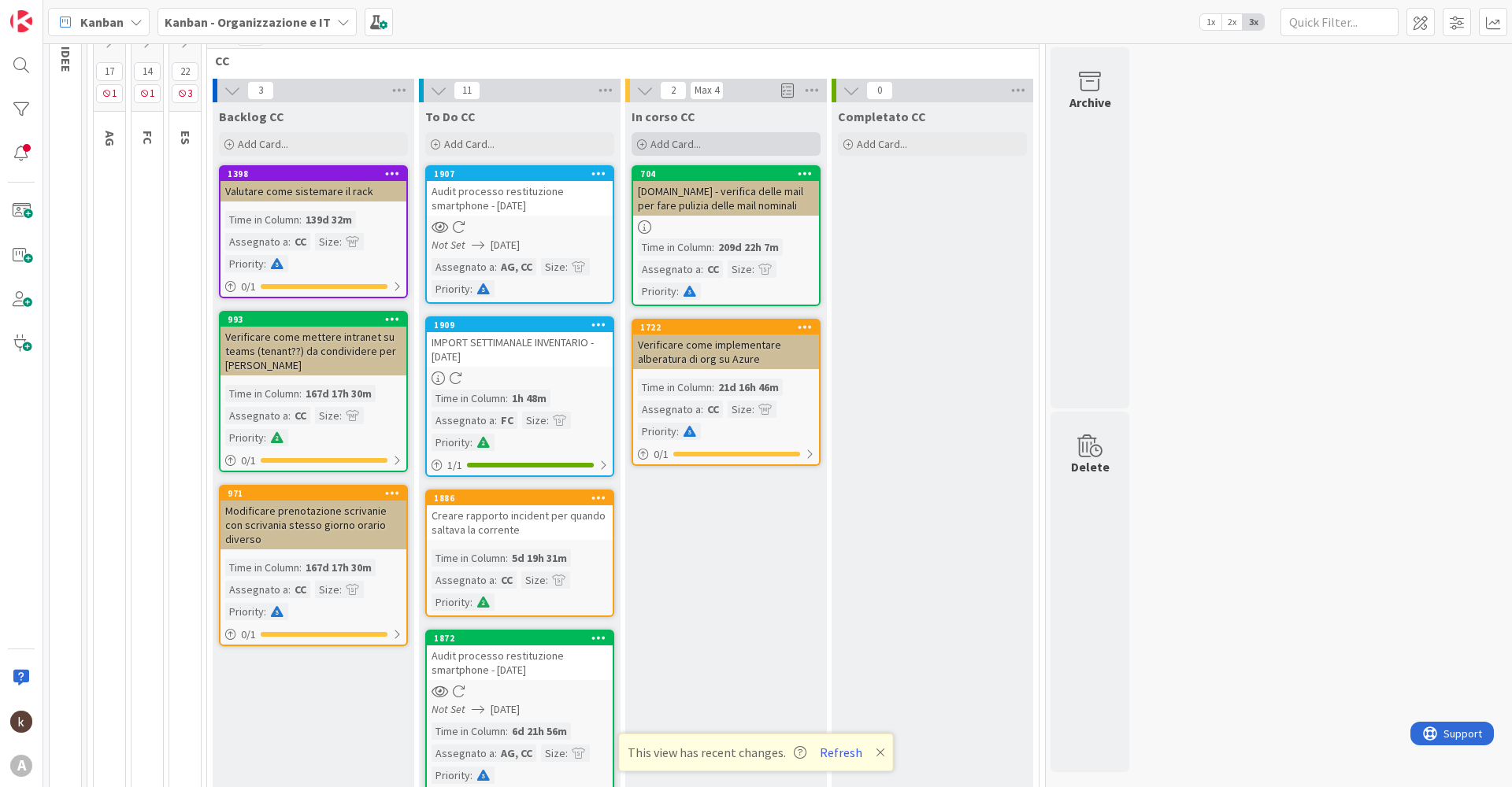
click at [664, 147] on span "Add Card..." at bounding box center [675, 144] width 50 height 14
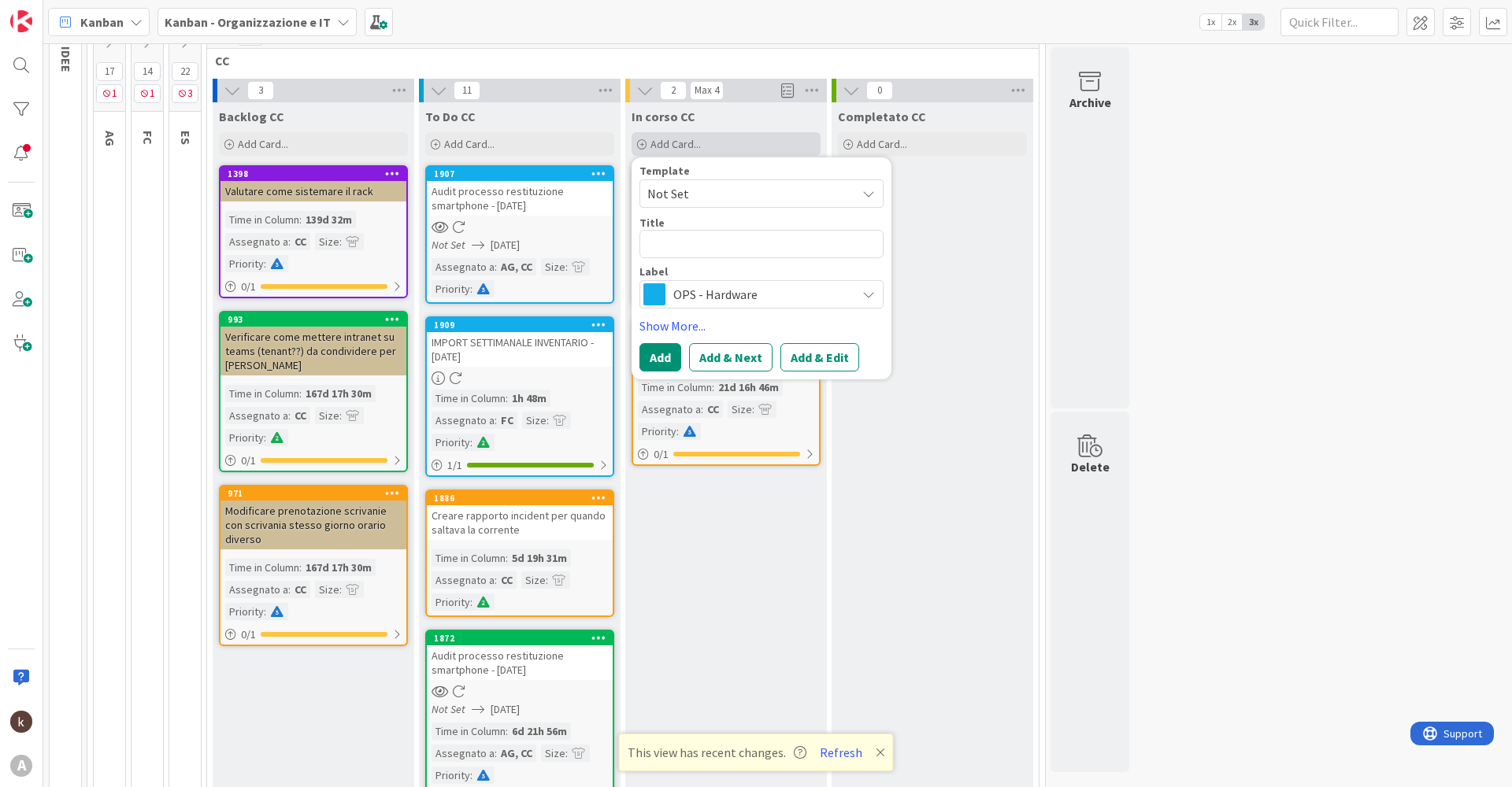
click at [660, 149] on span "Add Card..." at bounding box center [675, 144] width 50 height 14
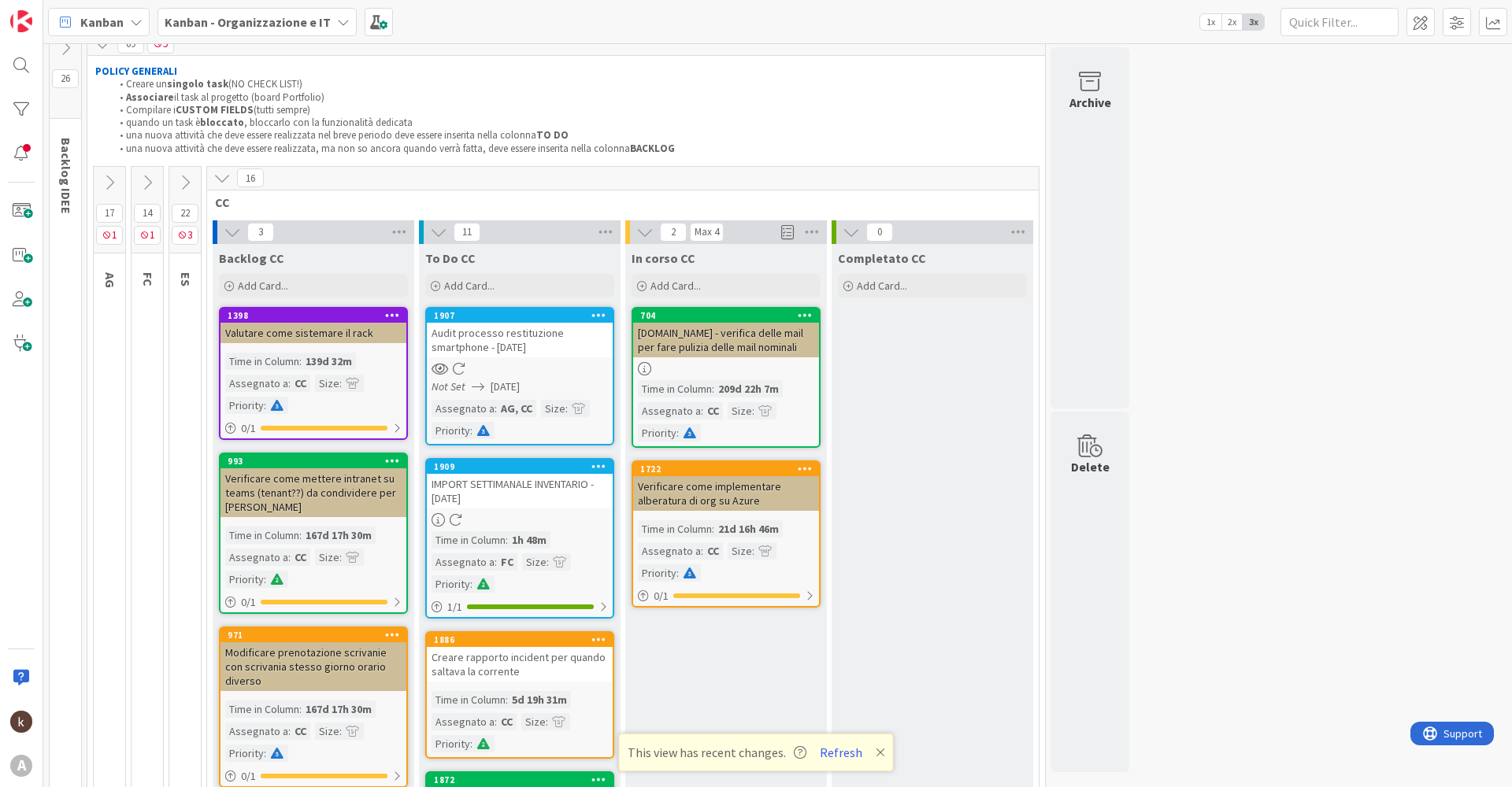
scroll to position [0, 0]
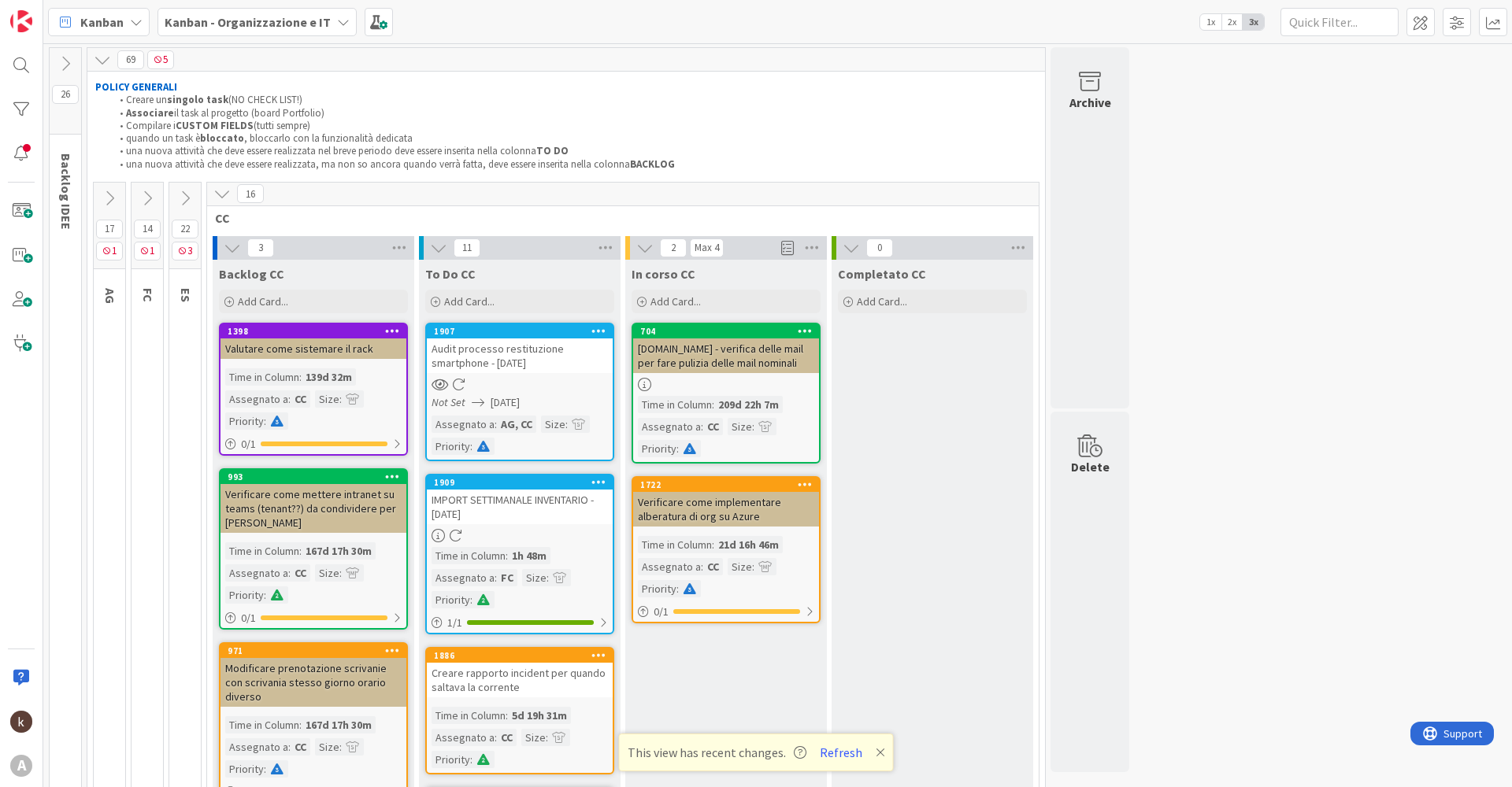
click at [118, 191] on button at bounding box center [109, 198] width 32 height 23
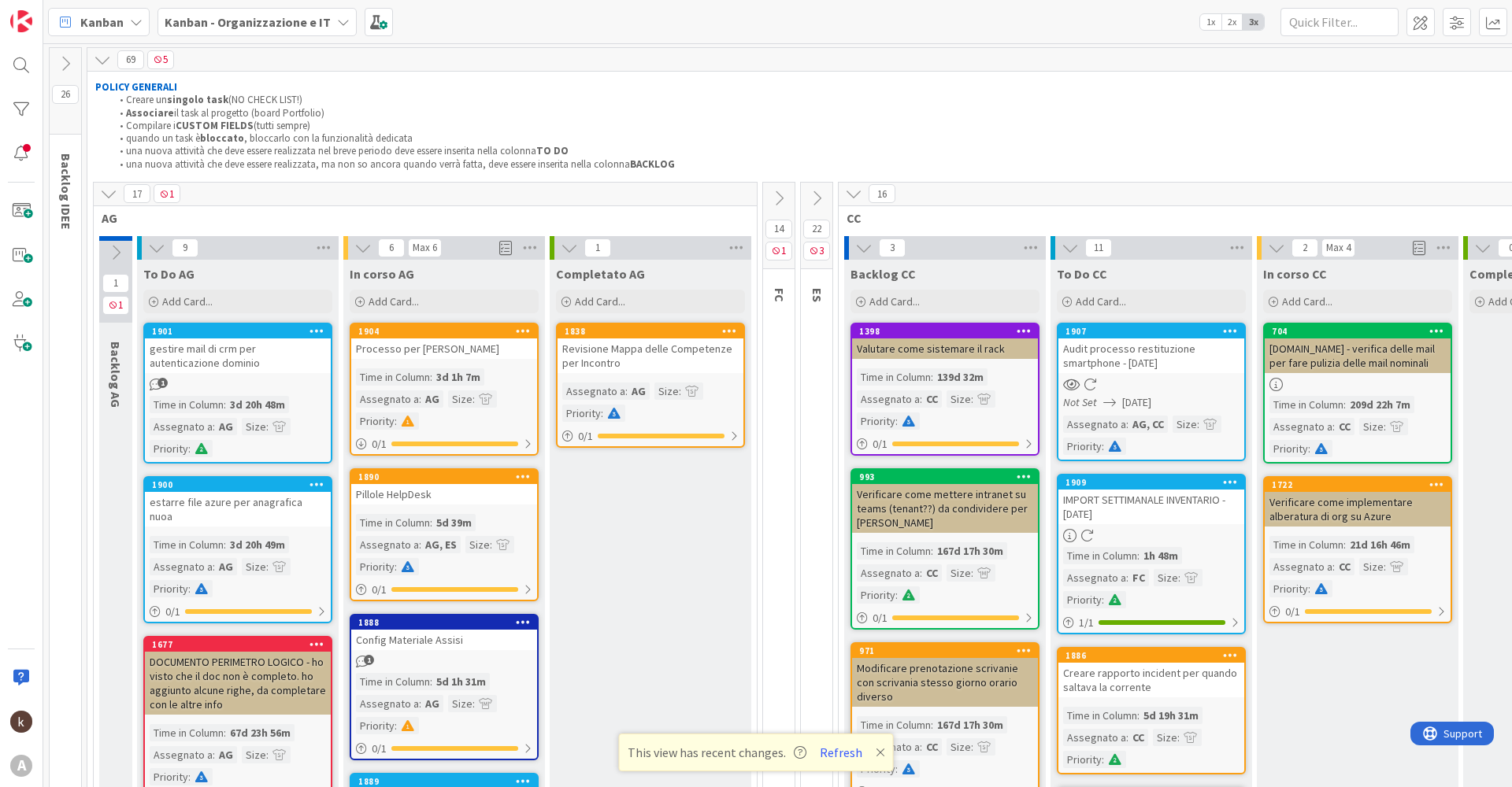
click at [856, 193] on icon at bounding box center [854, 194] width 17 height 17
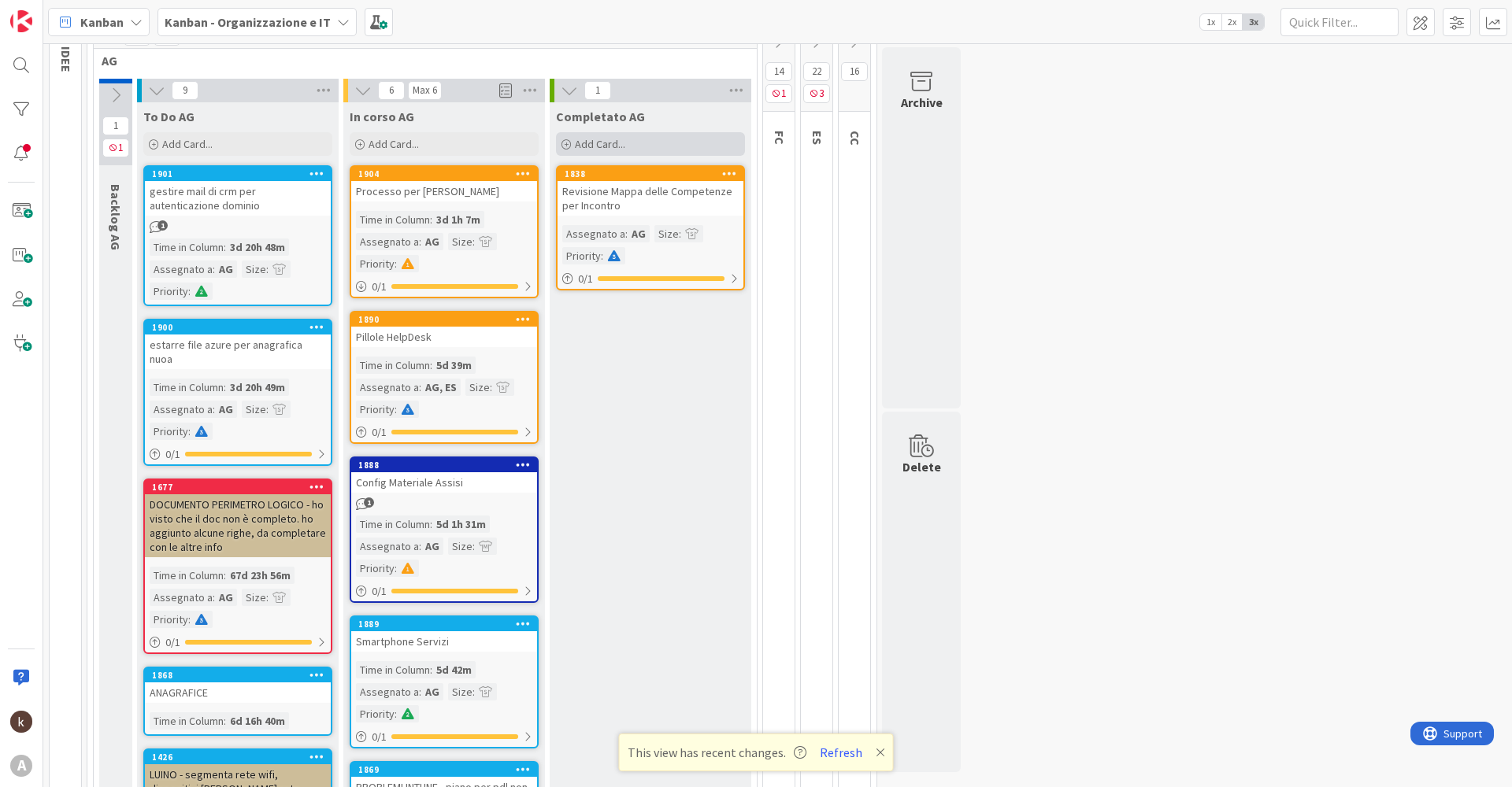
scroll to position [236, 0]
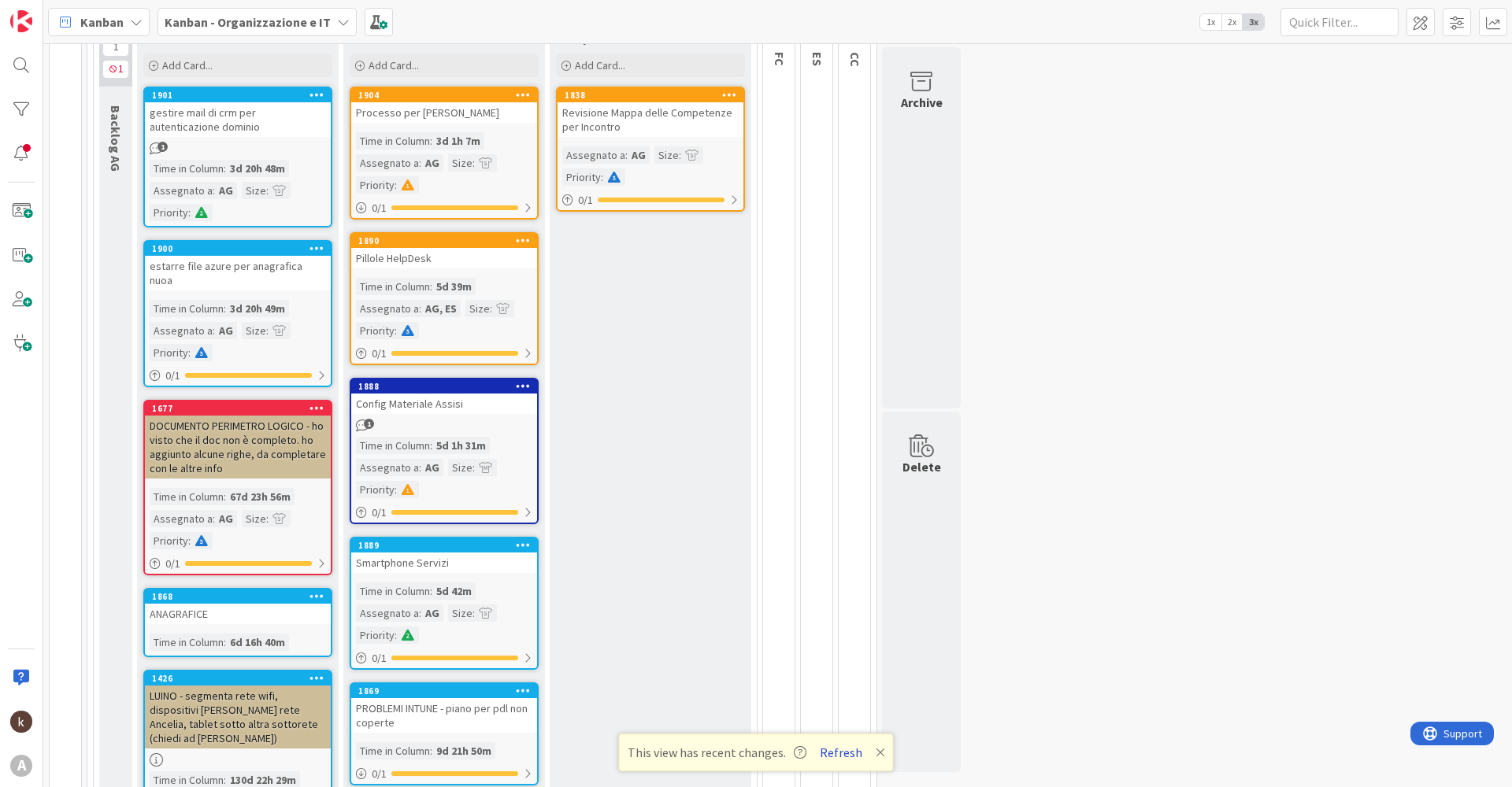
click at [827, 748] on button "Refresh" at bounding box center [841, 753] width 53 height 21
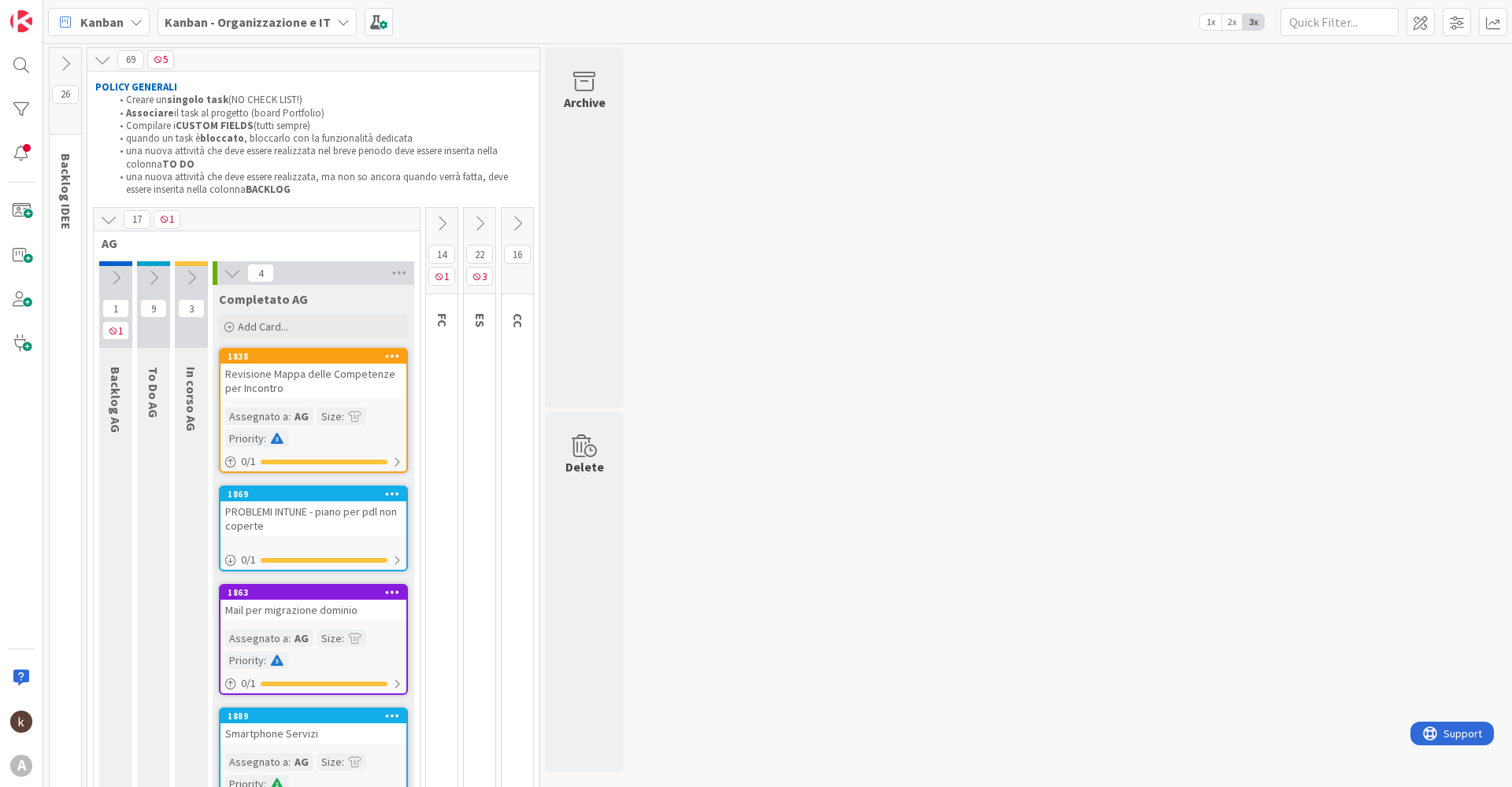
click at [105, 217] on icon at bounding box center [109, 220] width 17 height 17
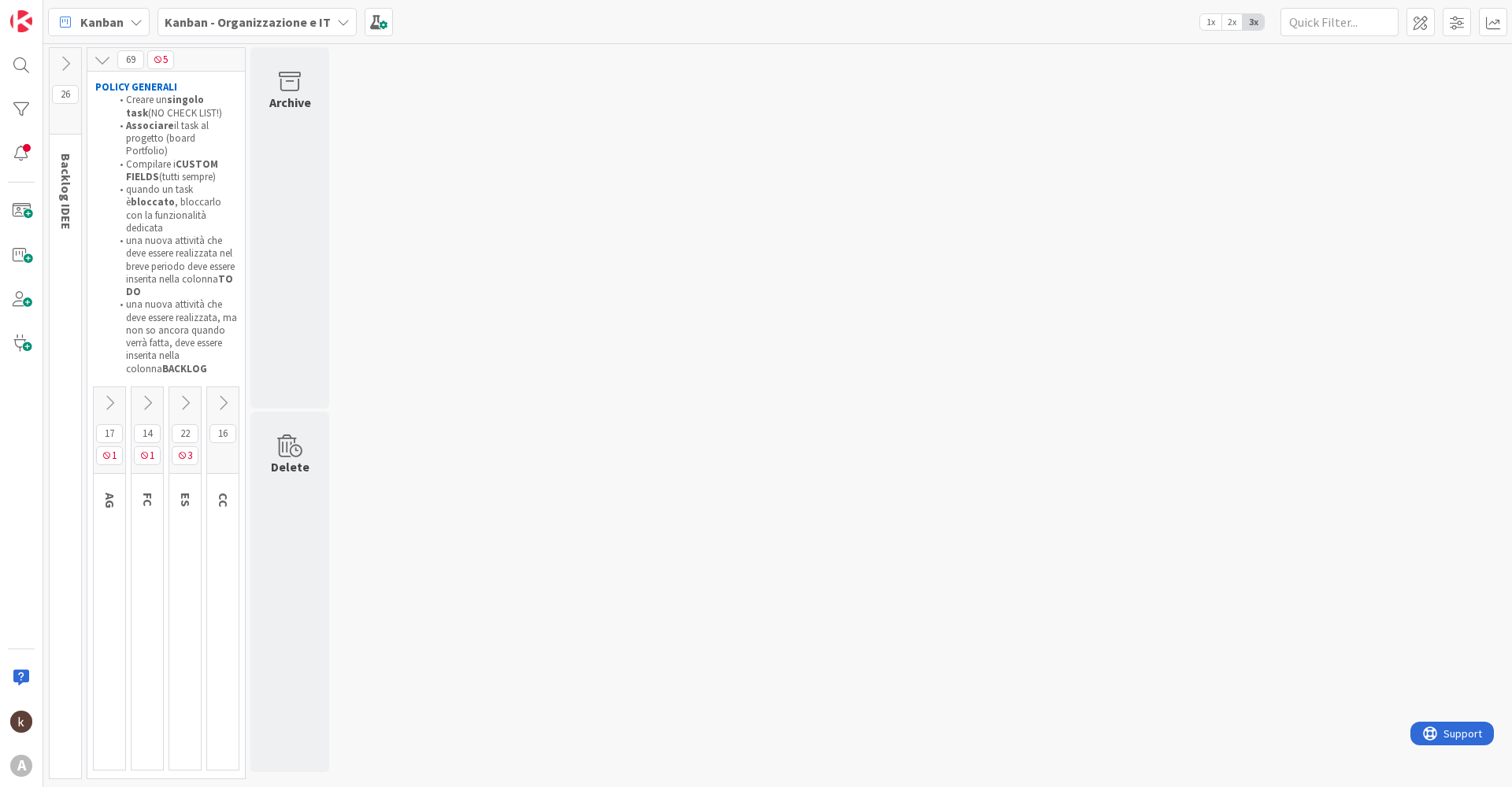
click at [111, 391] on button at bounding box center [109, 402] width 32 height 23
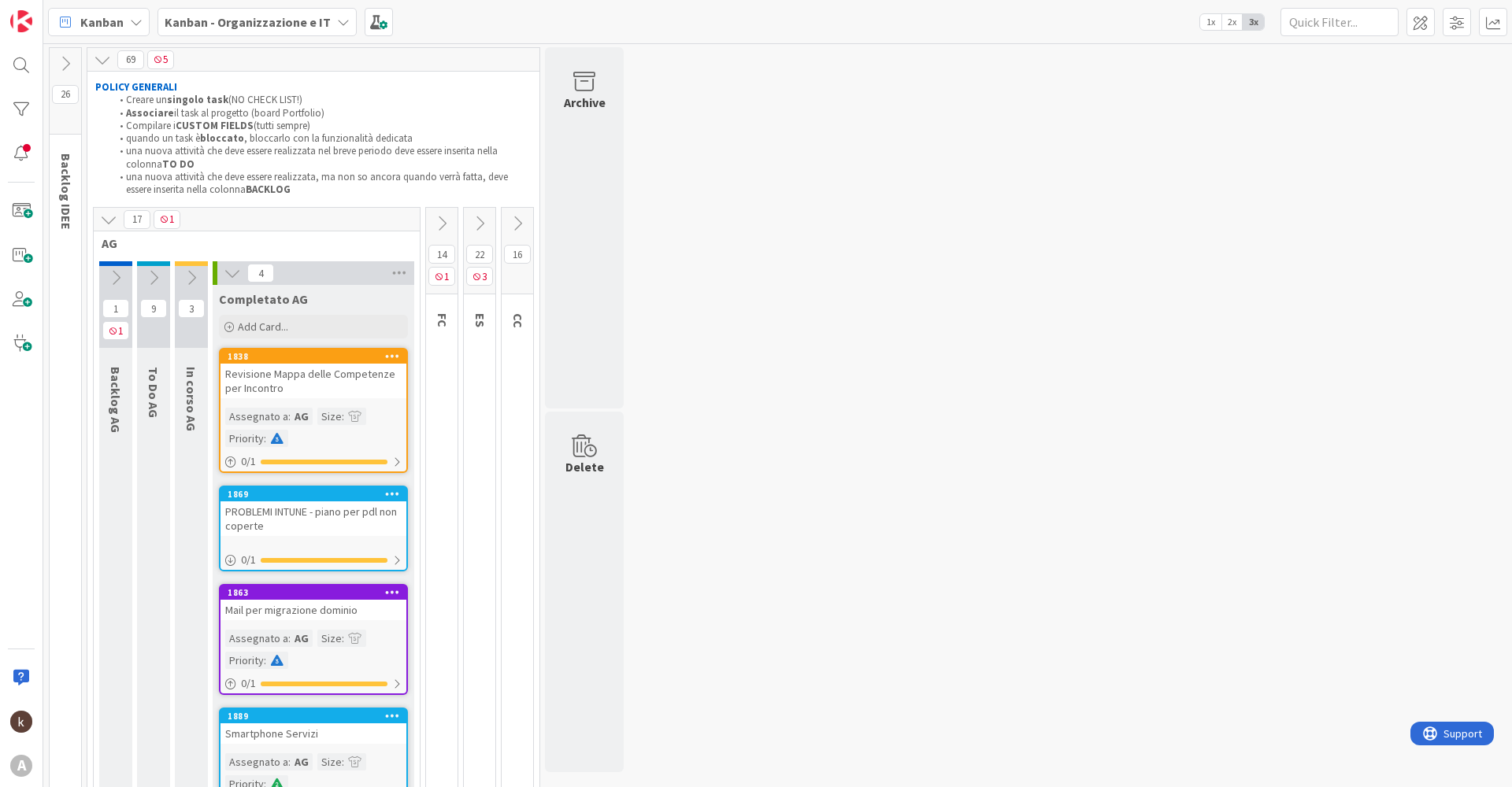
click at [189, 276] on icon at bounding box center [191, 278] width 17 height 17
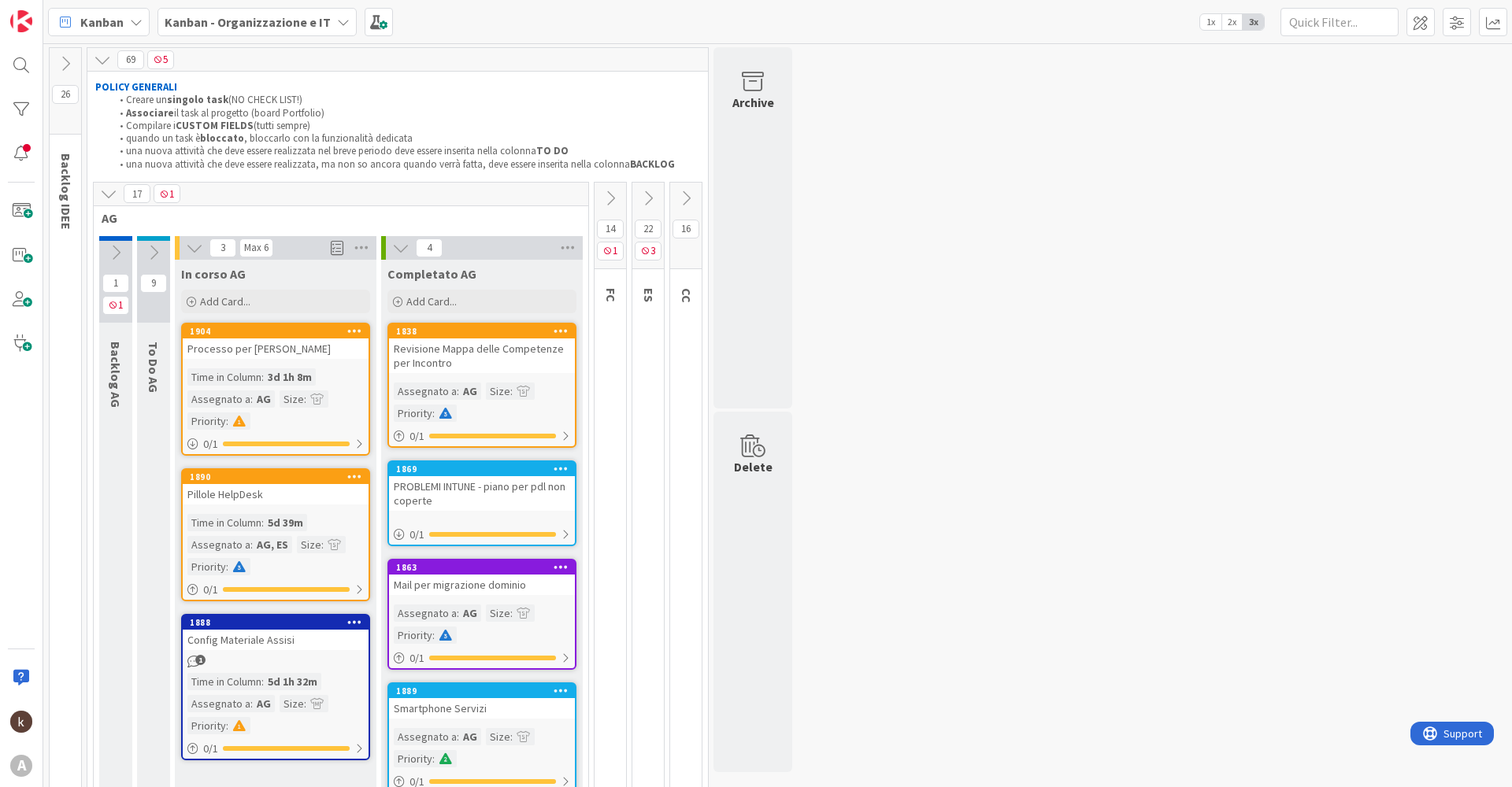
click at [147, 256] on icon at bounding box center [153, 252] width 17 height 17
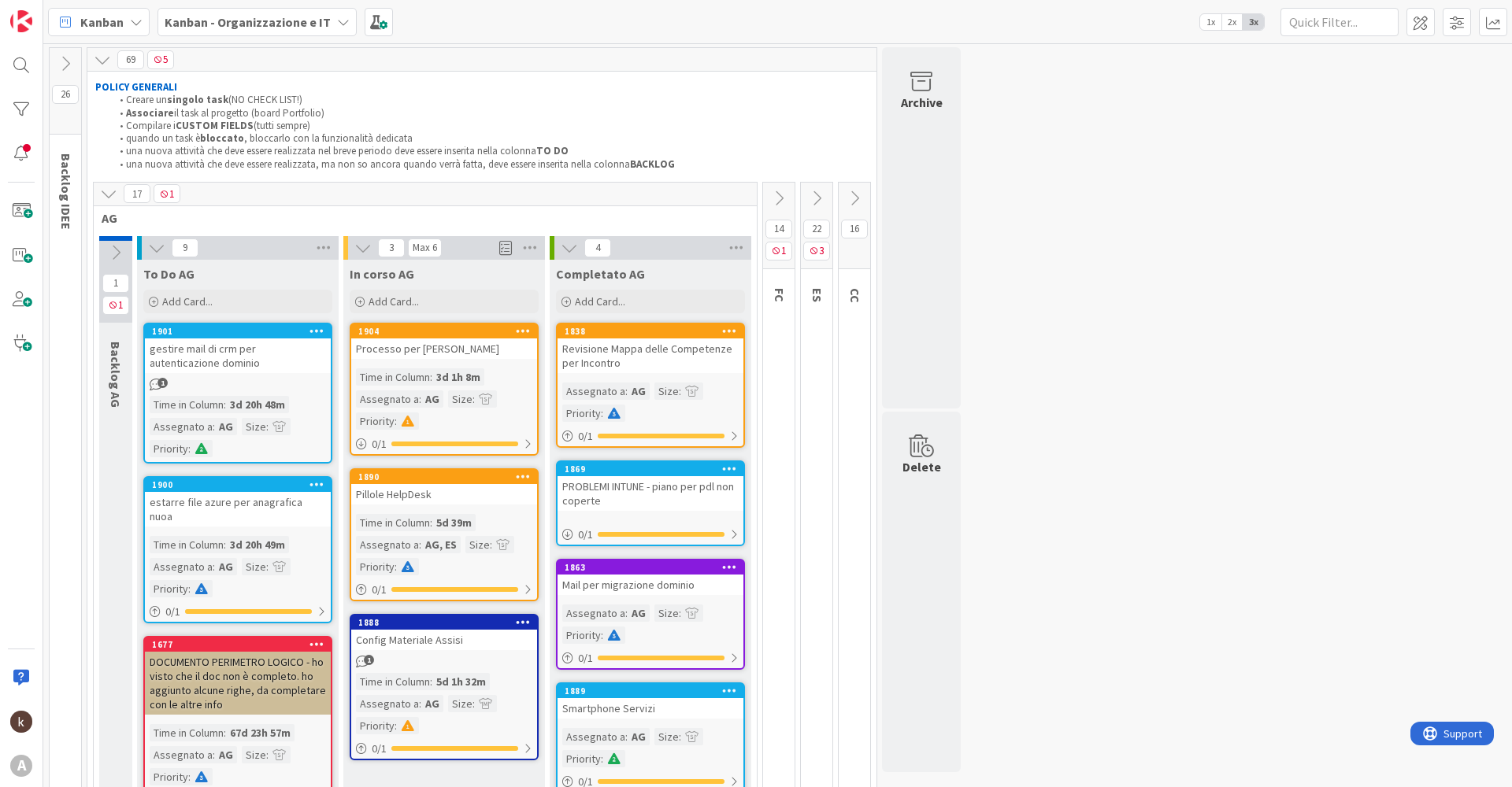
click at [116, 253] on icon at bounding box center [115, 252] width 17 height 17
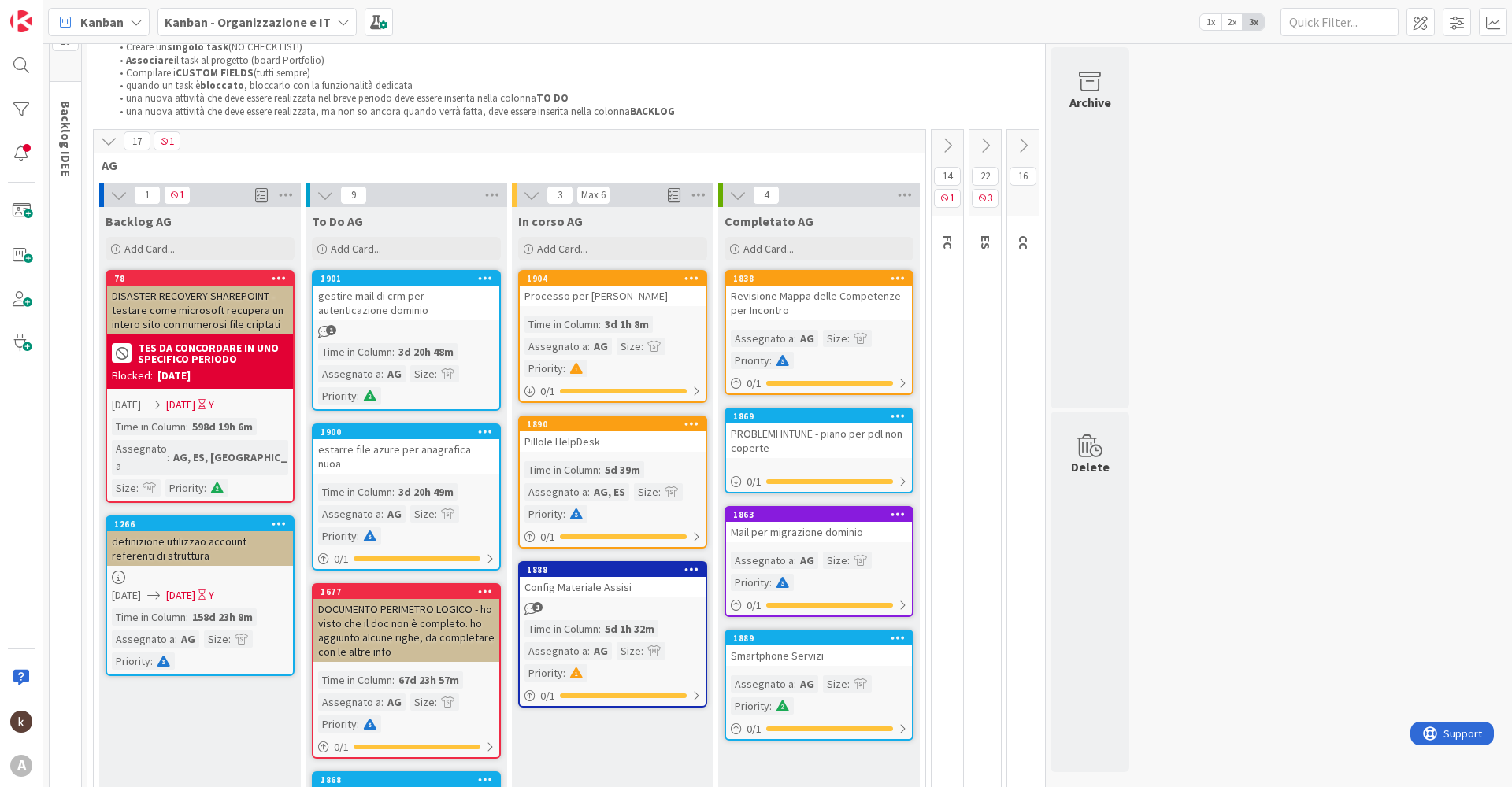
scroll to position [158, 0]
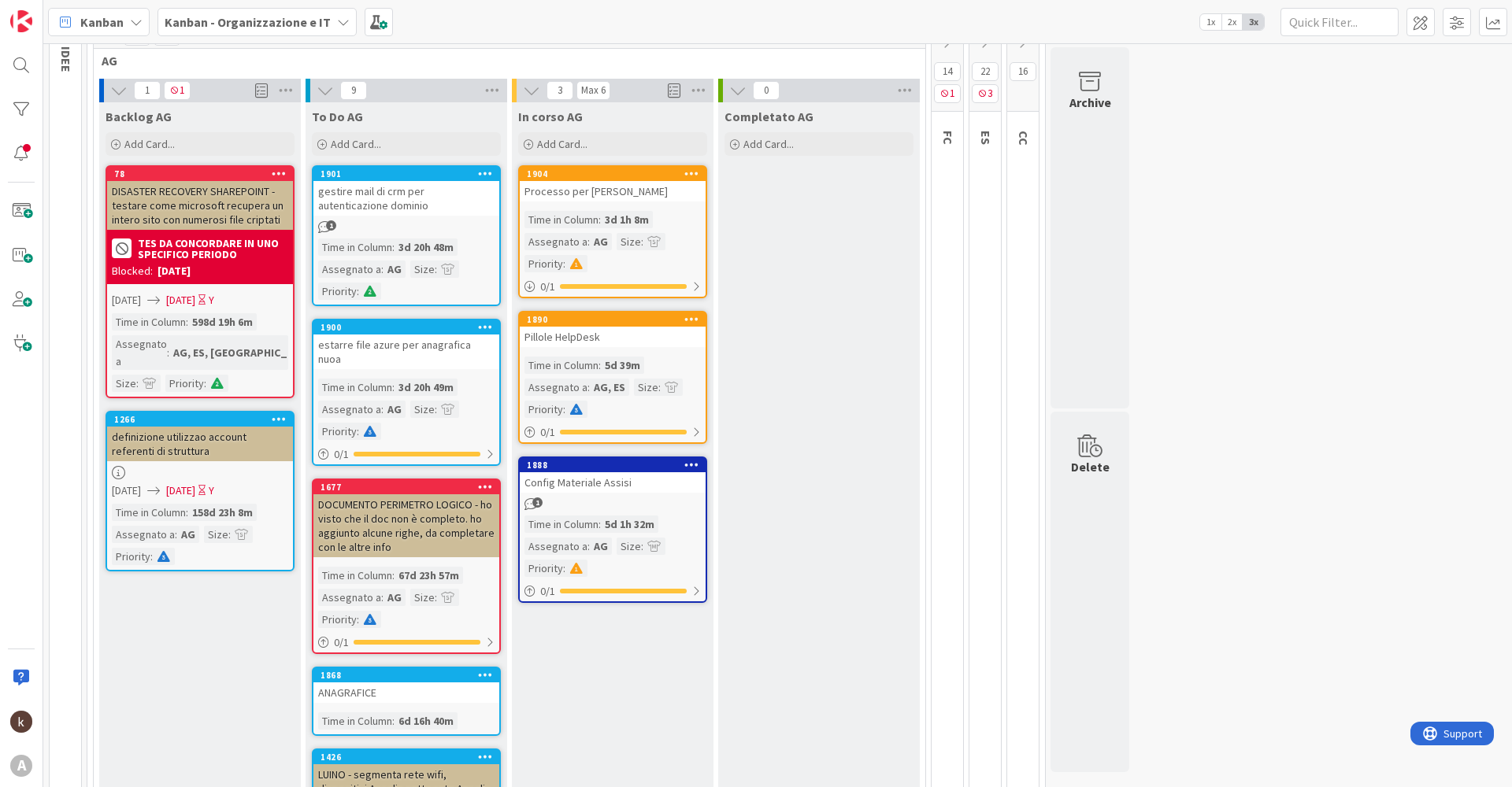
click at [1183, 582] on div "26 Backlog IDEE 65 5 POLICY GENERALI Creare un singolo task (NO CHECK LIST!) As…" at bounding box center [777, 724] width 1462 height 1669
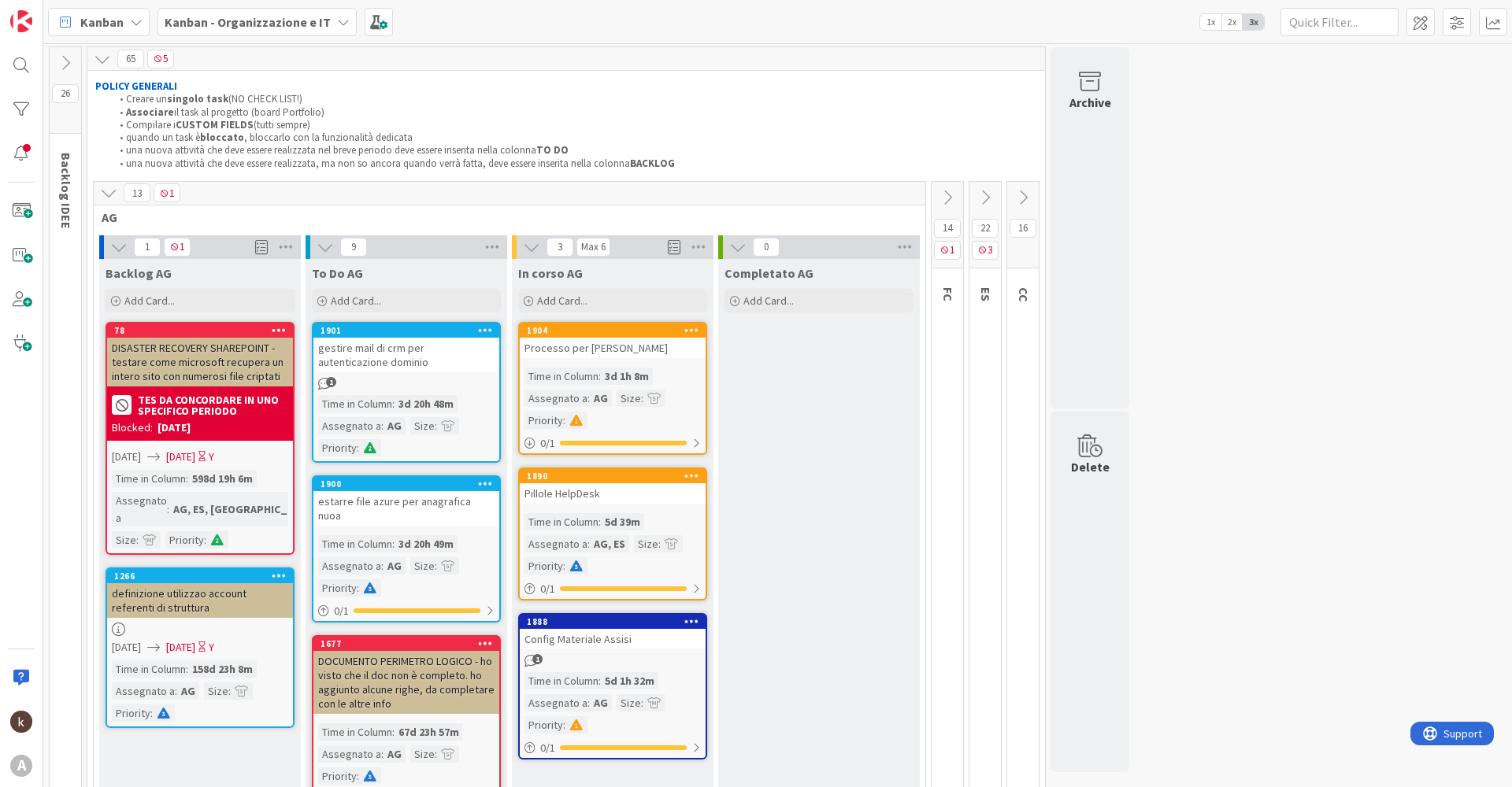
scroll to position [0, 0]
click at [108, 197] on icon at bounding box center [109, 194] width 17 height 17
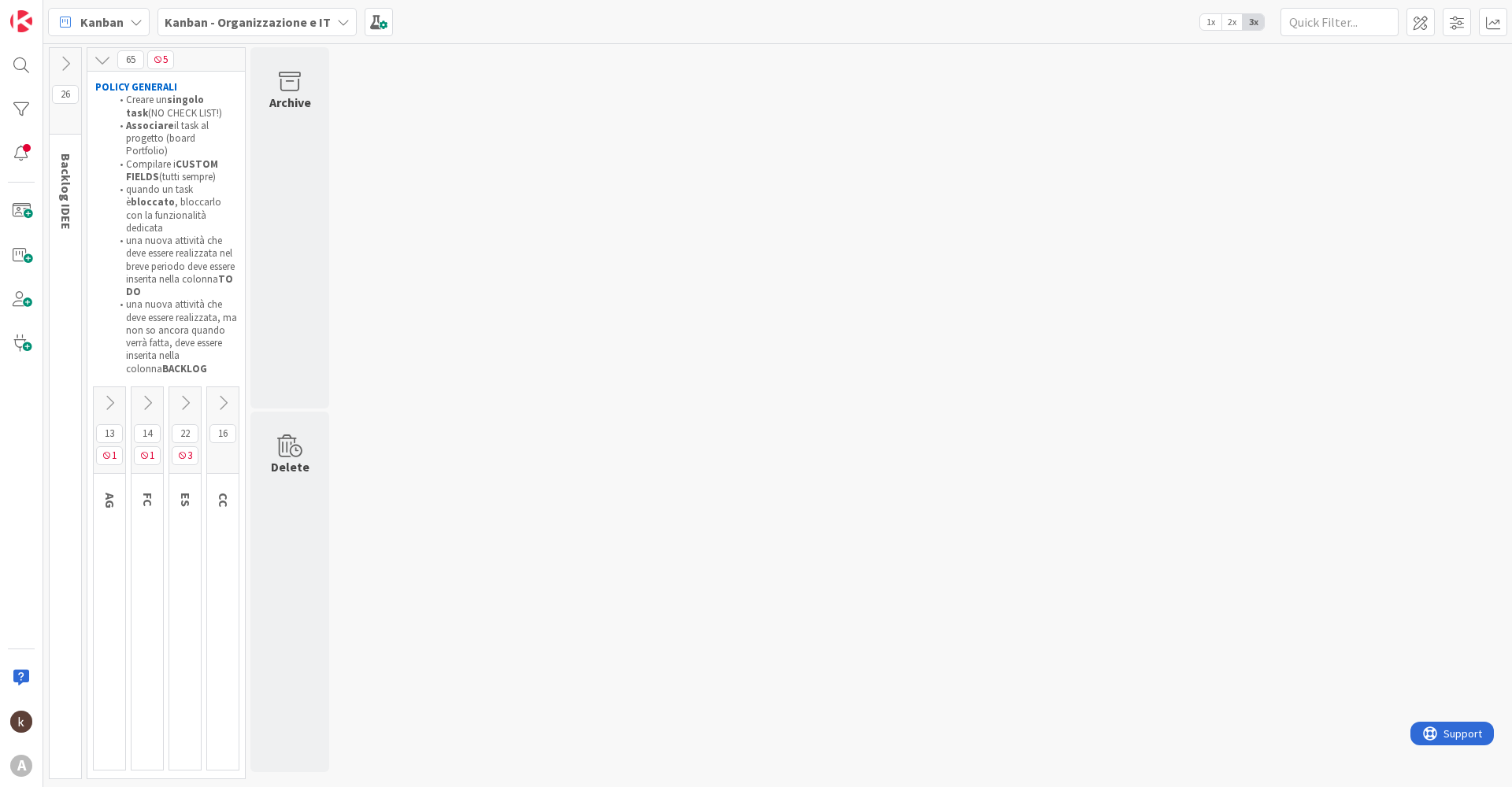
click at [118, 391] on button at bounding box center [109, 402] width 32 height 23
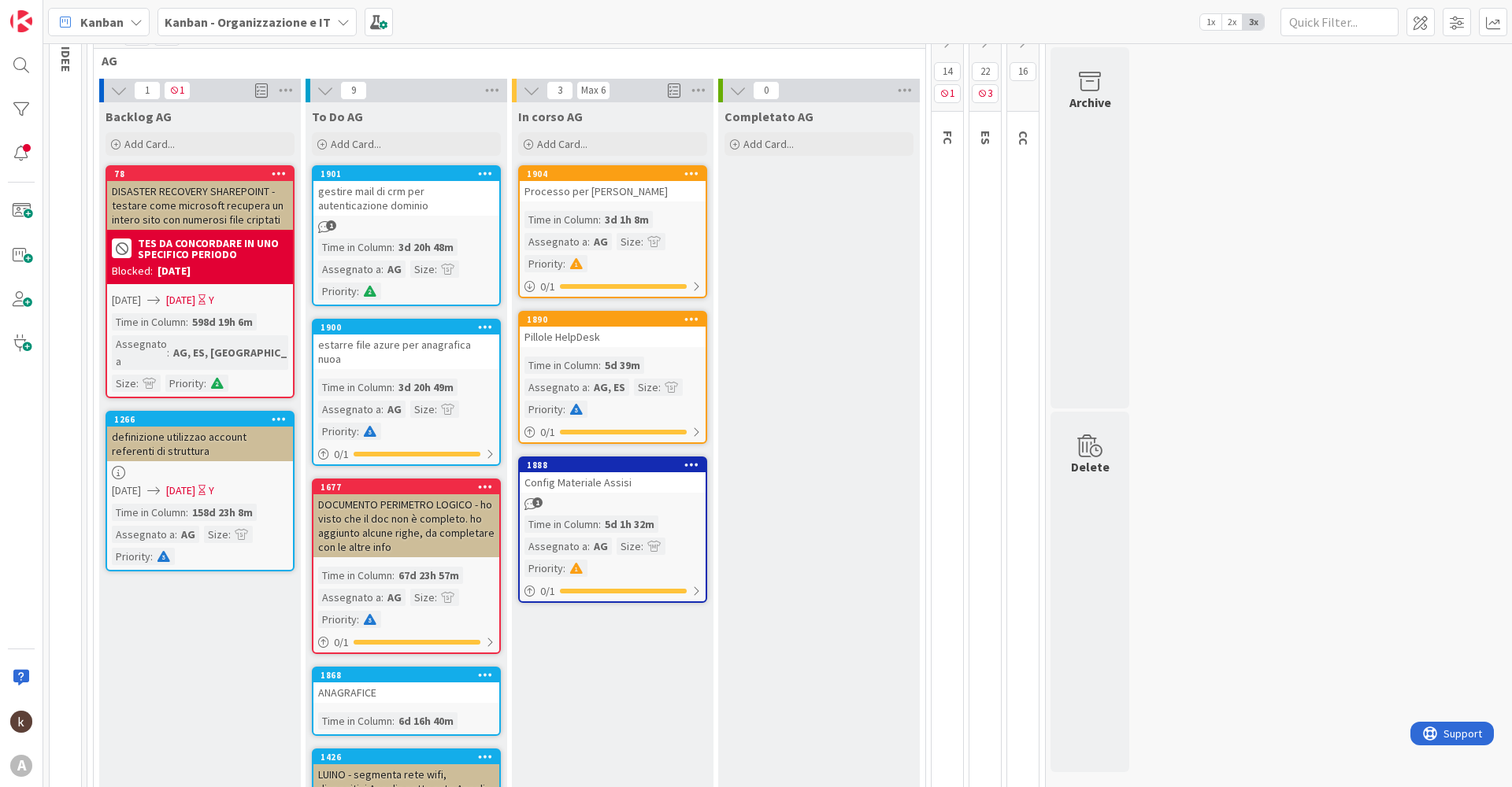
scroll to position [78, 0]
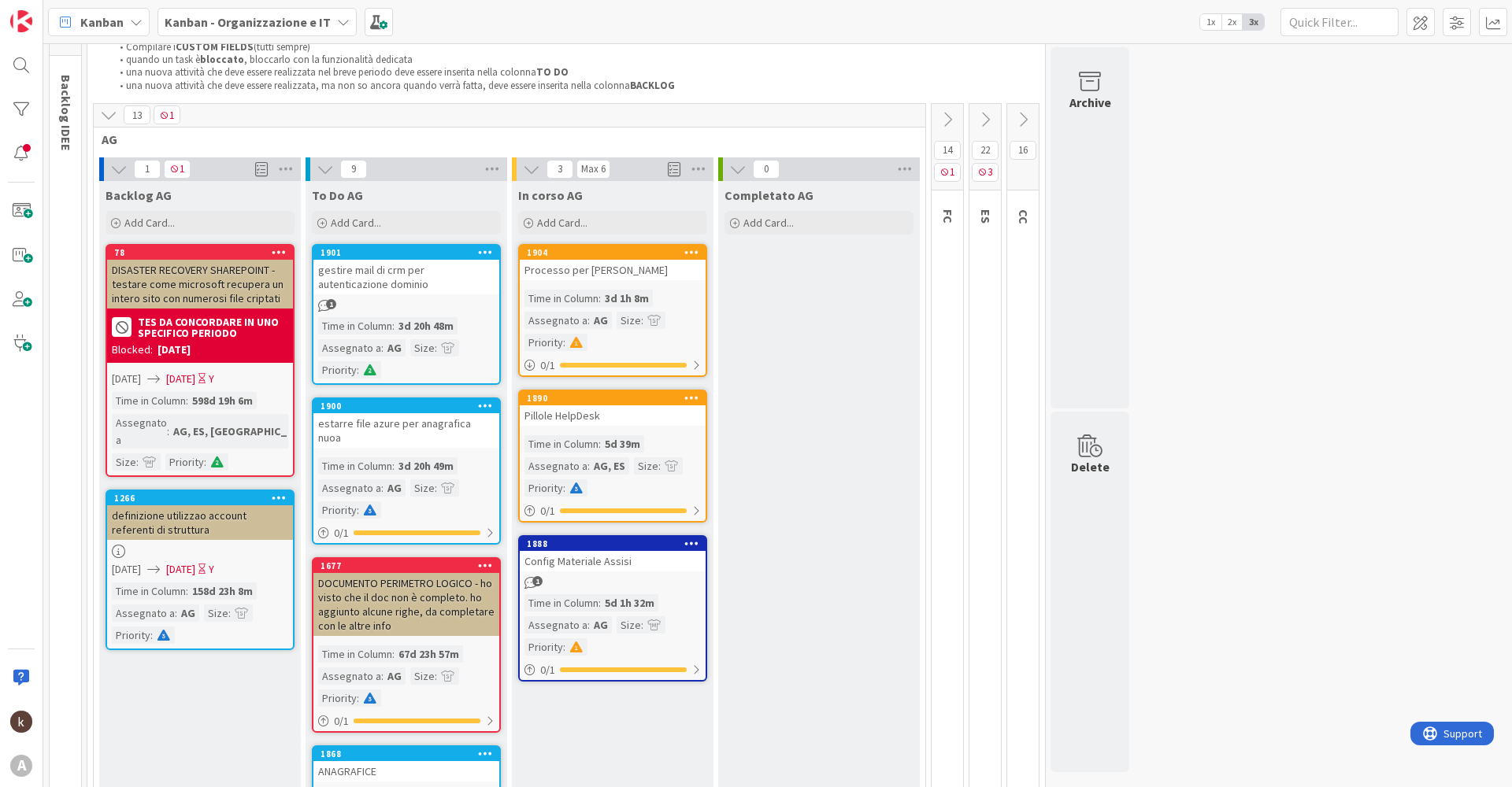
click at [105, 119] on icon at bounding box center [109, 115] width 17 height 17
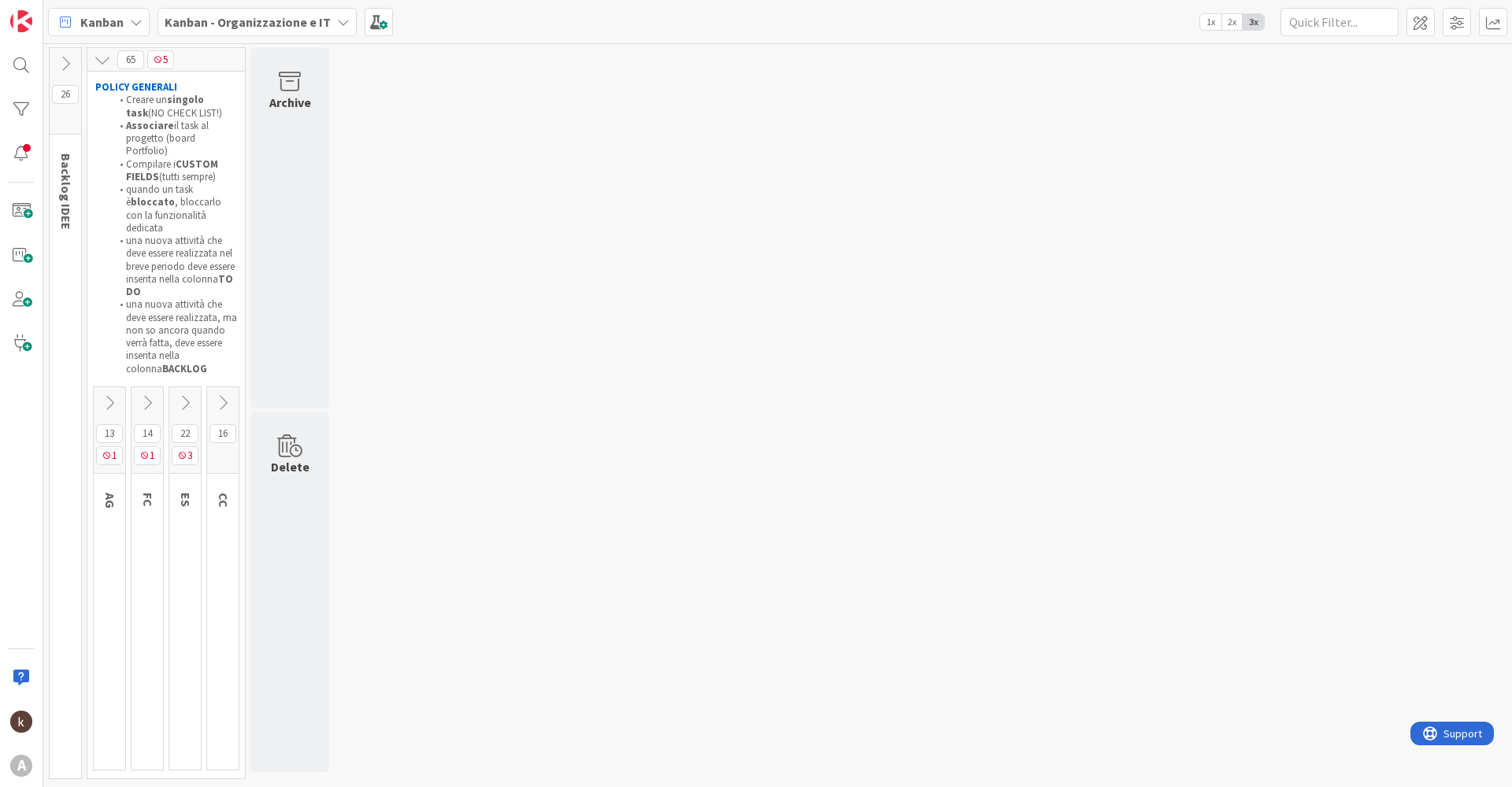
scroll to position [0, 0]
click at [155, 394] on icon at bounding box center [147, 403] width 17 height 17
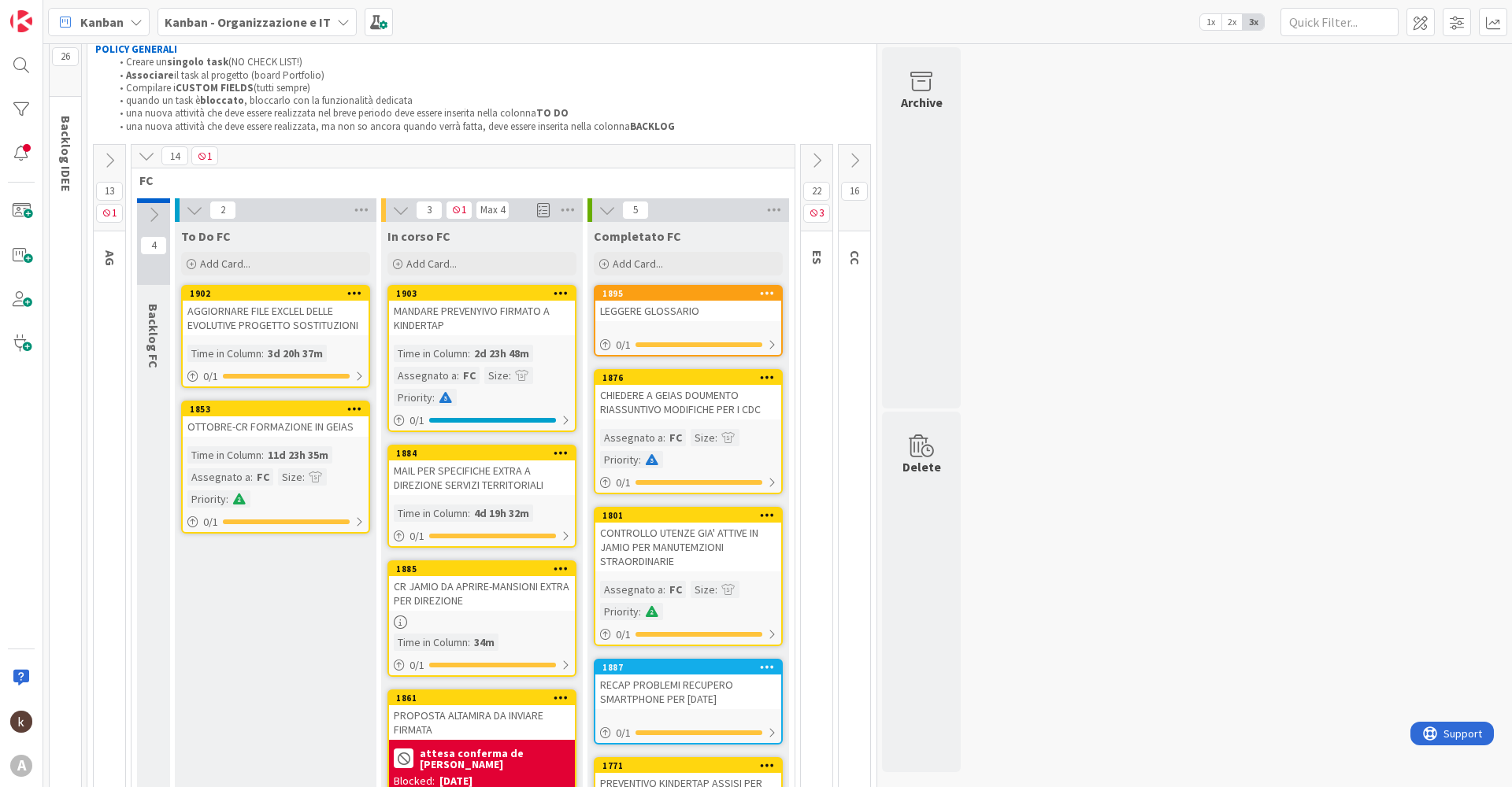
scroll to position [33, 0]
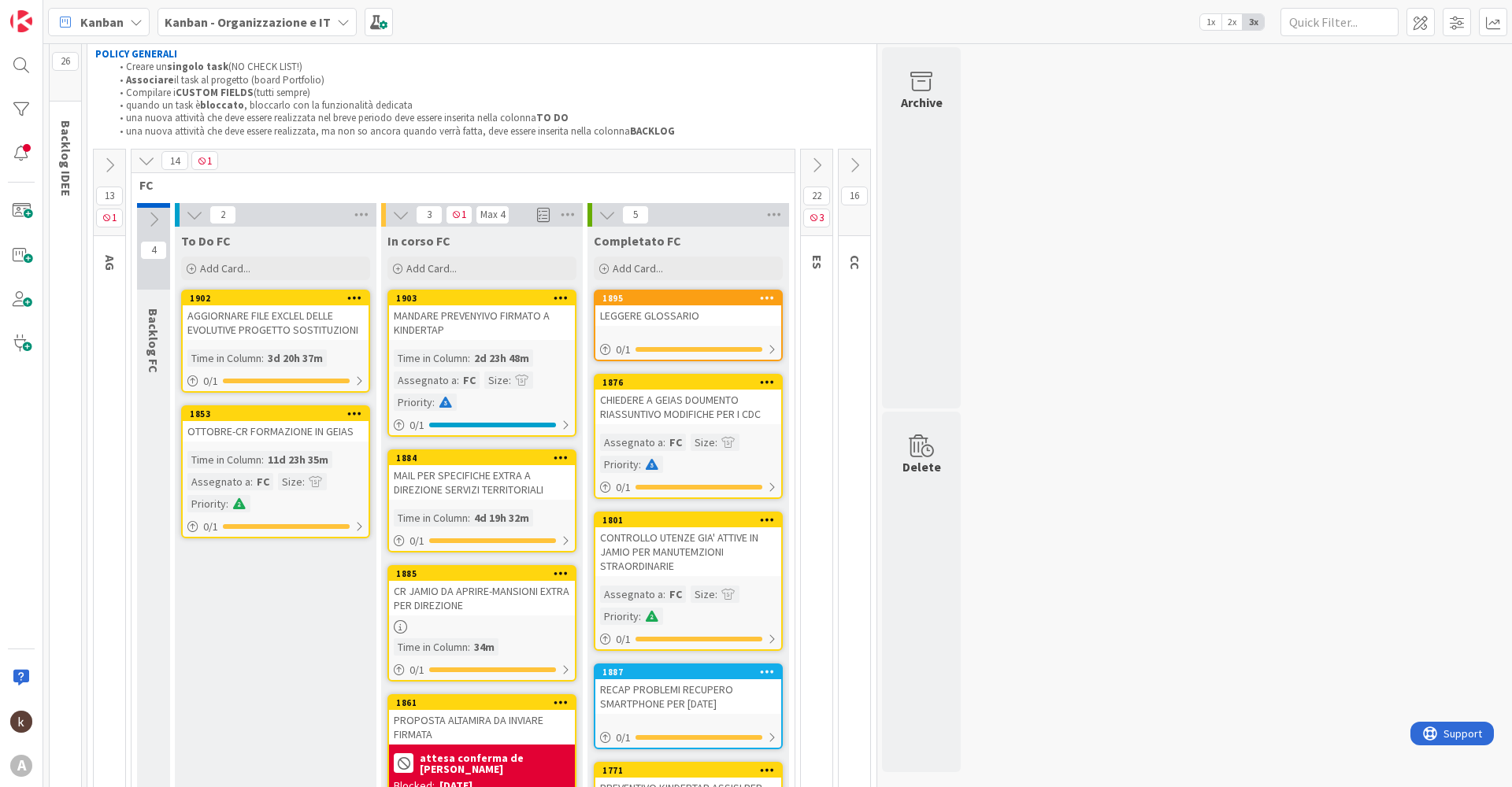
click at [115, 153] on button at bounding box center [109, 164] width 32 height 23
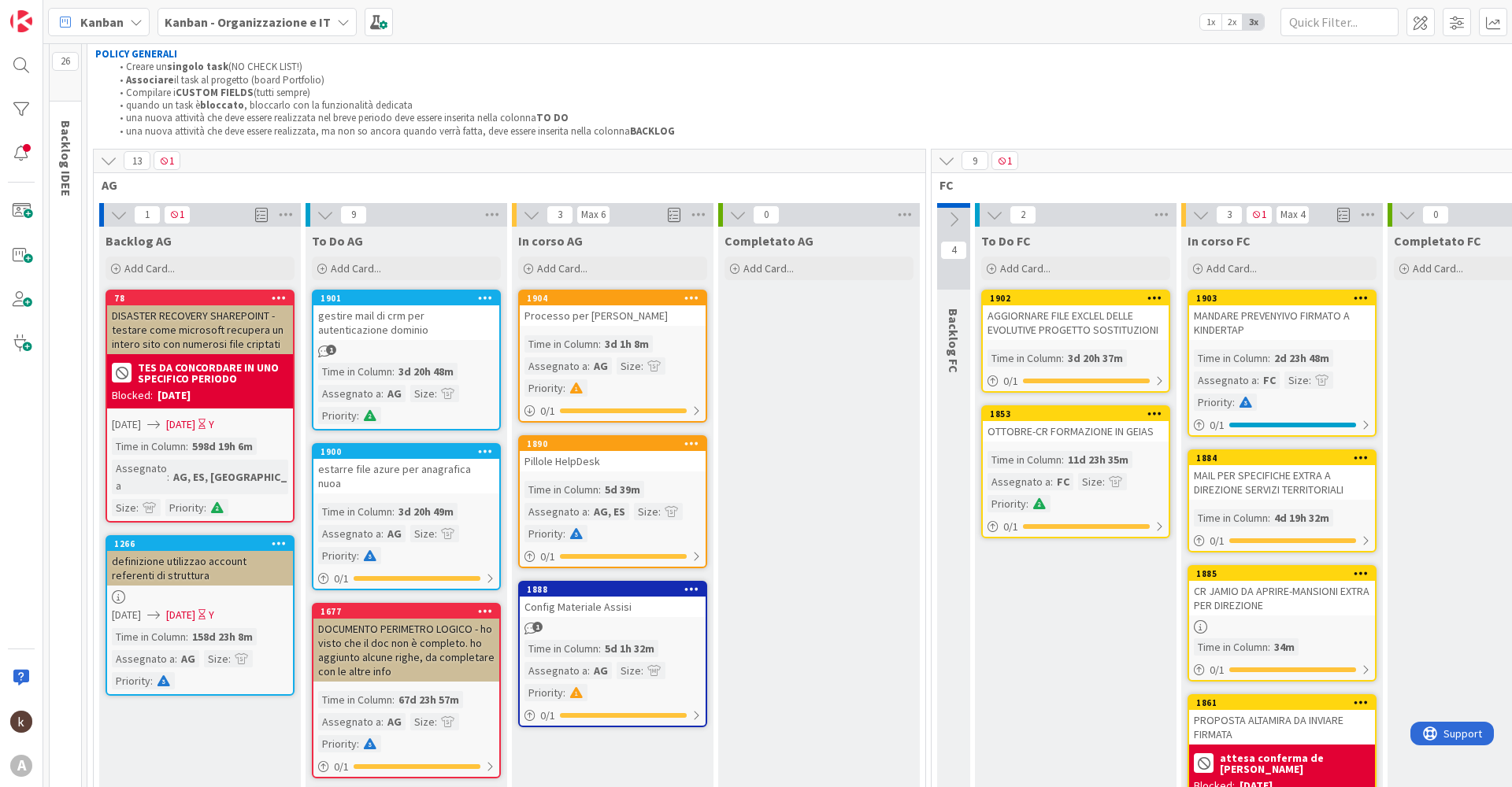
click at [107, 167] on icon at bounding box center [109, 160] width 17 height 17
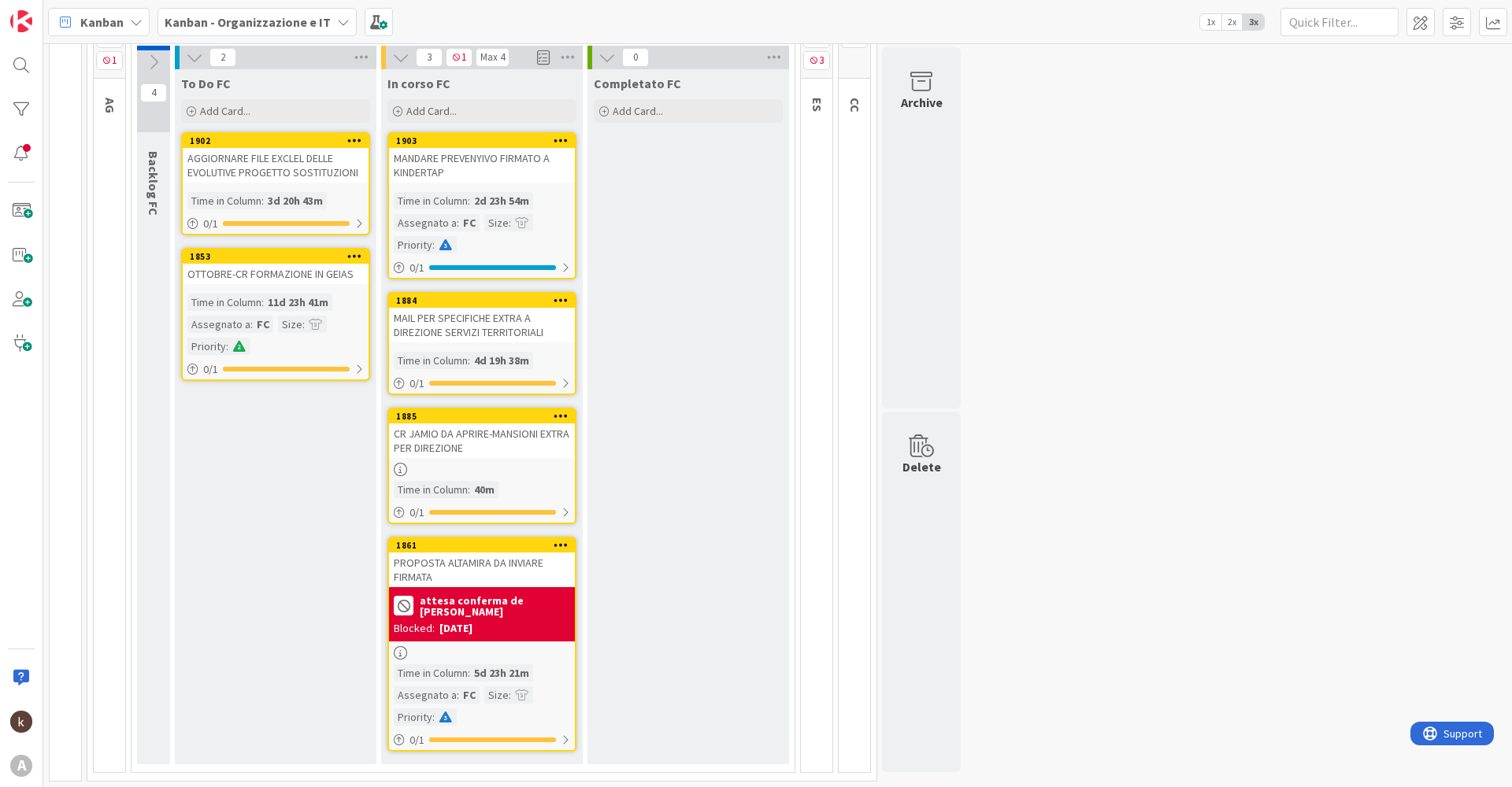
scroll to position [0, 0]
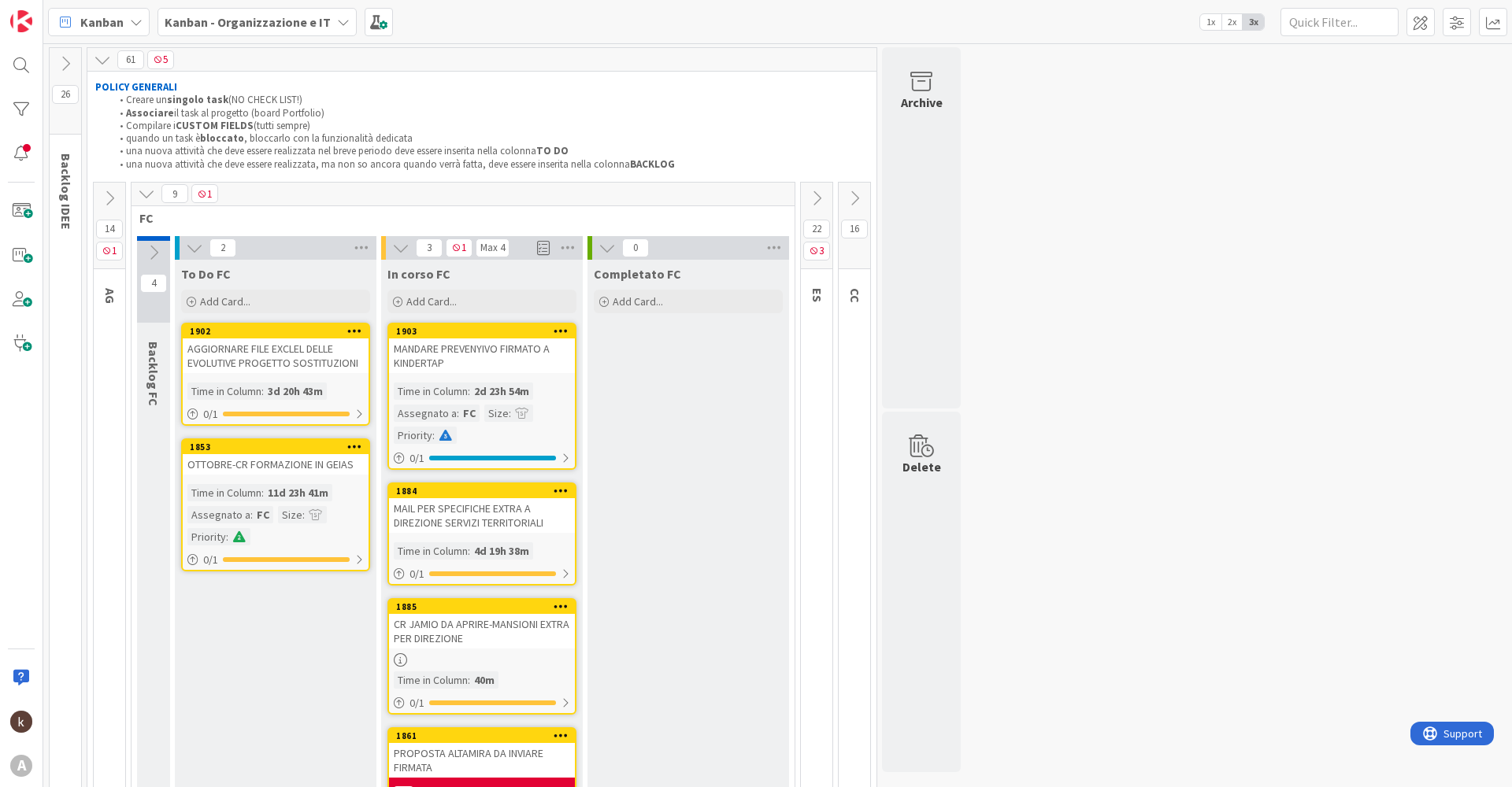
click at [154, 187] on icon at bounding box center [146, 194] width 17 height 17
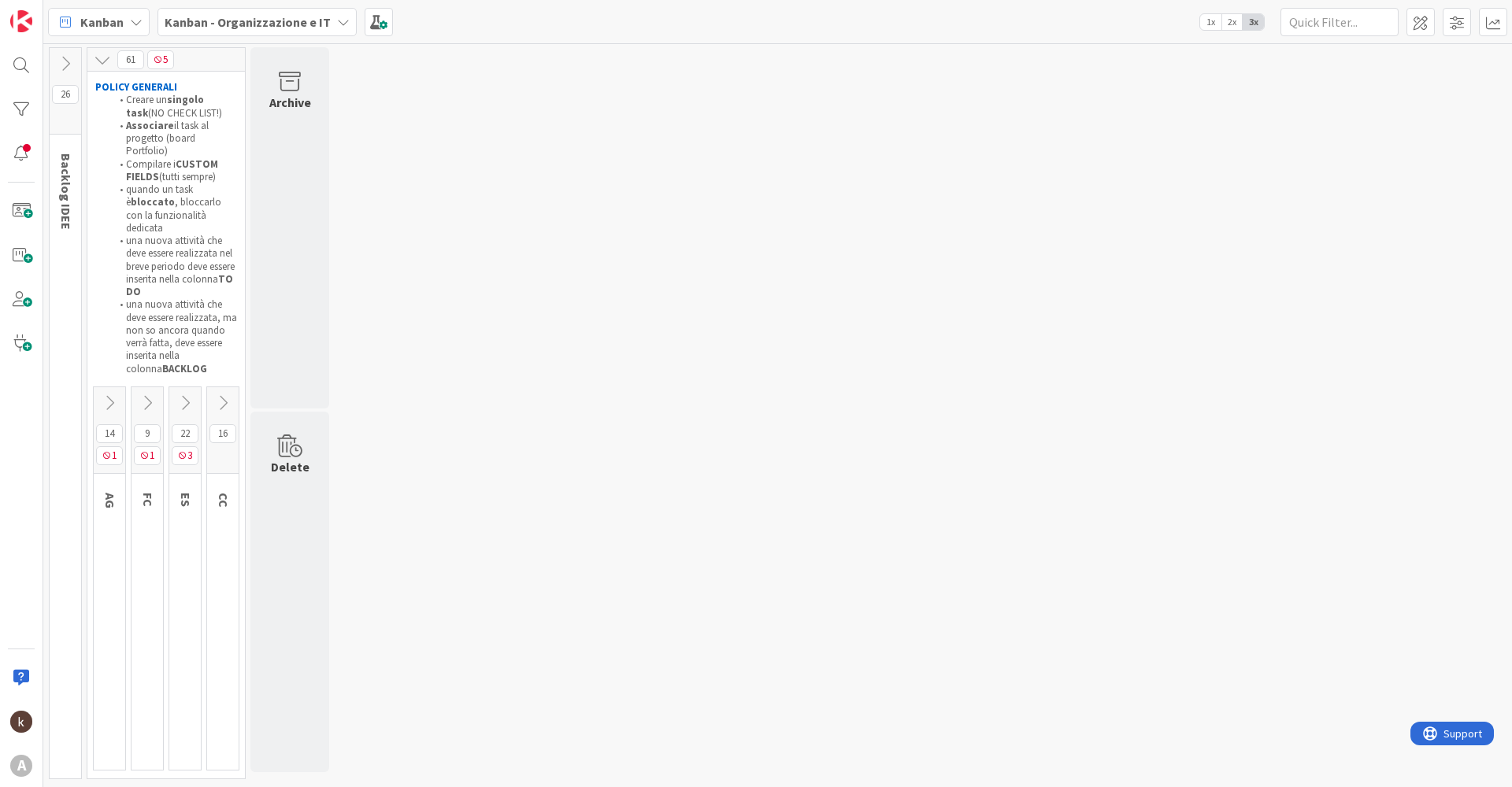
click at [190, 391] on button at bounding box center [185, 402] width 32 height 23
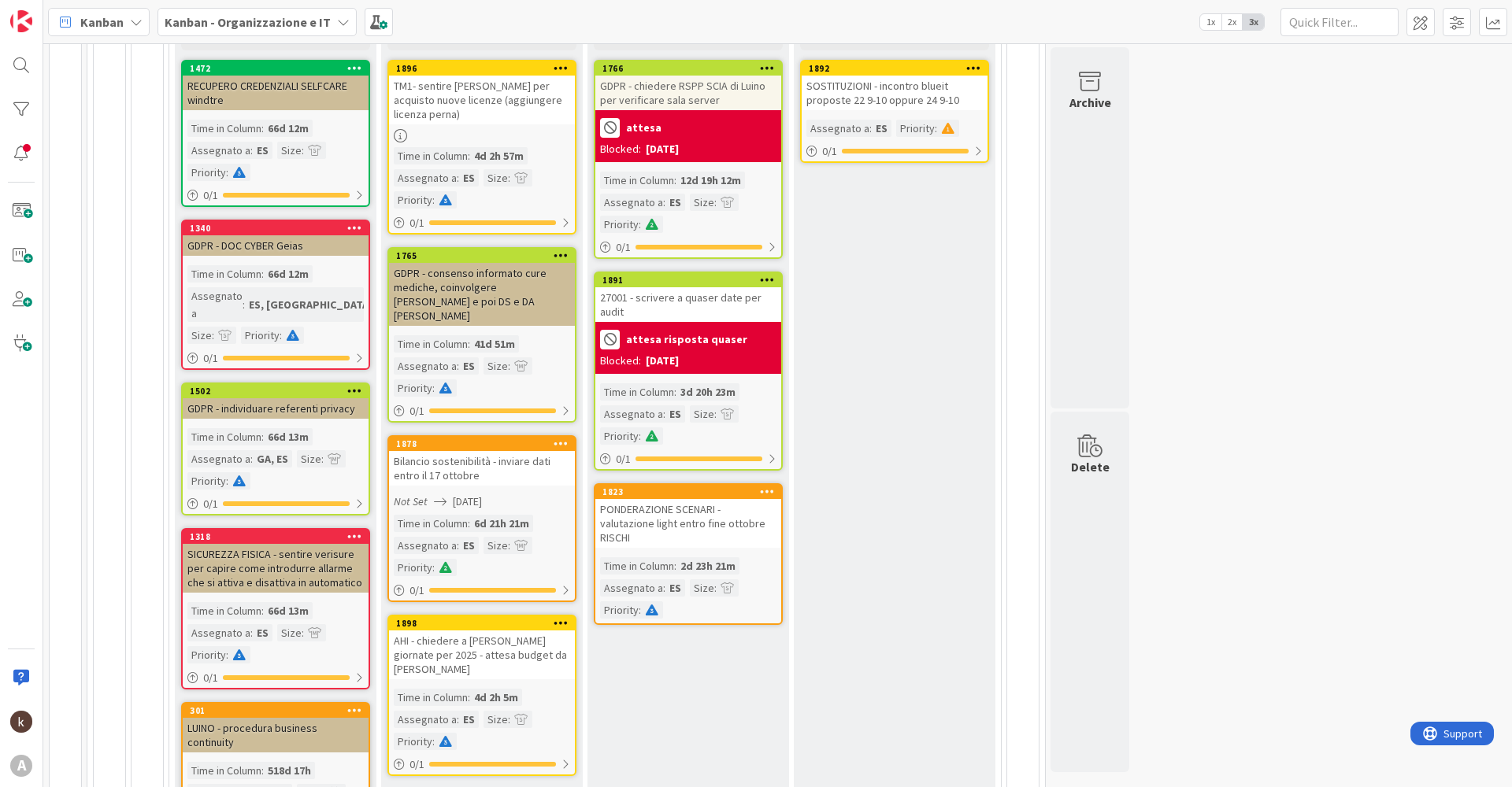
scroll to position [236, 0]
